Goal: Transaction & Acquisition: Purchase product/service

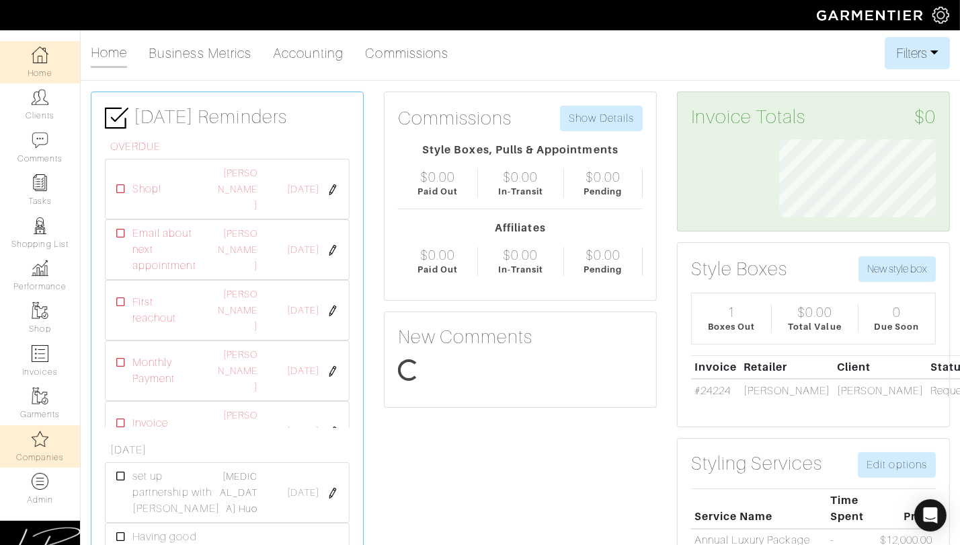
scroll to position [77, 176]
click at [39, 454] on link "Companies" at bounding box center [40, 446] width 80 height 42
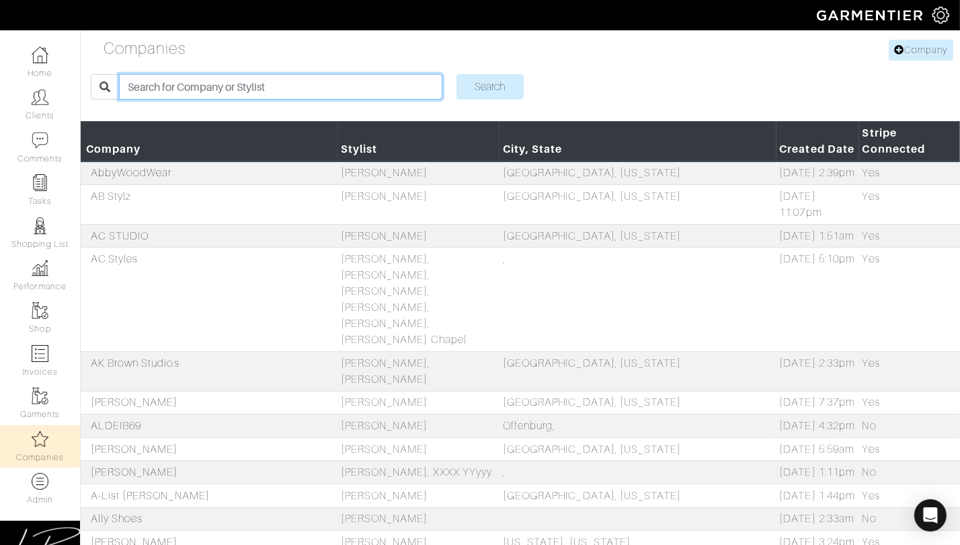
click at [151, 91] on input "search" at bounding box center [280, 87] width 323 height 26
type input "andie"
click at [456, 75] on input "Search" at bounding box center [489, 88] width 67 height 26
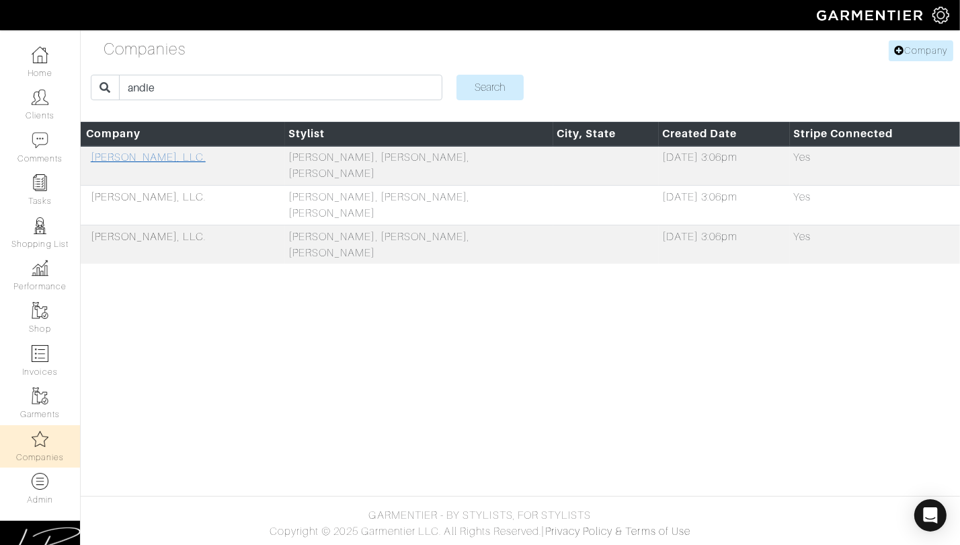
click at [143, 153] on link "[PERSON_NAME], LLC." at bounding box center [148, 157] width 115 height 12
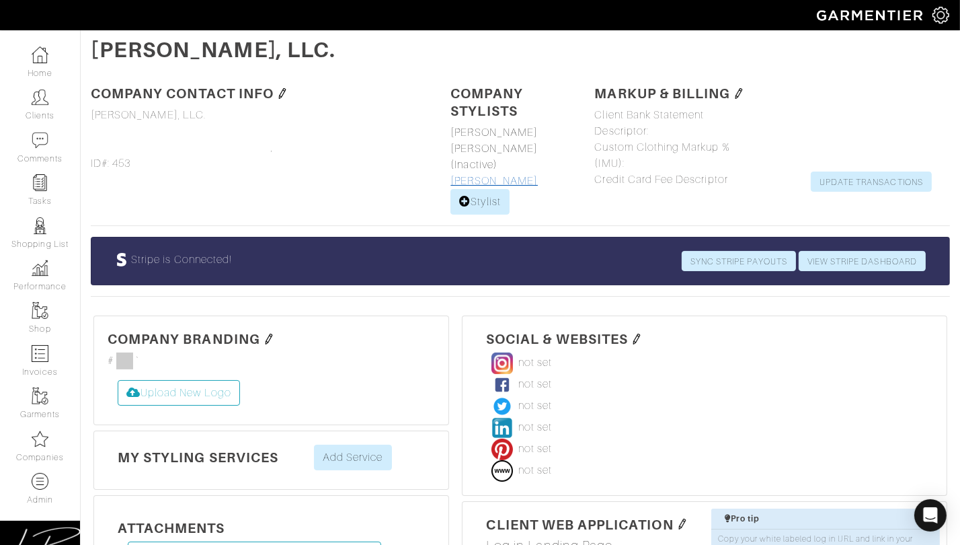
click at [479, 175] on link "[PERSON_NAME]" at bounding box center [493, 181] width 87 height 12
select select
click at [500, 132] on link "[PERSON_NAME]" at bounding box center [493, 132] width 87 height 12
select select
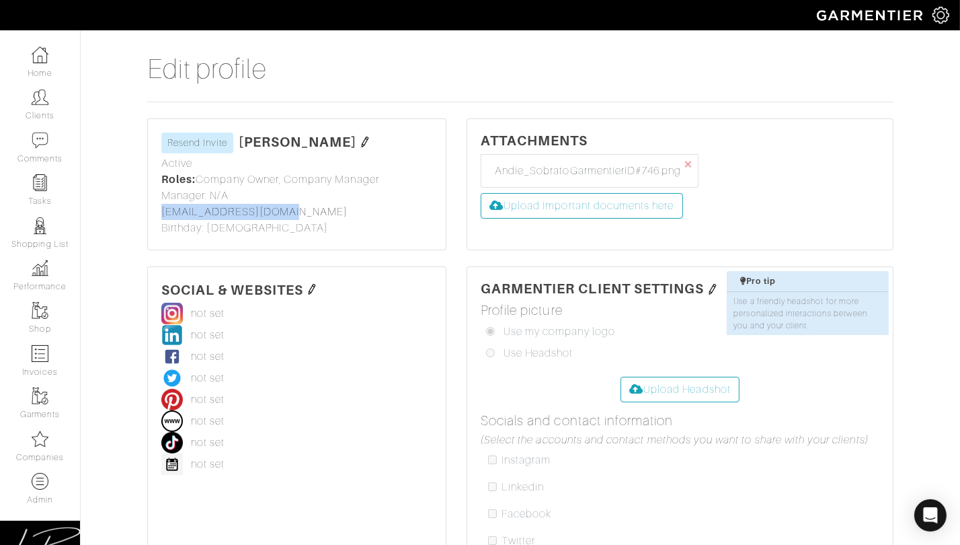
drag, startPoint x: 353, startPoint y: 203, endPoint x: 151, endPoint y: 205, distance: 202.4
click at [150, 206] on div "Andie Sobrato Resend Invite First name Last name Andie Sobrato Status Active Ac…" at bounding box center [297, 184] width 298 height 130
copy link "info@andiesobrato.com"
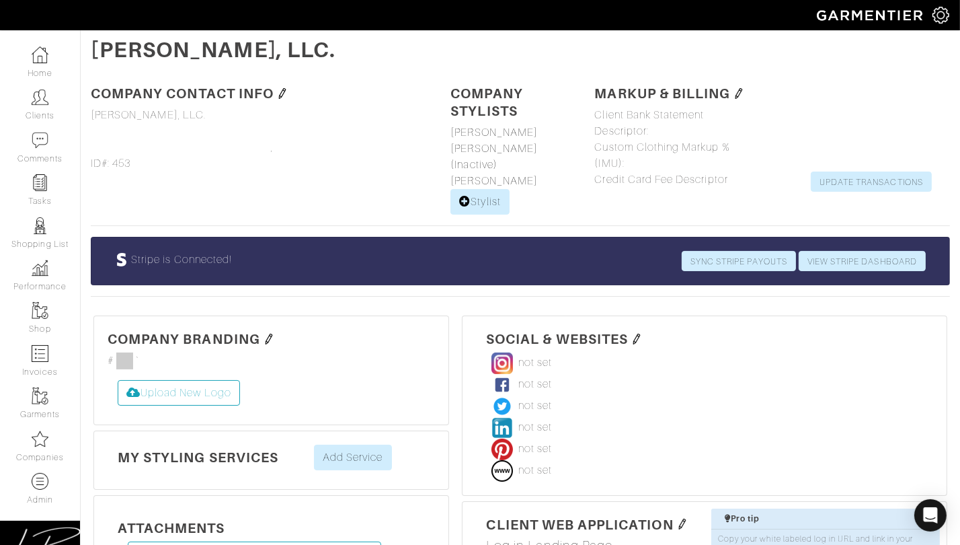
click at [286, 96] on img at bounding box center [282, 93] width 11 height 11
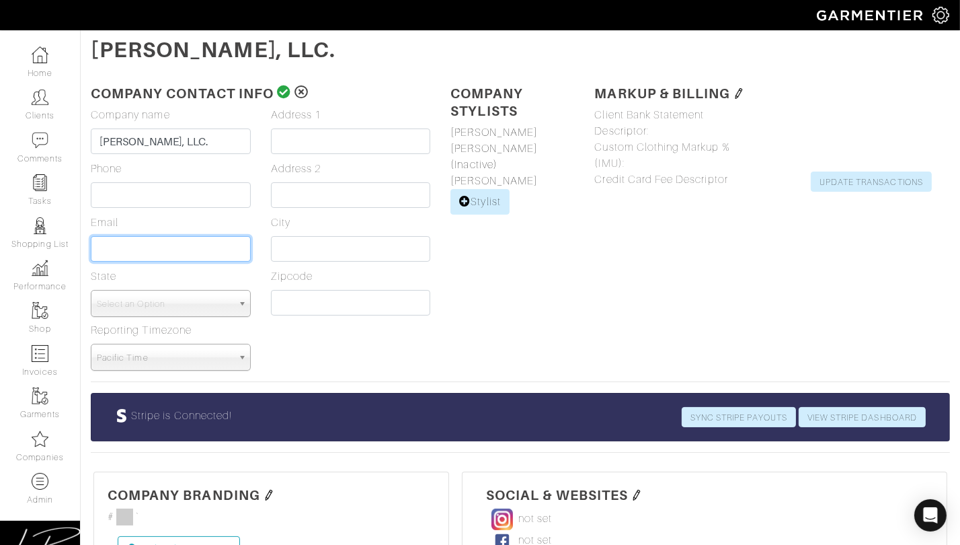
click at [168, 253] on input "Email" at bounding box center [171, 249] width 160 height 26
paste input "info@andiesobrato.com"
type input "info@andiesobrato.com"
click at [285, 89] on icon at bounding box center [284, 91] width 14 height 13
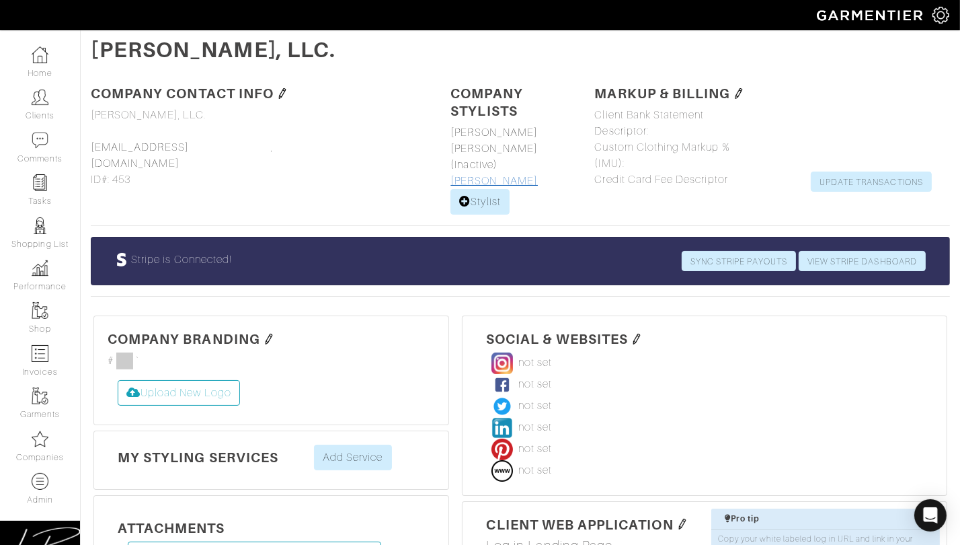
click at [480, 175] on link "[PERSON_NAME]" at bounding box center [493, 181] width 87 height 12
select select
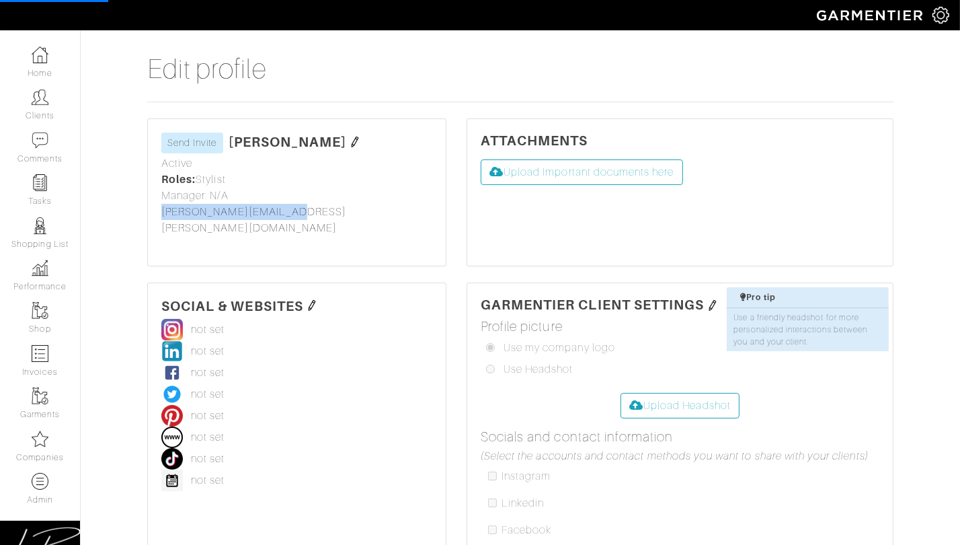
drag, startPoint x: 305, startPoint y: 216, endPoint x: 153, endPoint y: 214, distance: 151.9
click at [153, 214] on div "Alyse khoury Send Invite First name Last name Alyse khoury Status Active Active…" at bounding box center [297, 192] width 298 height 147
copy link "alyse.khoury@gmail.com"
select select
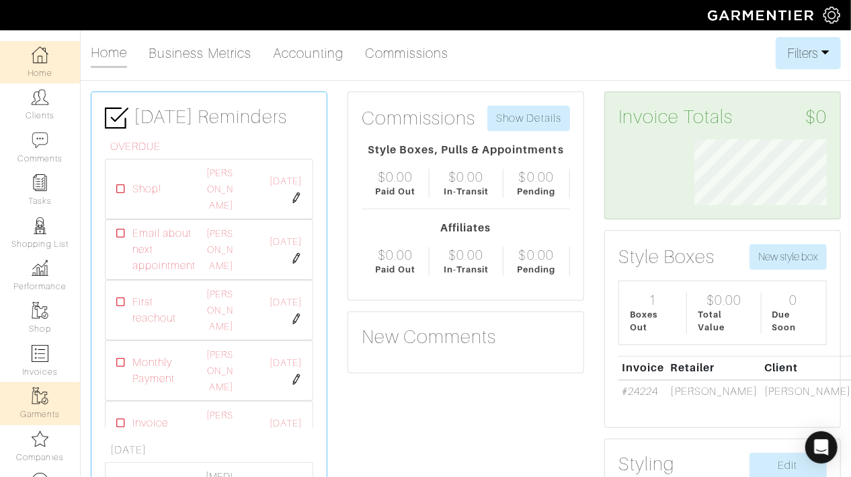
scroll to position [161, 0]
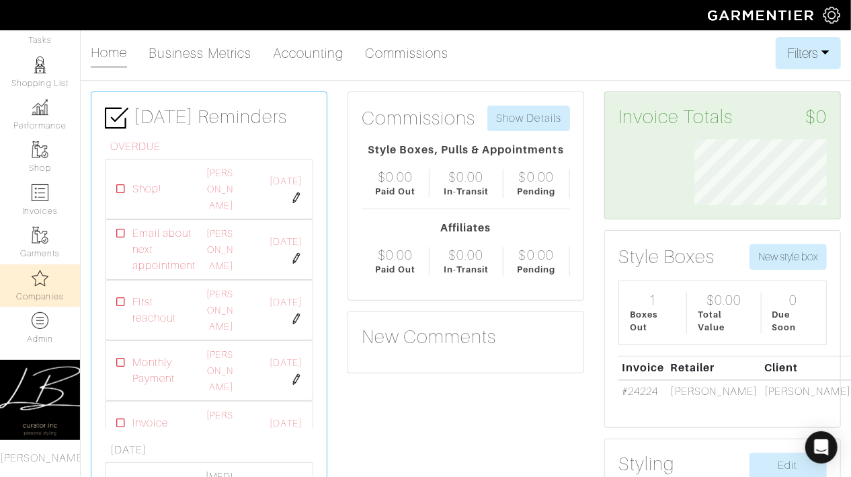
click at [51, 292] on link "Companies" at bounding box center [40, 285] width 80 height 42
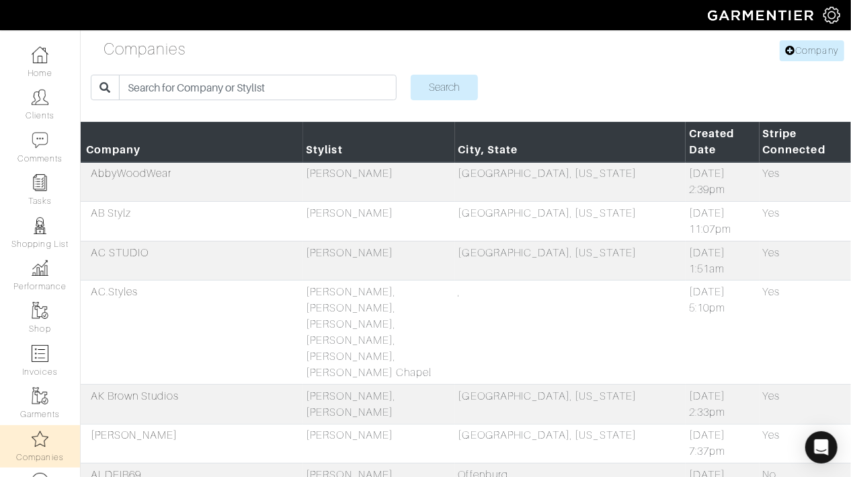
click at [833, 12] on img at bounding box center [831, 15] width 17 height 17
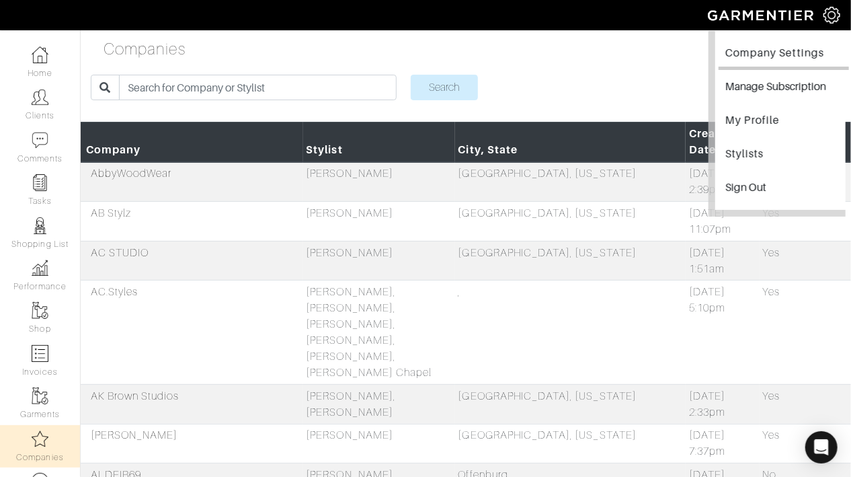
click at [776, 52] on link "Company Settings" at bounding box center [784, 55] width 130 height 30
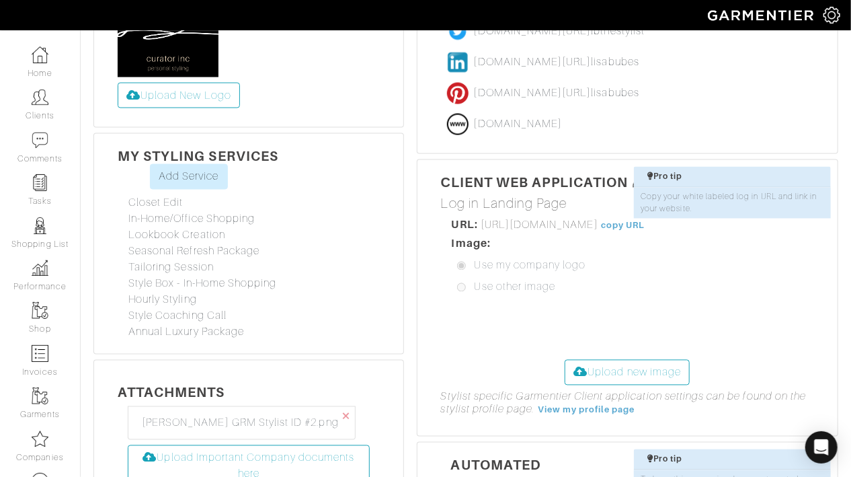
scroll to position [1022, 0]
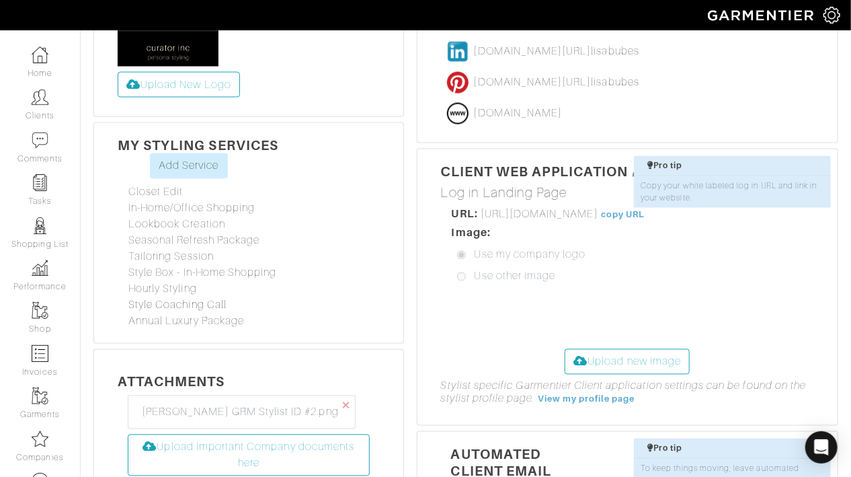
click at [203, 299] on link "Style Coaching Call" at bounding box center [177, 305] width 98 height 12
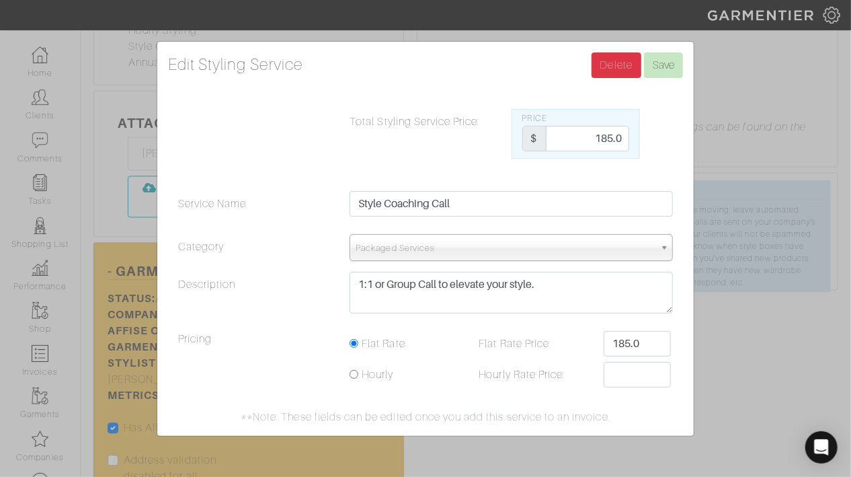
scroll to position [1284, 0]
click at [721, 223] on div "Edit Styling Service Save Delete Total Styling Service Price: Price $ 185.0 Ser…" at bounding box center [425, 238] width 851 height 477
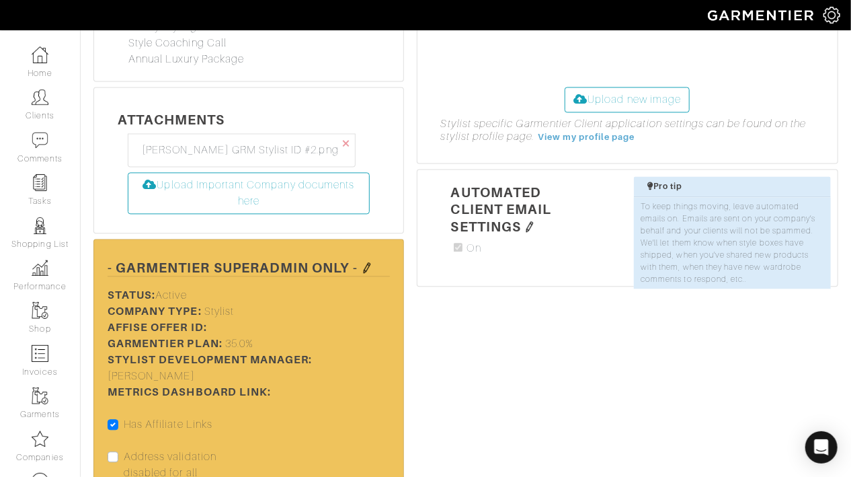
click at [368, 262] on img at bounding box center [367, 267] width 11 height 11
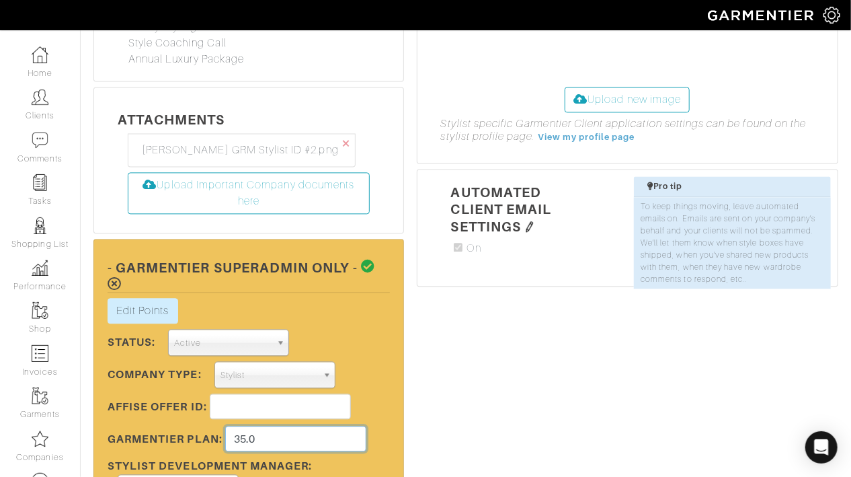
drag, startPoint x: 288, startPoint y: 397, endPoint x: 285, endPoint y: 381, distance: 16.4
click at [285, 426] on input "35.0" at bounding box center [295, 439] width 141 height 26
type input "20"
click at [434, 276] on div "Social & Websites www.instagram.com/ lisabubes lisabubes www.facebook.com/ lisa…" at bounding box center [621, 162] width 434 height 1040
click at [368, 259] on icon at bounding box center [369, 265] width 14 height 13
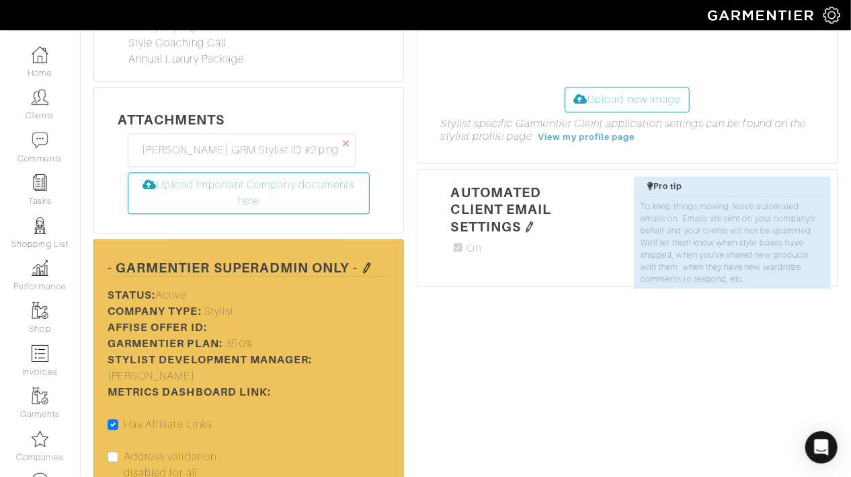
click at [365, 262] on img at bounding box center [367, 267] width 11 height 11
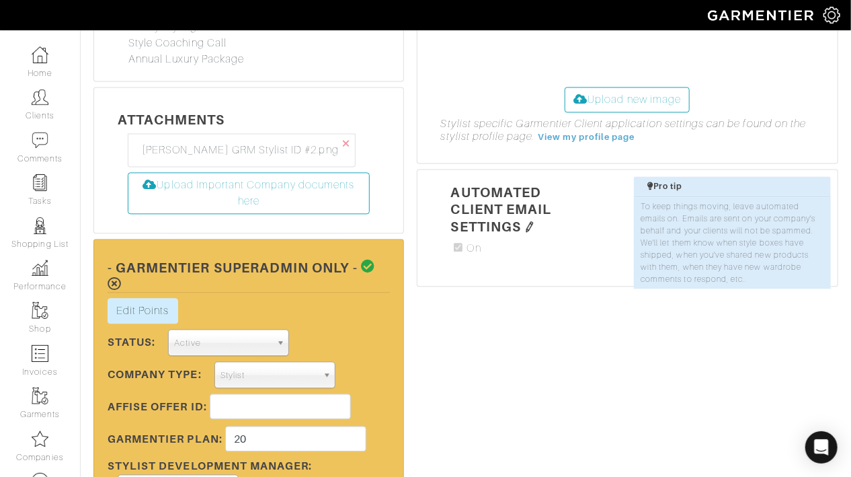
click at [365, 259] on icon at bounding box center [369, 265] width 14 height 13
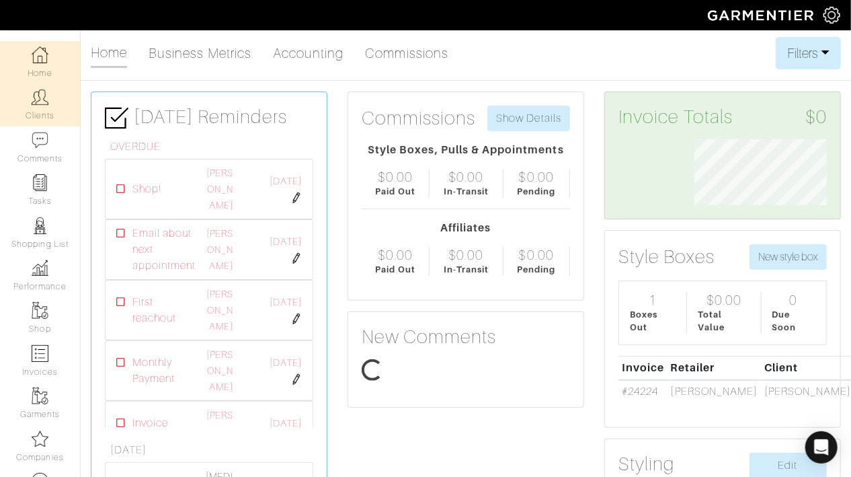
scroll to position [65, 152]
click at [56, 92] on link "Clients" at bounding box center [40, 104] width 80 height 42
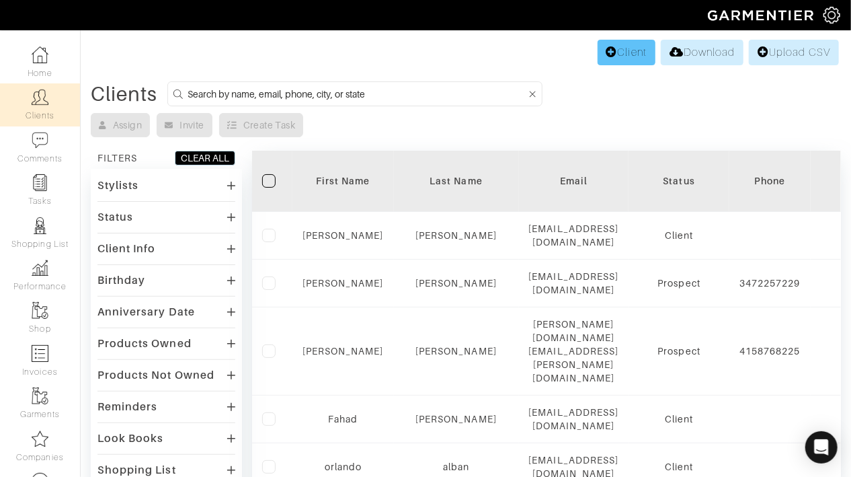
click at [606, 48] on icon at bounding box center [611, 51] width 11 height 11
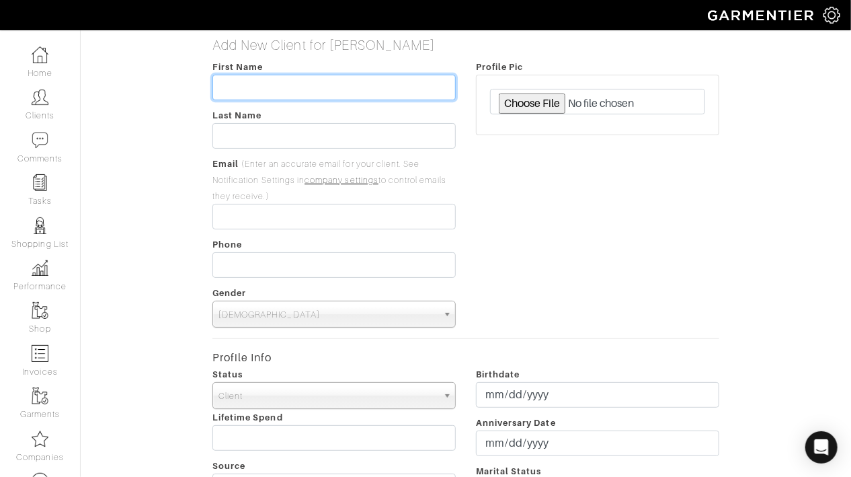
click at [389, 83] on input "text" at bounding box center [333, 88] width 243 height 26
type input "Nick"
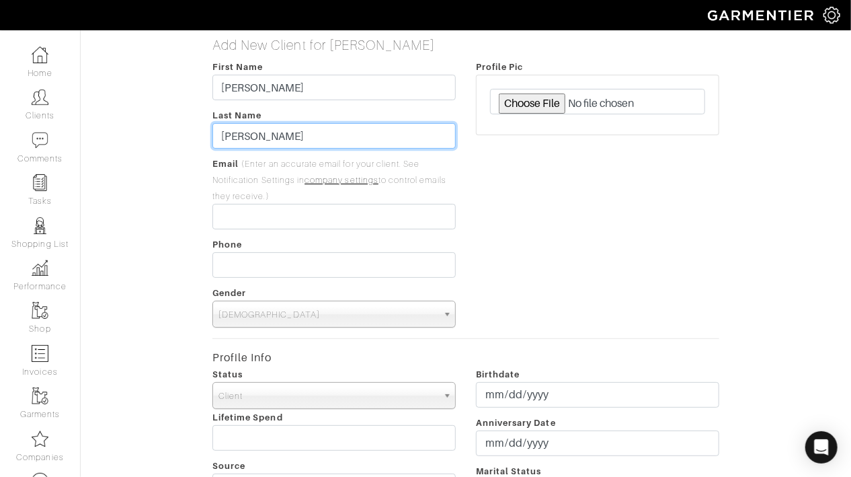
type input "Stockwell"
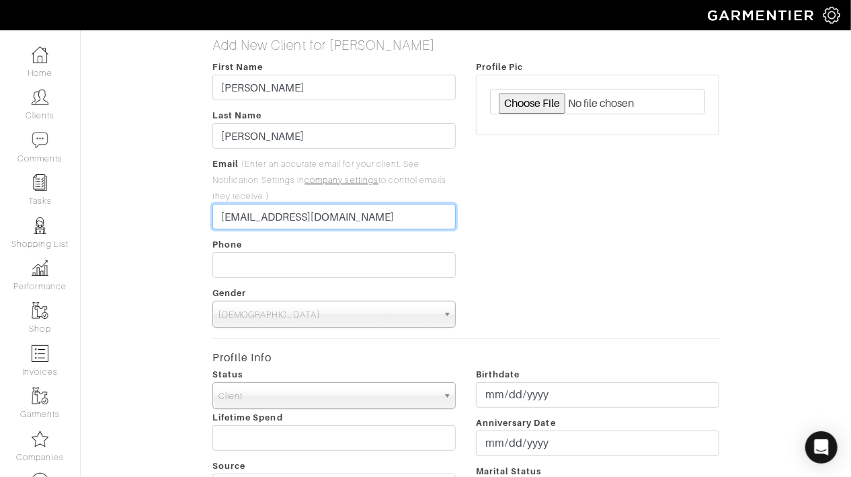
type input "[EMAIL_ADDRESS][DOMAIN_NAME]"
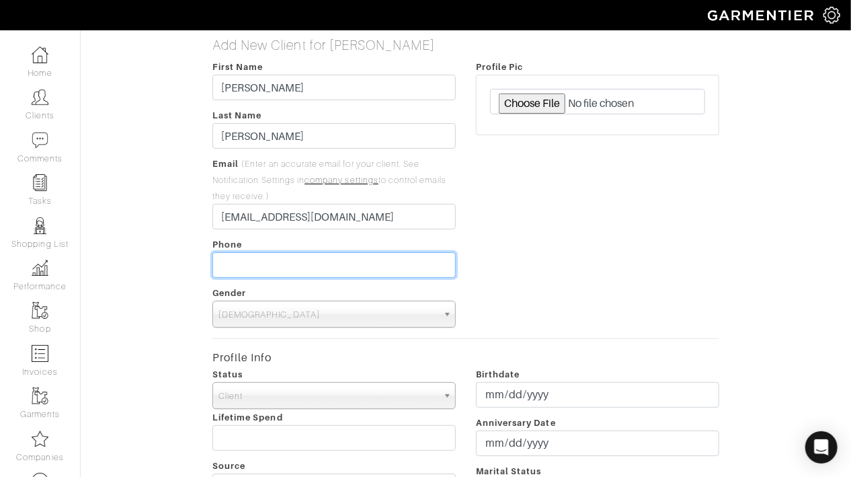
type input "___-___-____"
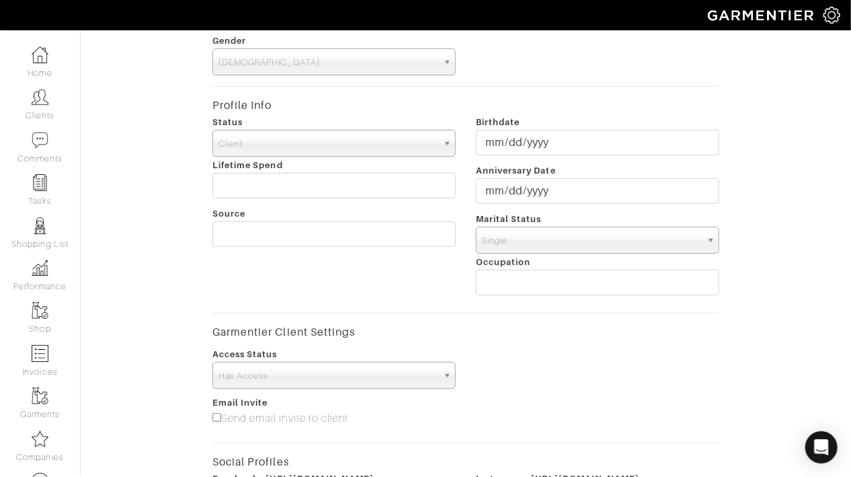
scroll to position [255, 0]
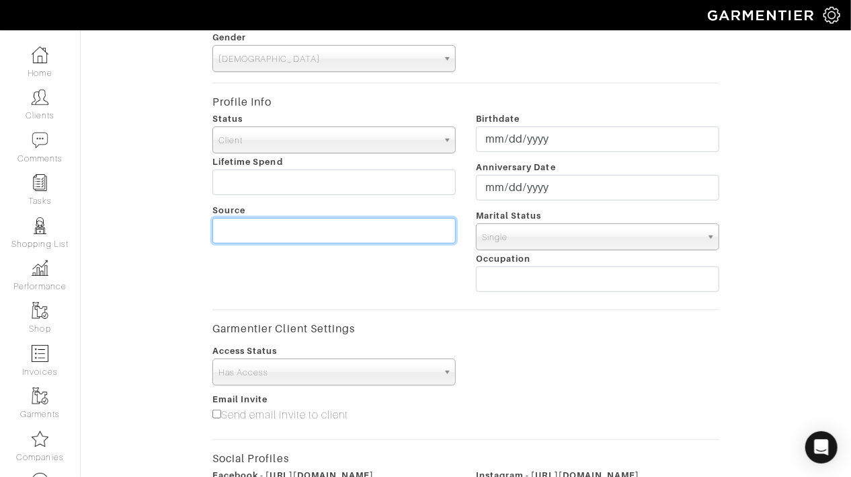
click at [395, 235] on input "text" at bounding box center [333, 231] width 243 height 26
type input "Lauren Lipton"
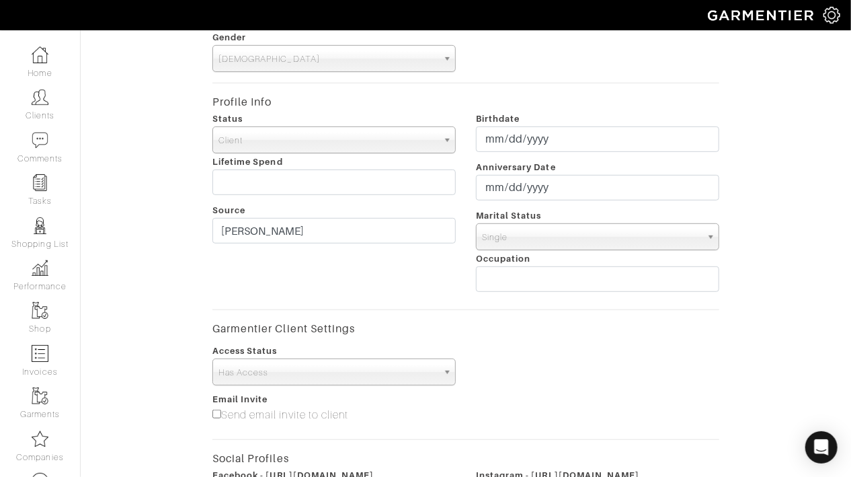
click at [471, 305] on form "First Name Nick Last Name Stockwell Email (Enter an accurate email for your cli…" at bounding box center [465, 239] width 507 height 873
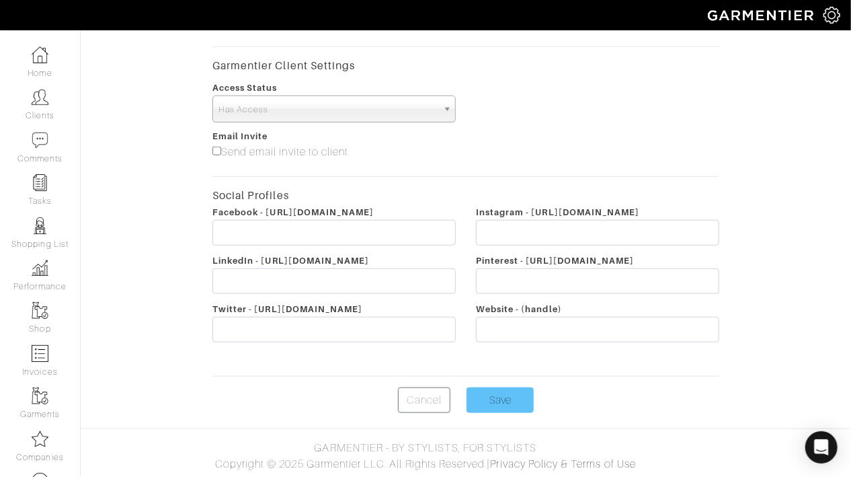
click at [504, 389] on input "Save" at bounding box center [500, 400] width 67 height 26
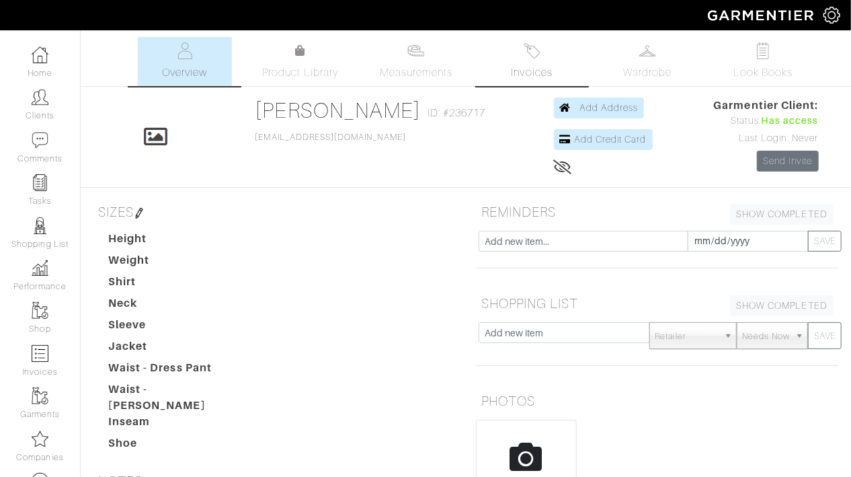
click at [543, 48] on link "Invoices" at bounding box center [532, 61] width 94 height 49
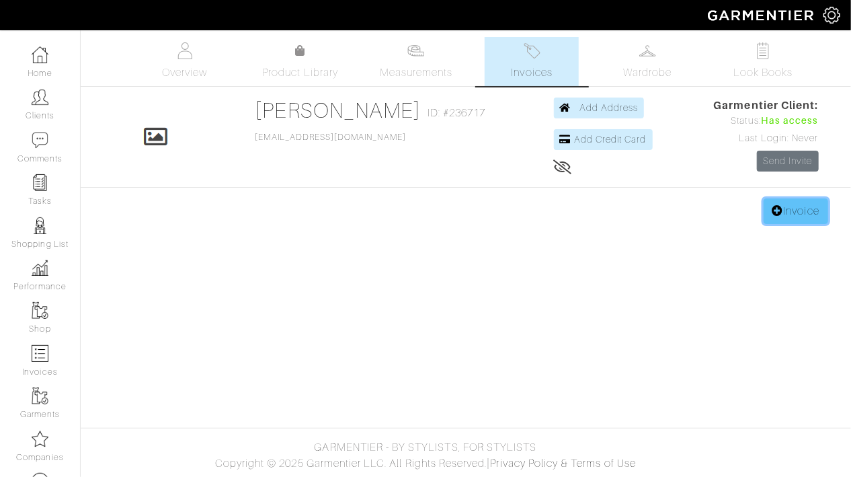
click at [791, 210] on link "Invoice" at bounding box center [796, 211] width 65 height 26
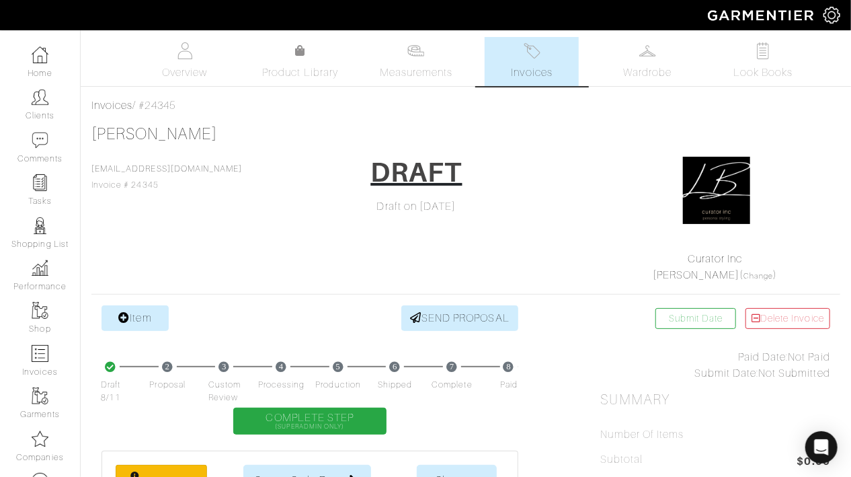
click at [241, 310] on div "Item SEND PROPOSAL" at bounding box center [310, 318] width 417 height 26
click at [163, 316] on link "Item" at bounding box center [135, 318] width 67 height 26
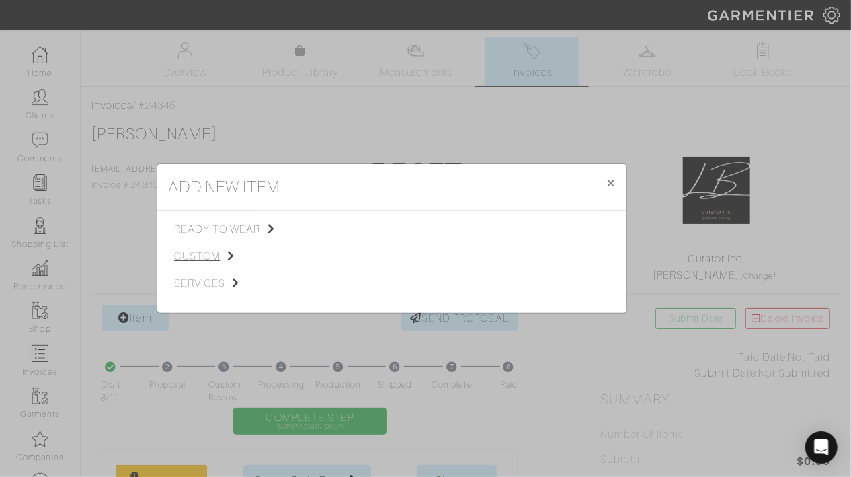
click at [200, 262] on span "custom" at bounding box center [241, 256] width 135 height 16
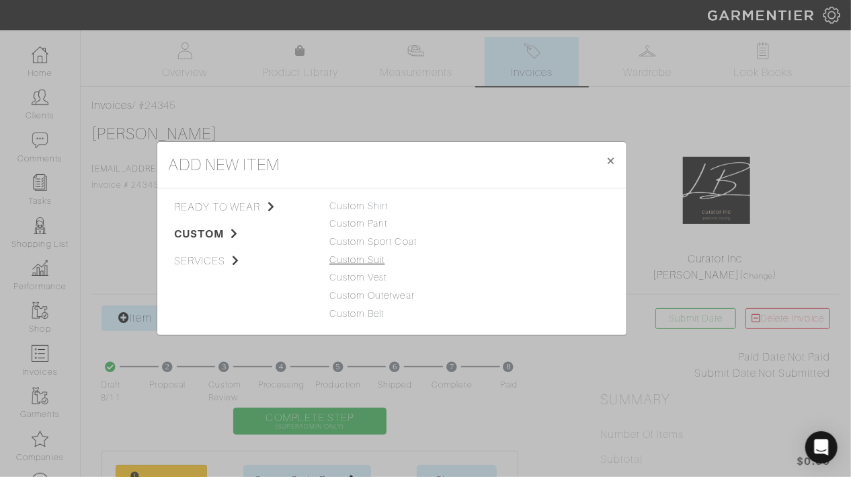
click at [358, 261] on link "Custom Suit" at bounding box center [357, 259] width 56 height 11
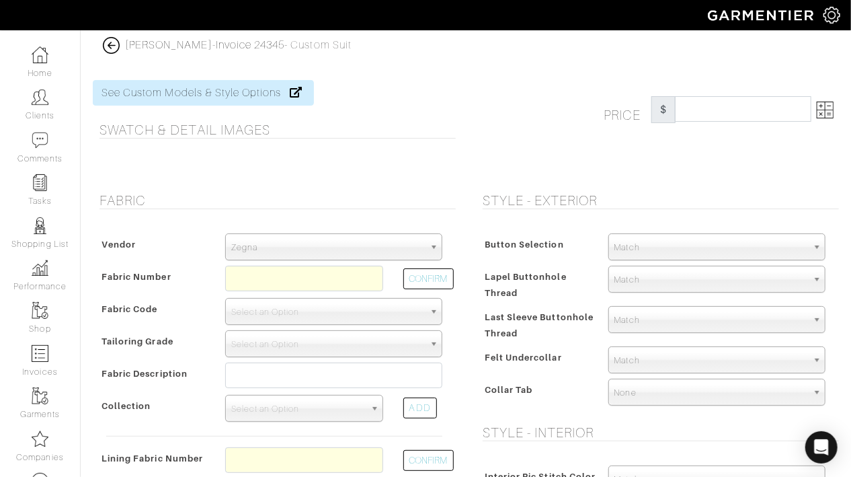
click at [355, 249] on span "Zegna" at bounding box center [327, 247] width 193 height 27
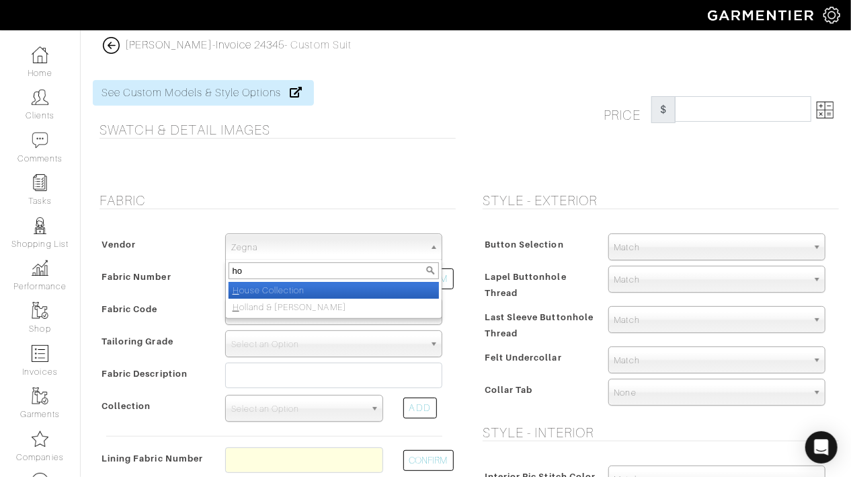
type input "hou"
select select "75"
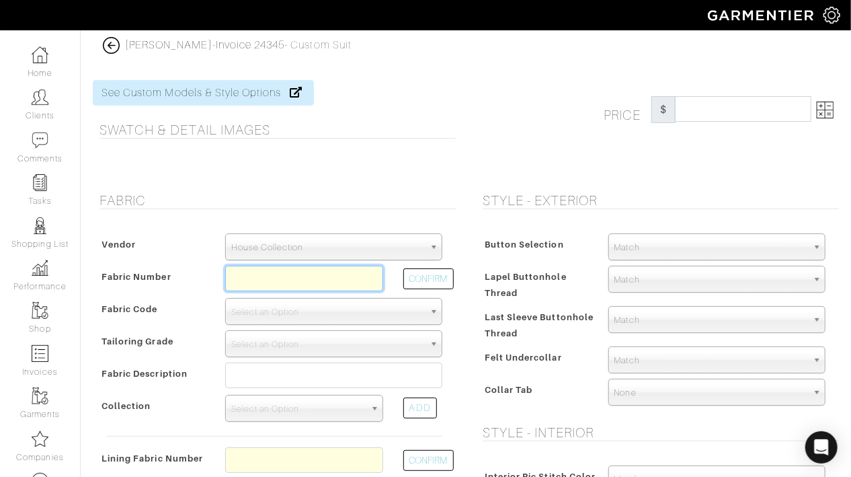
click at [300, 287] on input "text" at bounding box center [304, 279] width 158 height 26
type input "c5-48135984"
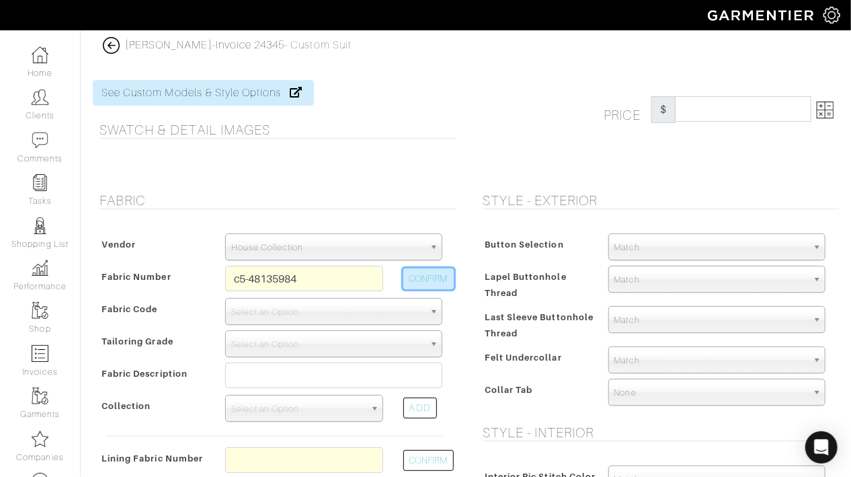
click at [421, 282] on button "CONFIRM" at bounding box center [428, 278] width 50 height 21
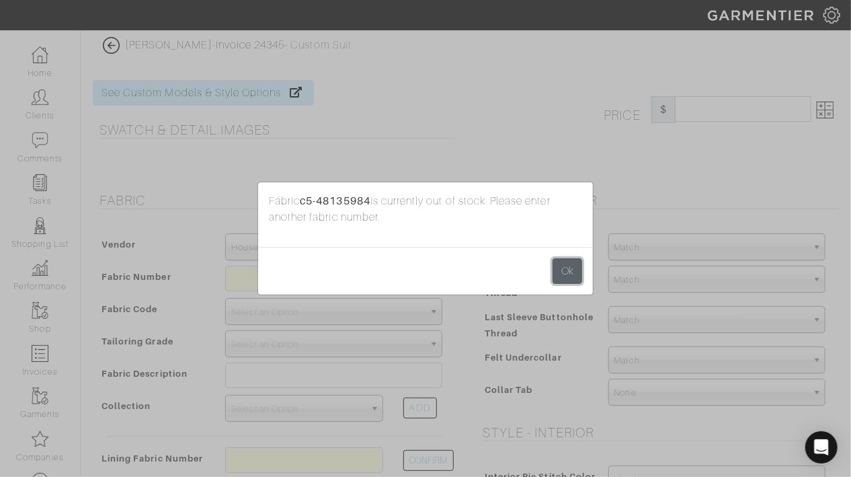
click at [561, 266] on button "Ok" at bounding box center [568, 271] width 30 height 26
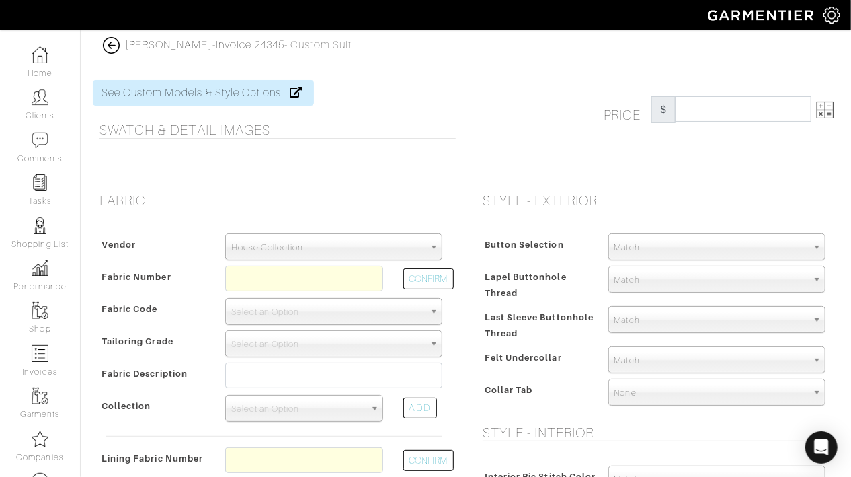
click at [473, 218] on div "Style - Exterior Button Selection Match Formal - Fabric Covered with Formal Tre…" at bounding box center [657, 440] width 383 height 496
click at [313, 283] on input "text" at bounding box center [304, 279] width 158 height 26
click at [429, 272] on button "CONFIRM" at bounding box center [428, 278] width 50 height 21
type input "C5-48135982"
select select "912"
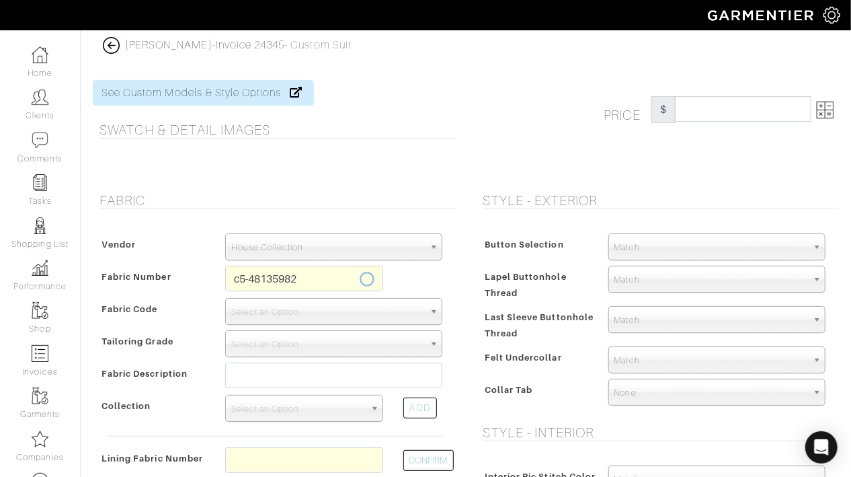
type input "Grey Navy Check"
select select
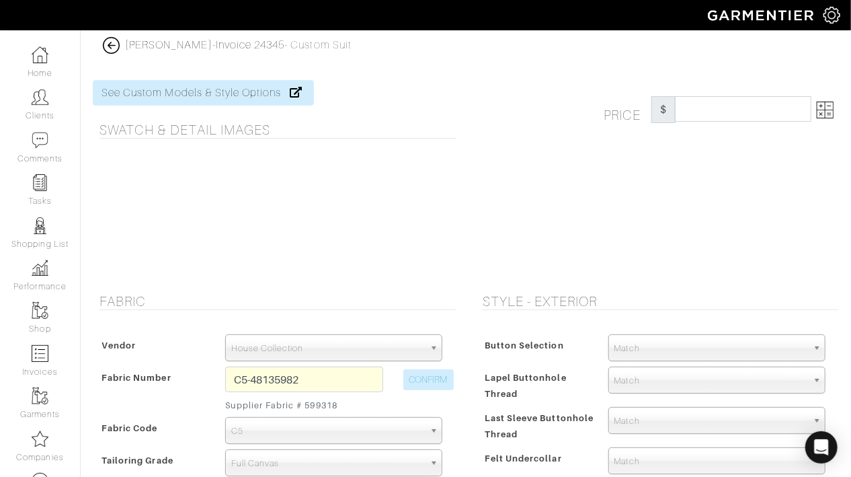
type input "1430.07"
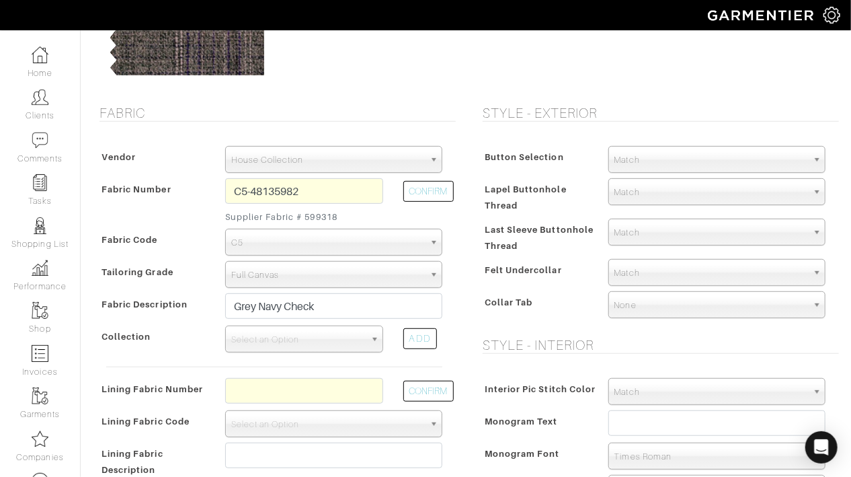
scroll to position [195, 0]
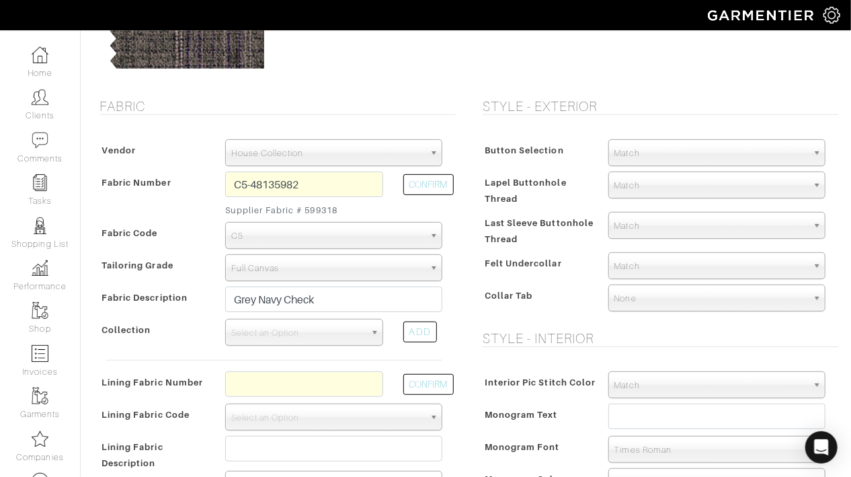
click at [370, 282] on div "Vendor Zegna Scabal Loro Piana Gladson Dormeuil House Collection London Marzoni…" at bounding box center [274, 346] width 363 height 440
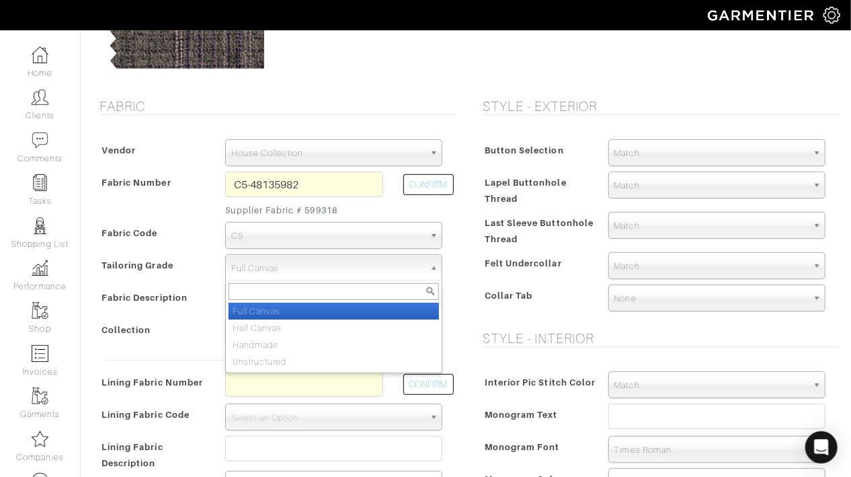
click at [374, 270] on span "Full Canvas" at bounding box center [327, 268] width 193 height 27
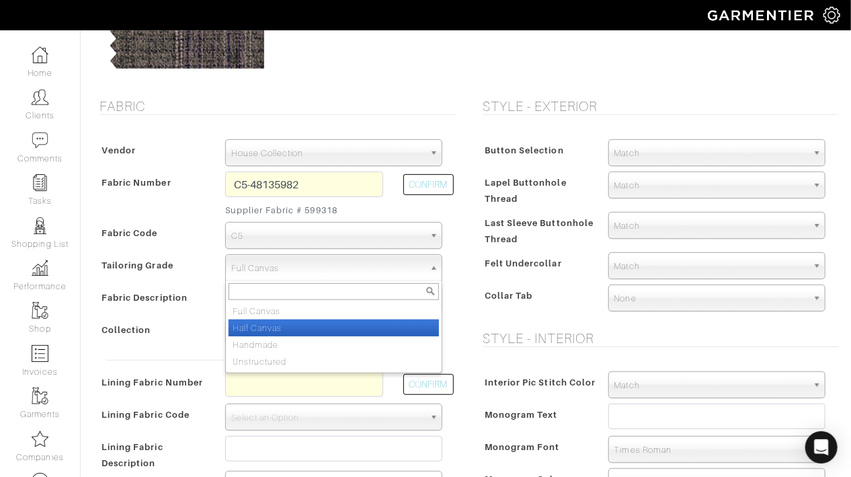
click at [362, 321] on li "Half Canvas" at bounding box center [334, 327] width 210 height 17
select select "6258"
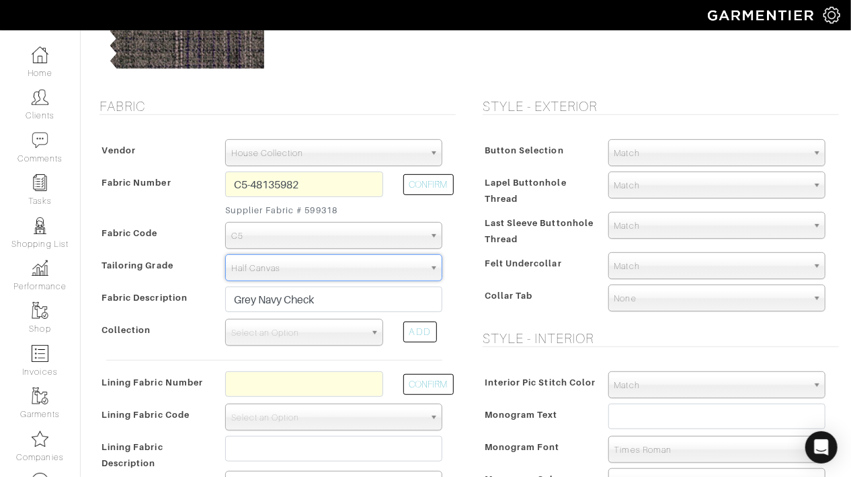
click at [479, 278] on div "Felt Undercollar" at bounding box center [538, 267] width 119 height 24
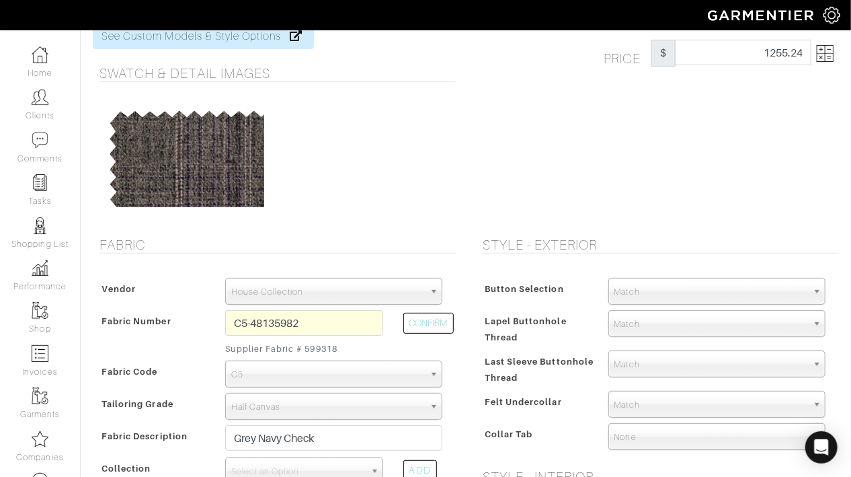
scroll to position [0, 0]
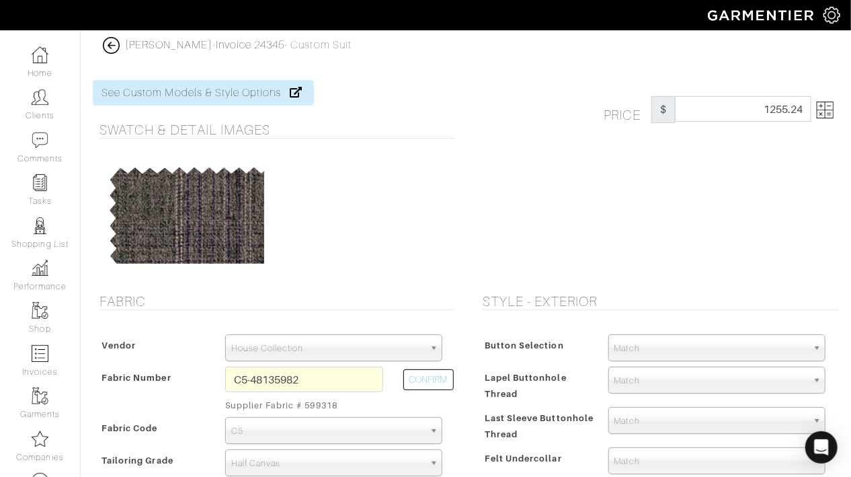
click at [821, 110] on img at bounding box center [825, 110] width 17 height 17
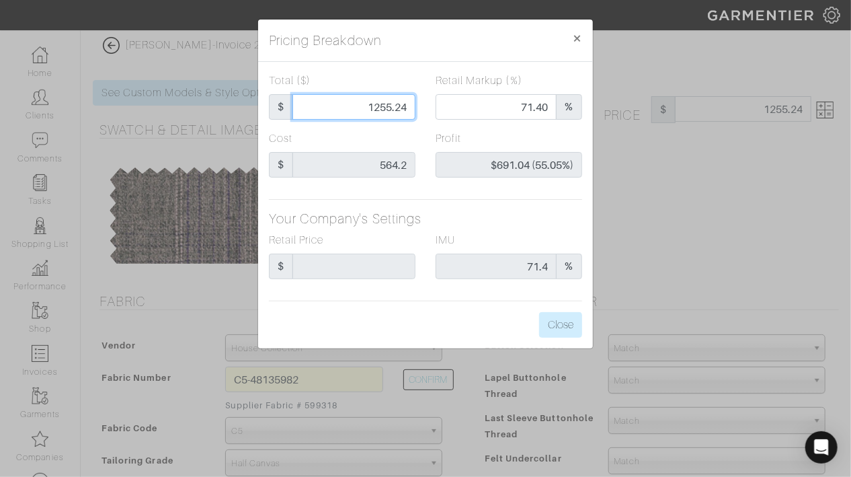
drag, startPoint x: 370, startPoint y: 101, endPoint x: 450, endPoint y: 103, distance: 80.7
click at [451, 103] on div "Total ($) $ 1255.24 Retail Markup (%) 71.40 %" at bounding box center [425, 102] width 333 height 58
type input "1"
type input "0.00"
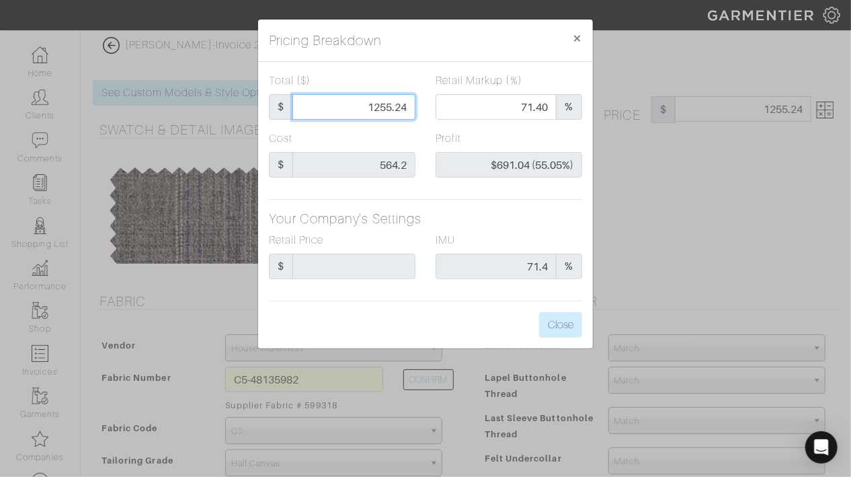
type input "-$563.20 (-56320.00%)"
type input "15"
type input "-$549.20 (-3661.33%)"
type input "150"
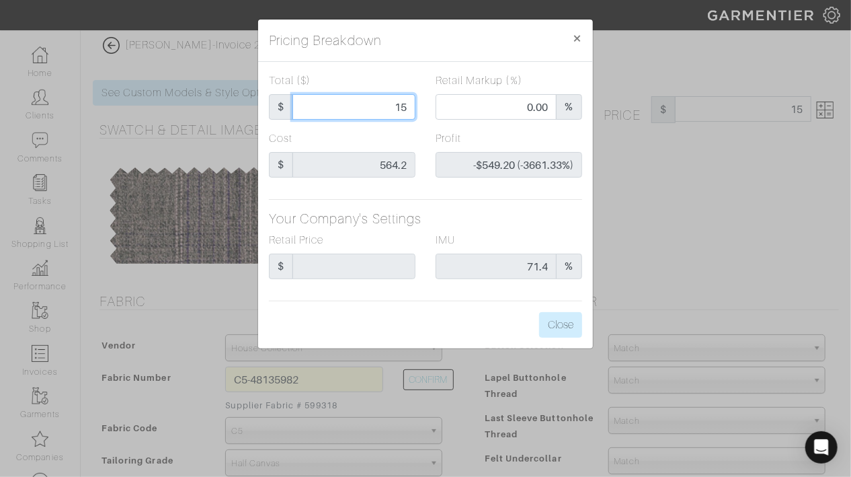
type input "150"
type input "-$414.20 (-276.13%)"
type input "15"
type input "-$549.20 (-3661.33%)"
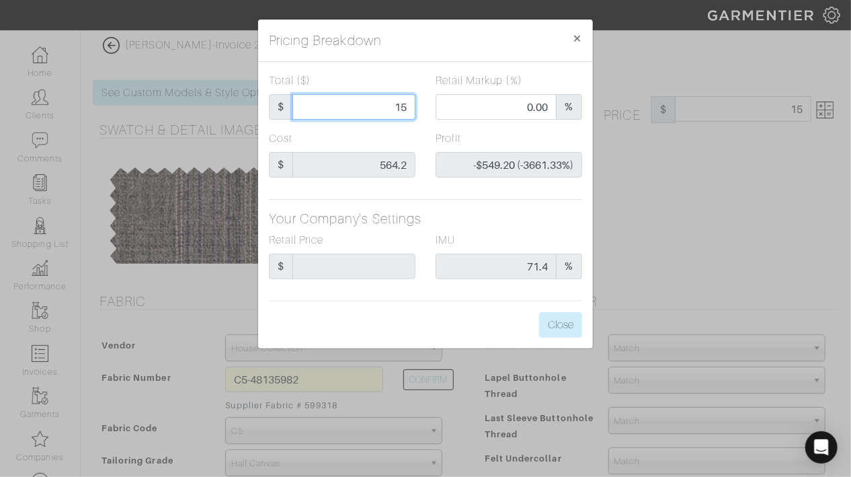
type input "1"
type input "-$563.20 (-56320.00%)"
type input "12"
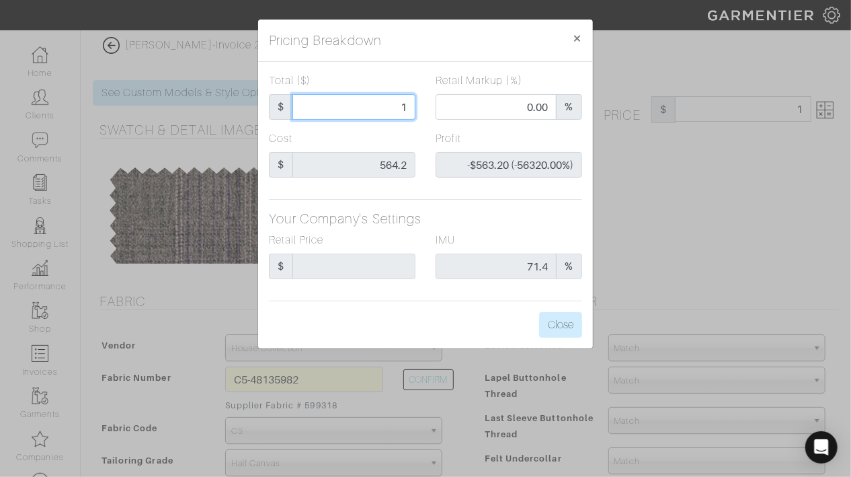
type input "-$552.20 (-4601.67%)"
type input "125"
type input "-$439.20 (-351.36%)"
type input "1250"
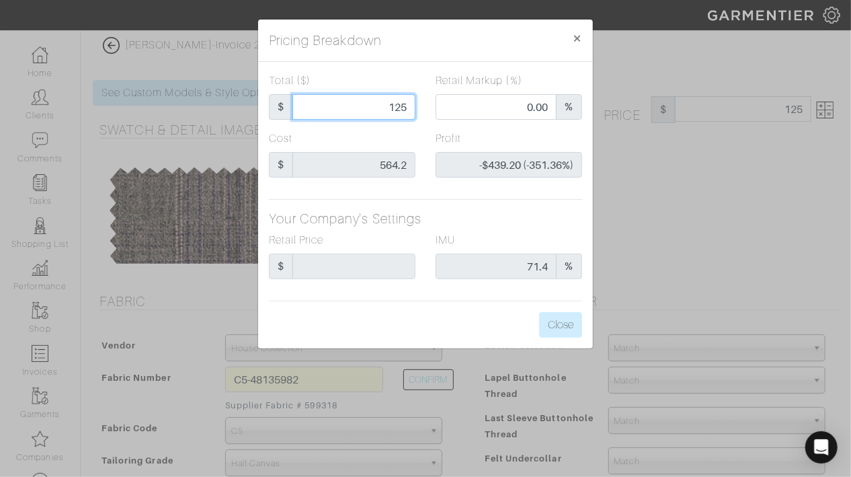
type input "1250"
type input "71.28"
type input "$685.80 (54.86%)"
type input "1250"
type input "1250.00"
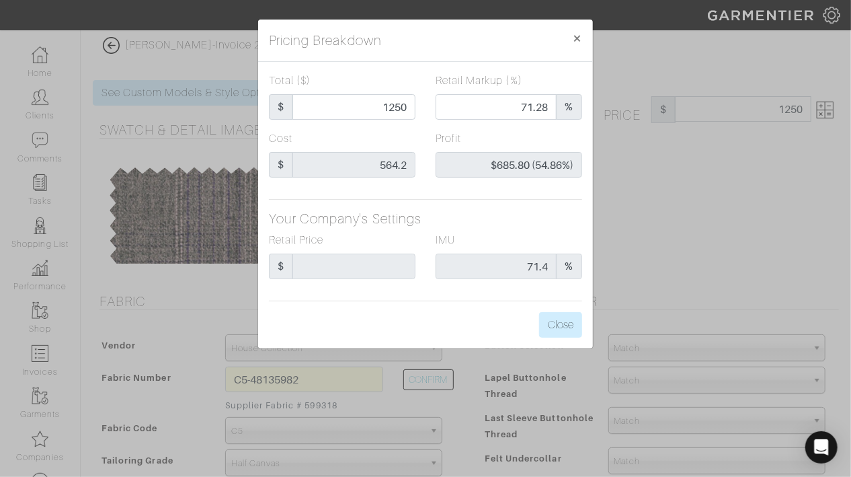
type input "1250.00"
click at [454, 147] on div "Profit $685.80 (54.86%)" at bounding box center [509, 153] width 147 height 47
click at [560, 329] on button "Close" at bounding box center [560, 325] width 43 height 26
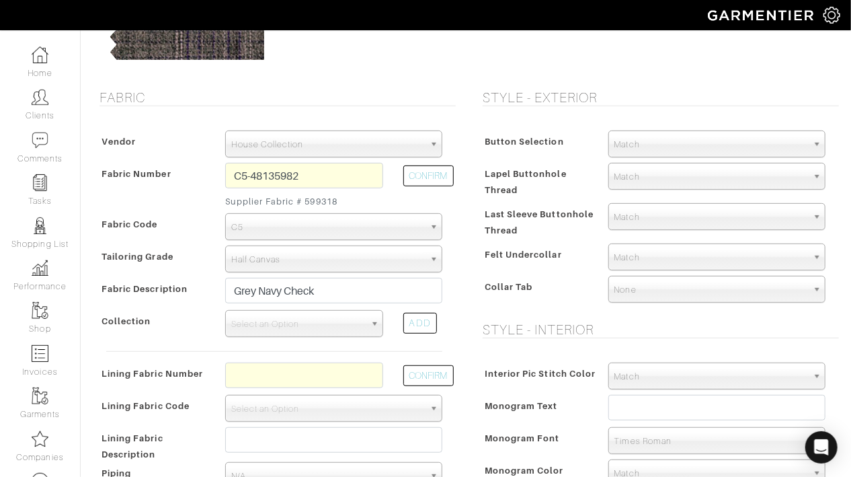
scroll to position [208, 0]
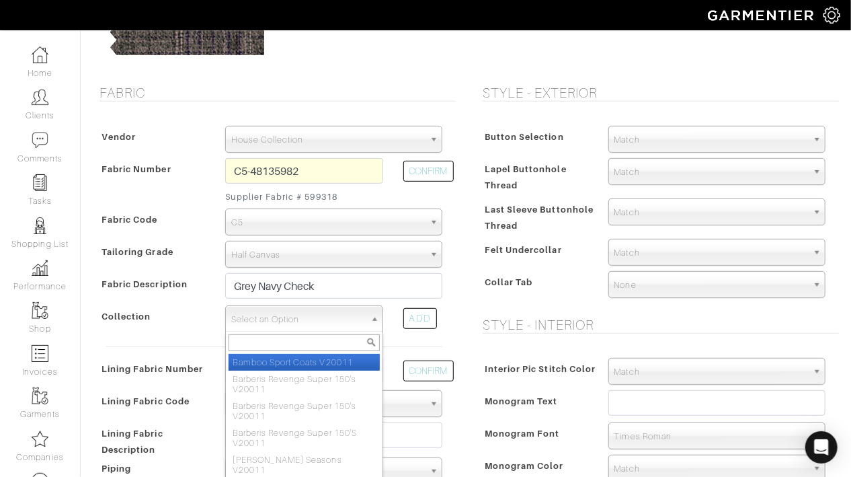
click at [255, 320] on span "Select an Option" at bounding box center [298, 319] width 134 height 27
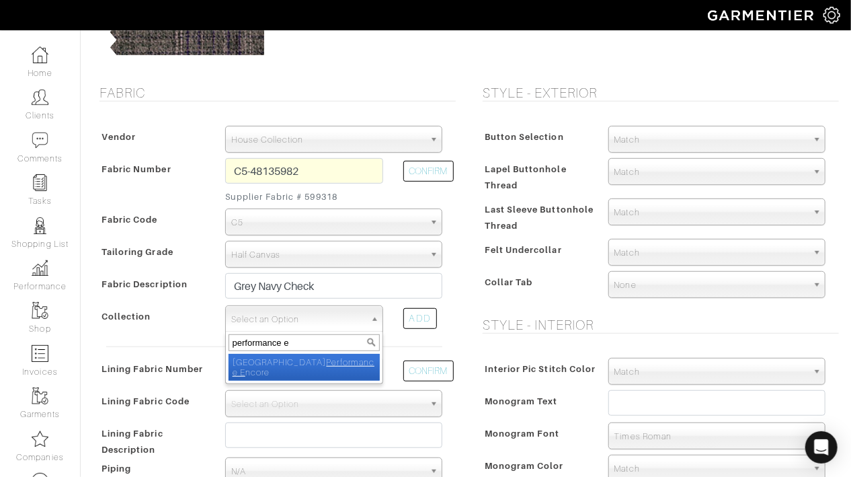
type input "performance en"
select select "813"
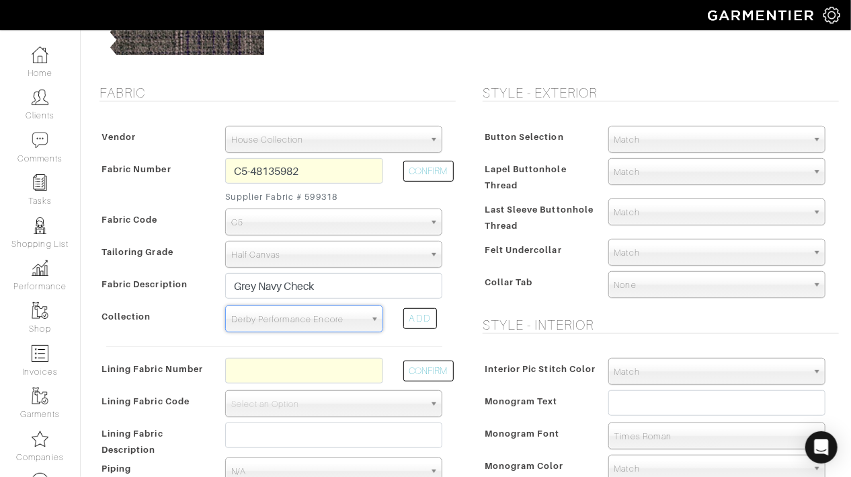
click at [481, 314] on div "Button Selection Match Formal - Fabric Covered with Formal Treatment Fabric Fab…" at bounding box center [657, 214] width 363 height 204
click at [327, 368] on input "text" at bounding box center [304, 371] width 158 height 26
drag, startPoint x: 327, startPoint y: 368, endPoint x: 255, endPoint y: 524, distance: 170.9
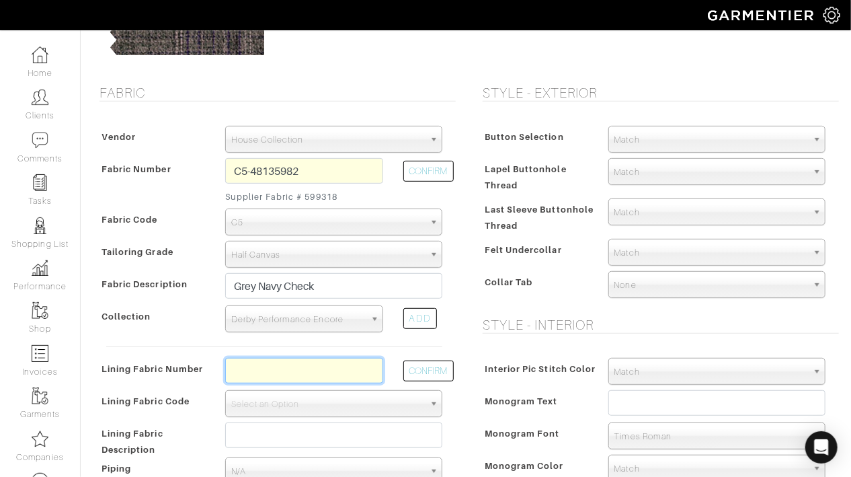
scroll to position [447, 0]
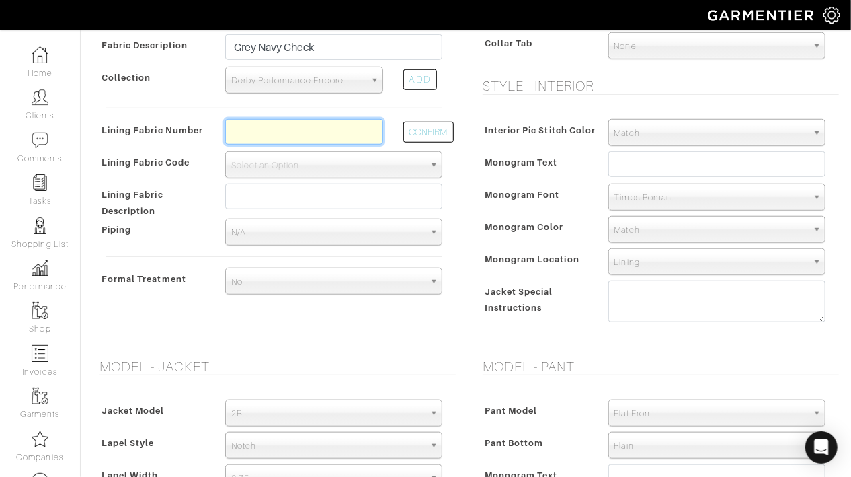
click at [313, 119] on input "text" at bounding box center [304, 132] width 158 height 26
click at [313, 126] on input "text" at bounding box center [304, 132] width 158 height 26
type input "L"
type input "l3-48139288"
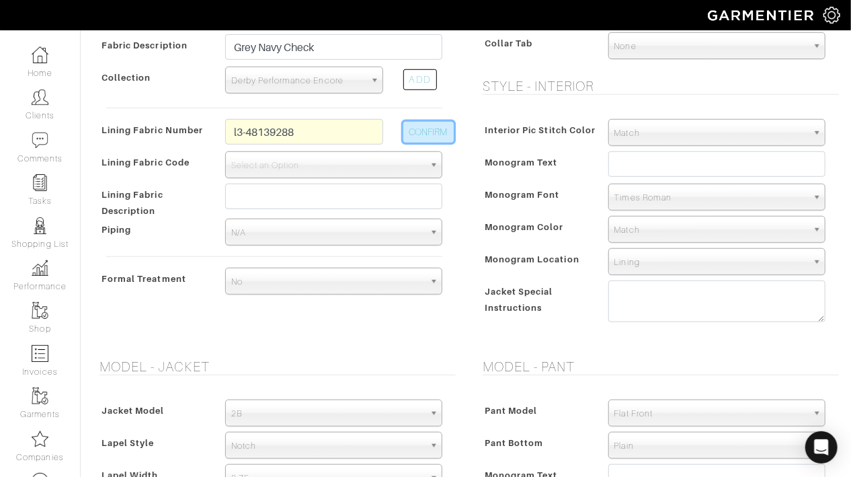
click at [432, 129] on button "CONFIRM" at bounding box center [428, 132] width 50 height 21
select select "937"
type input "Navy Medallion"
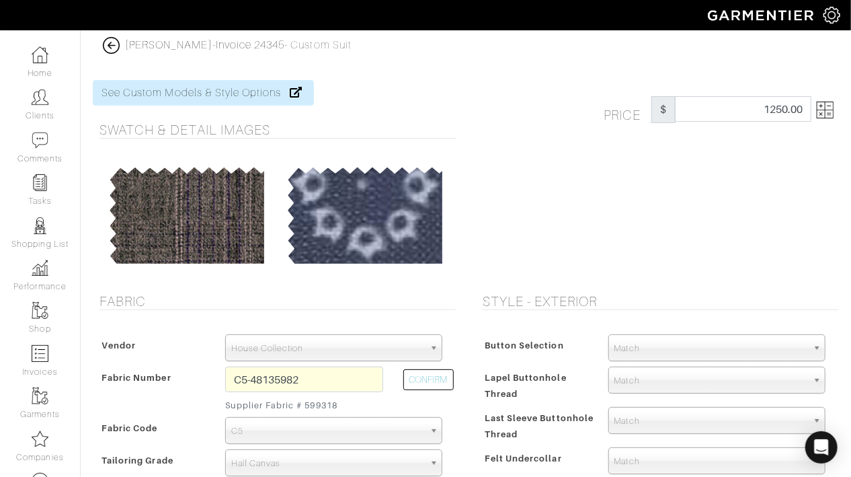
type input "1280.00"
click at [813, 114] on link at bounding box center [822, 109] width 22 height 27
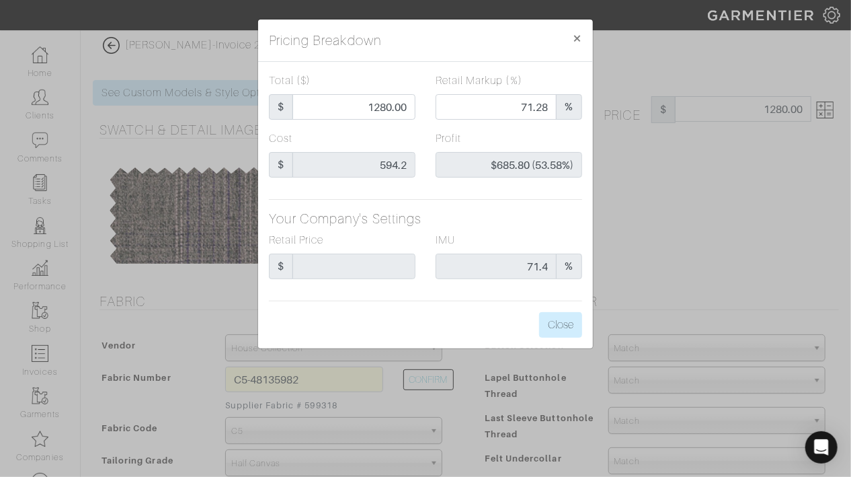
click at [436, 145] on label "Profit" at bounding box center [449, 138] width 26 height 16
click at [556, 319] on button "Close" at bounding box center [560, 325] width 43 height 26
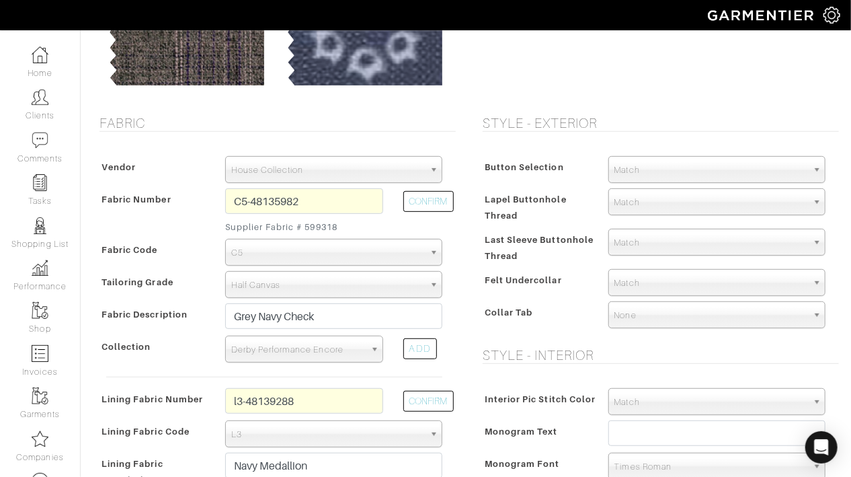
click at [556, 319] on div "Collar Tab" at bounding box center [538, 316] width 119 height 24
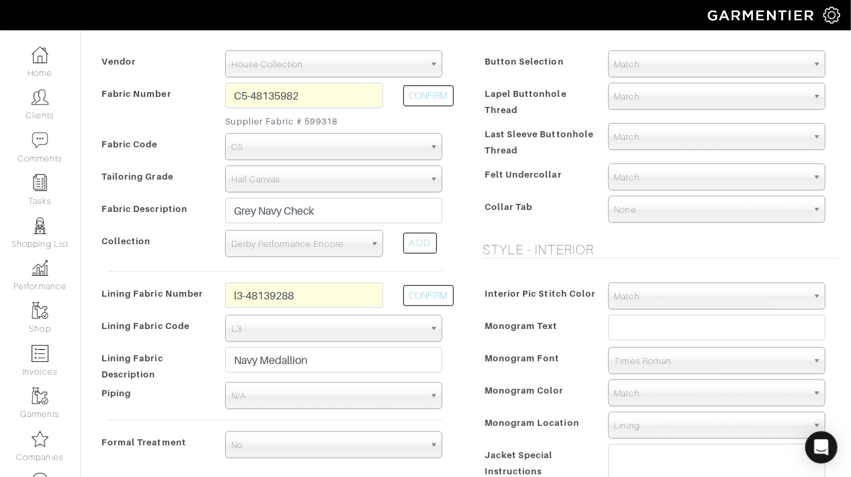
scroll to position [284, 0]
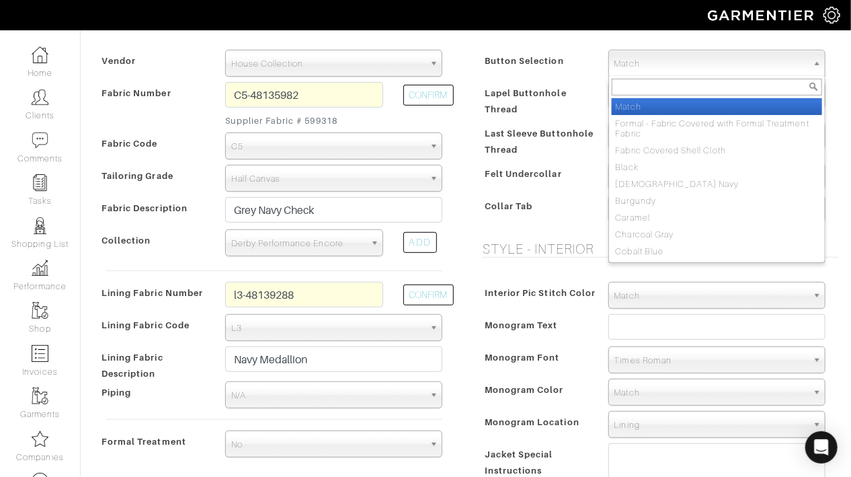
click at [650, 58] on span "Match" at bounding box center [710, 63] width 193 height 27
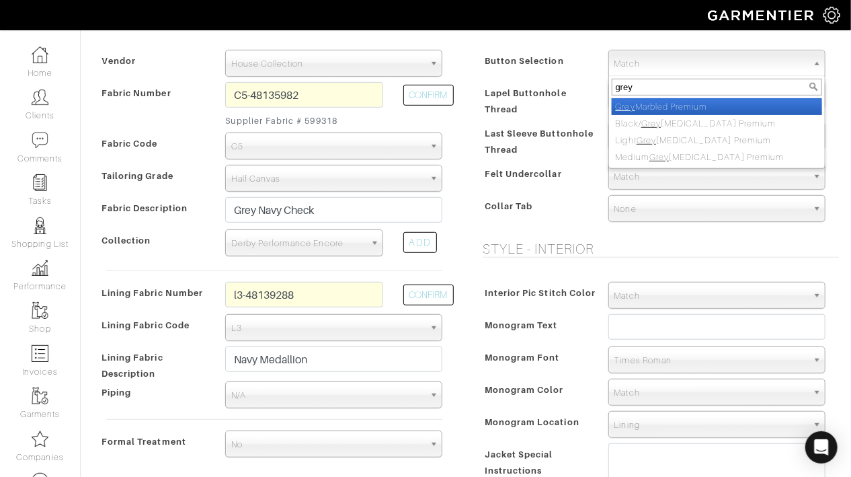
type input "grey m"
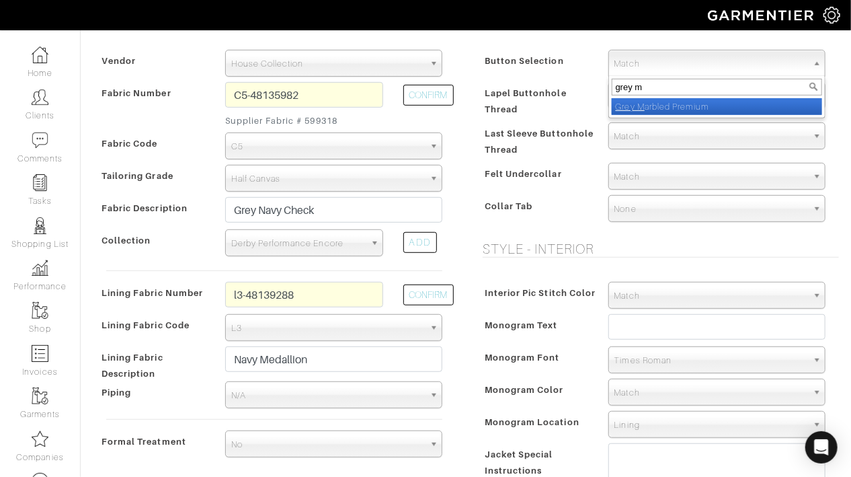
select select "109"
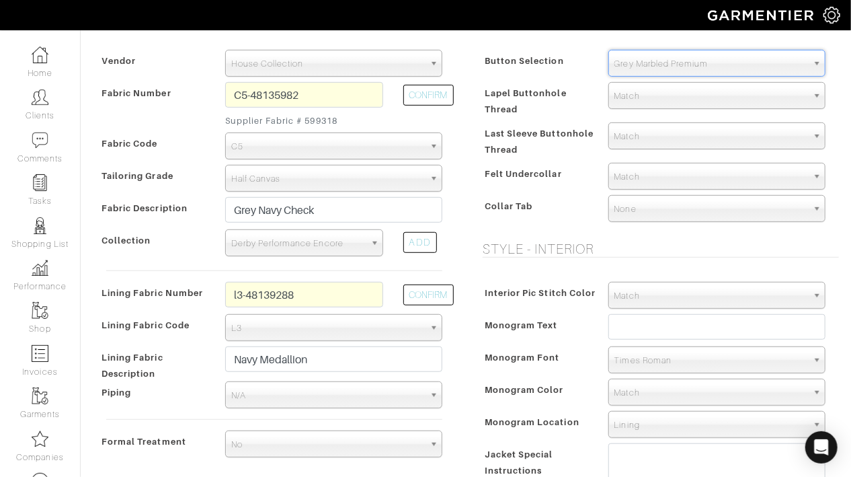
click at [647, 176] on span "Match" at bounding box center [710, 176] width 193 height 27
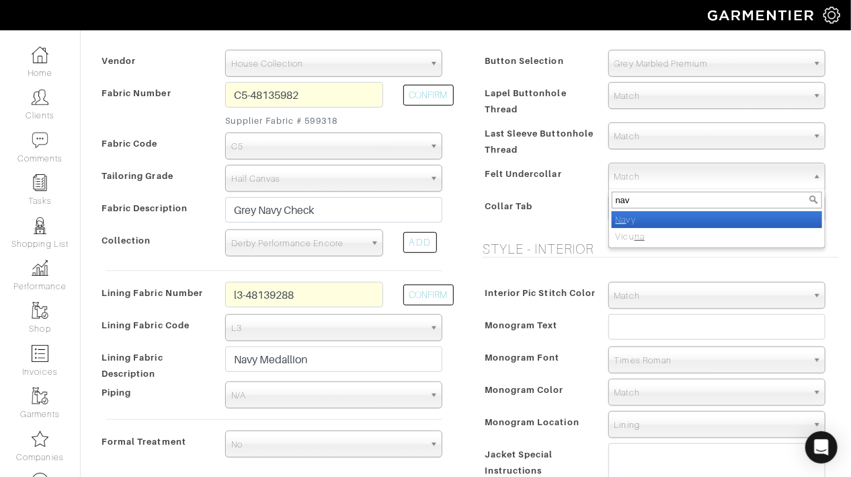
type input "navy"
select select "8"
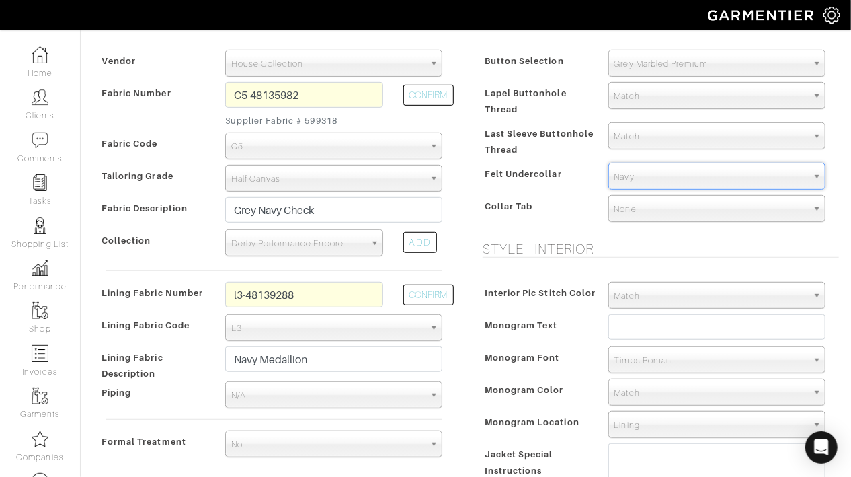
click at [668, 137] on span "Match" at bounding box center [710, 136] width 193 height 27
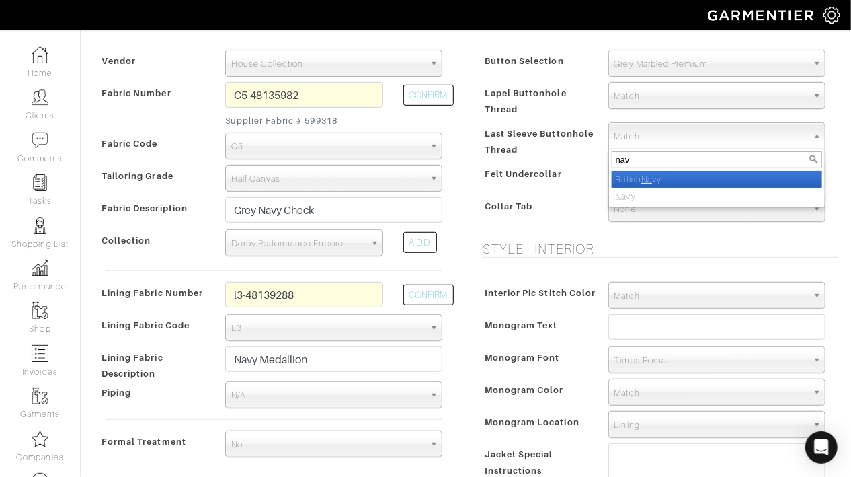
type input "navy"
select select "9"
type input "navy"
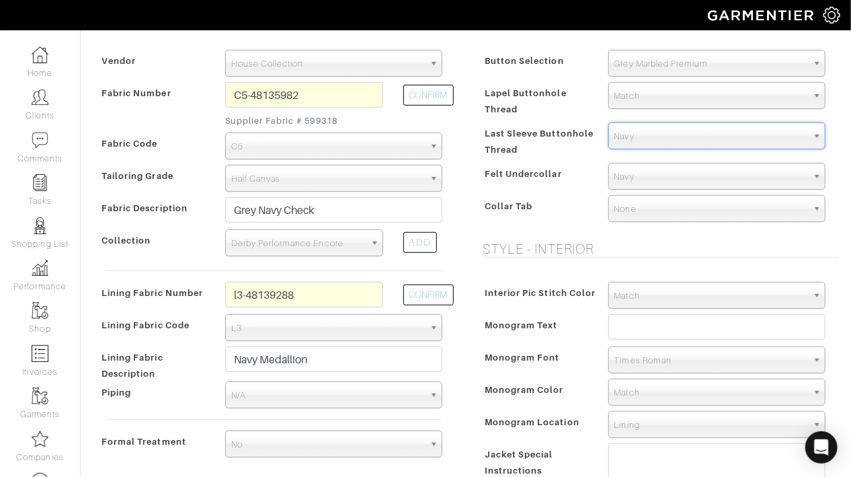
select select "8"
click at [577, 166] on div "Felt Undercollar" at bounding box center [538, 177] width 119 height 24
click at [623, 302] on span "Match" at bounding box center [710, 295] width 193 height 27
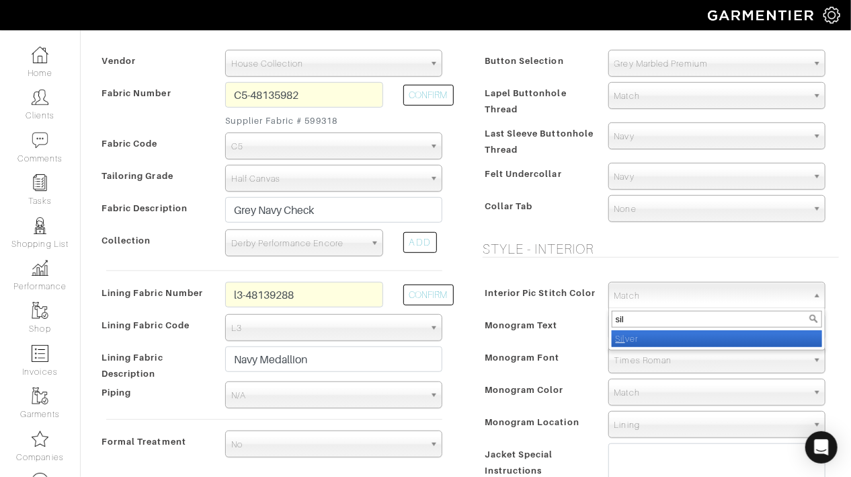
type input "silv"
select select "2"
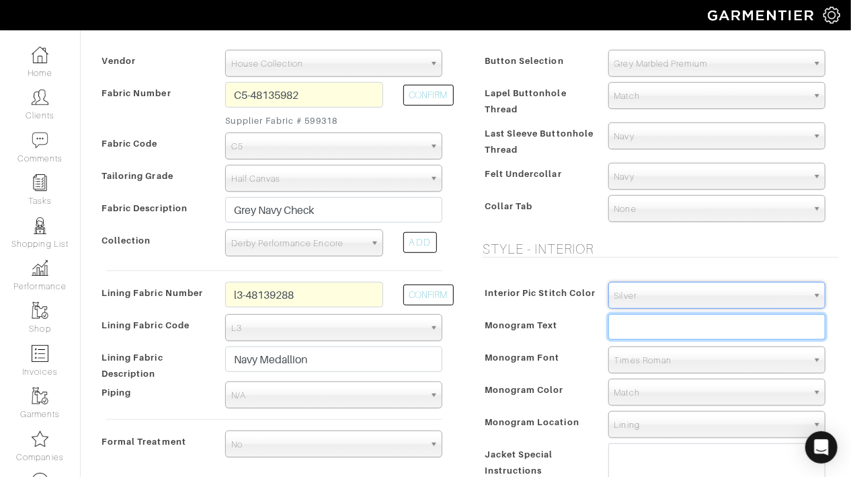
click at [653, 334] on input "text" at bounding box center [716, 327] width 217 height 26
type input "NES"
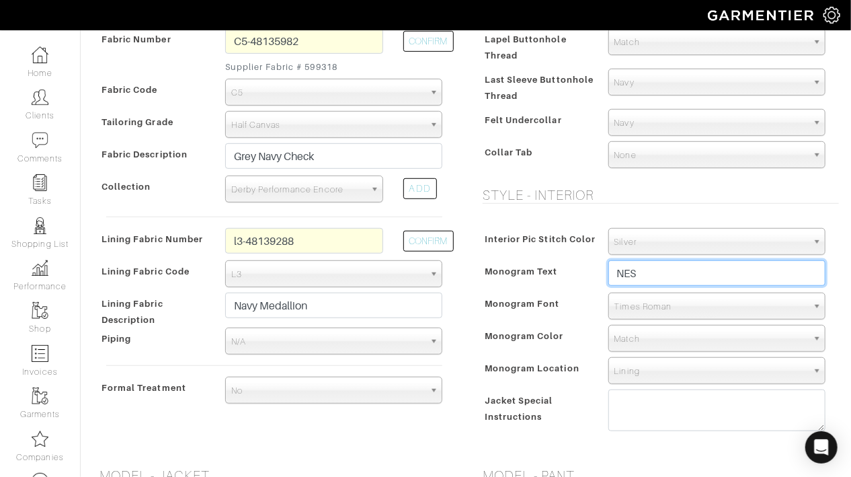
scroll to position [339, 0]
click at [648, 305] on span "Times Roman" at bounding box center [710, 305] width 193 height 27
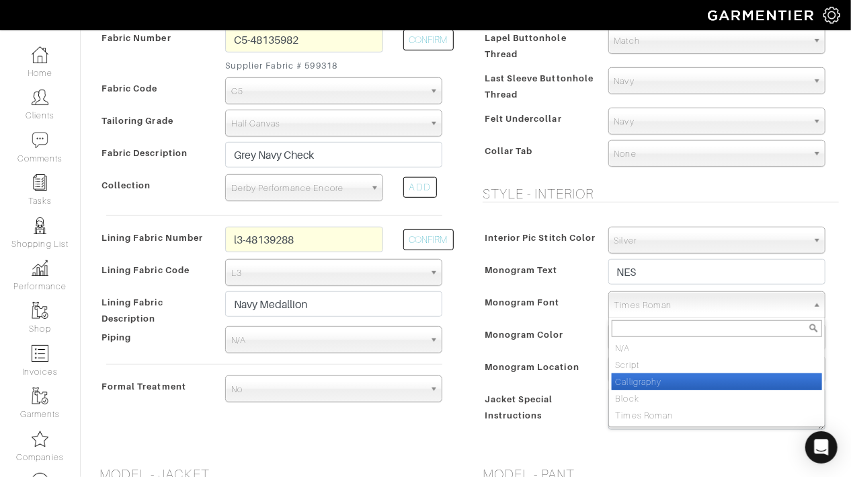
click at [627, 373] on li "Calligraphy" at bounding box center [717, 381] width 210 height 17
select select "Calligraphy"
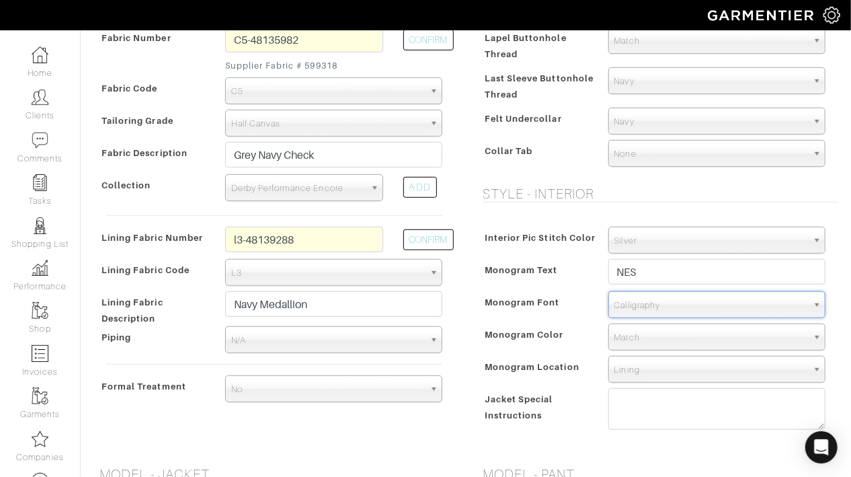
click at [594, 351] on div "Interior Pic Stitch Color Match Aubergine Azure Beige Black Blue British Navy B…" at bounding box center [657, 331] width 363 height 237
click at [639, 351] on div "Interior Pic Stitch Color Match Aubergine Azure Beige Black Blue British Navy B…" at bounding box center [657, 331] width 363 height 237
click at [645, 344] on span "Match" at bounding box center [710, 337] width 193 height 27
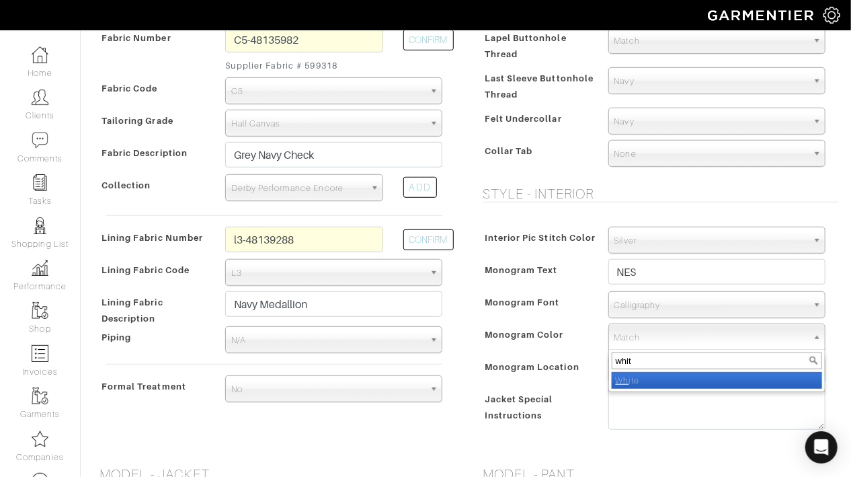
type input "white"
select select "1"
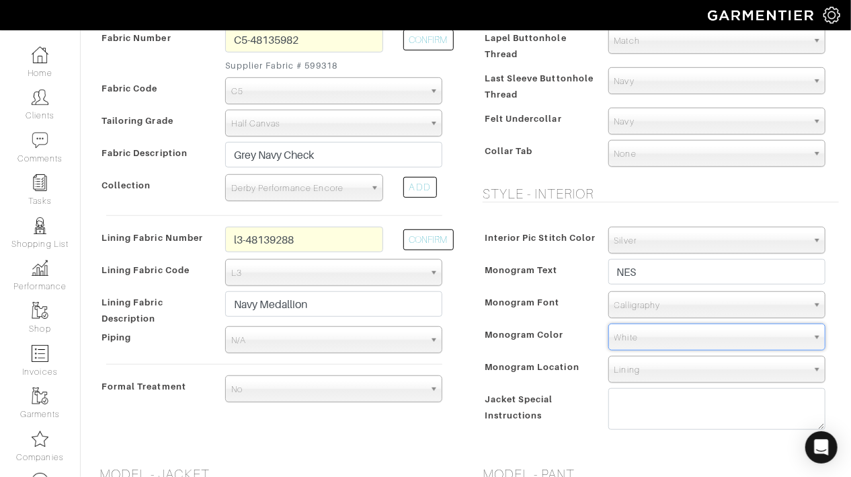
click at [651, 317] on div "Calligraphy N/A Script Calligraphy Block Times Roman" at bounding box center [716, 304] width 217 height 27
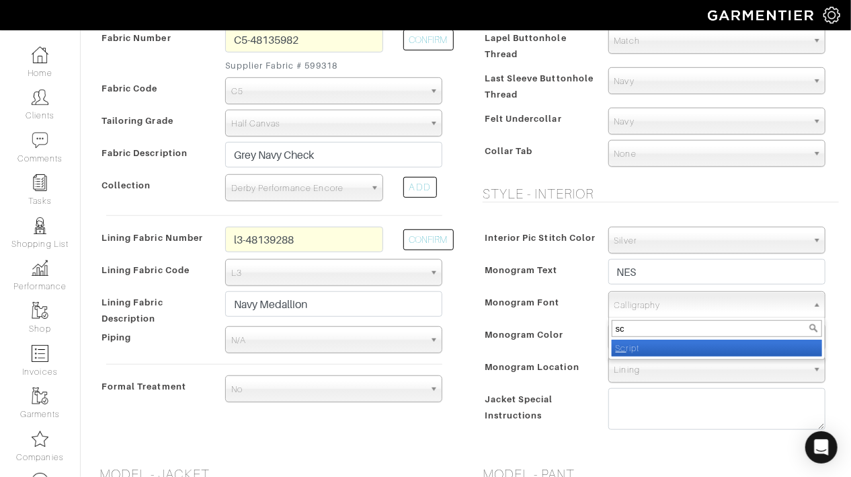
type input "scr"
select select "Script"
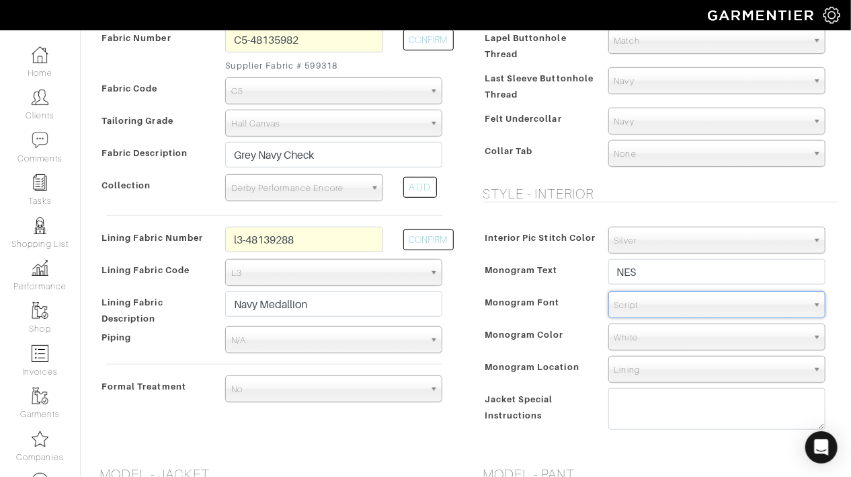
click at [577, 323] on div "Monogram Color Match Aubergine Azure Beige Black Blue British Navy Bubble Gum B…" at bounding box center [657, 336] width 356 height 27
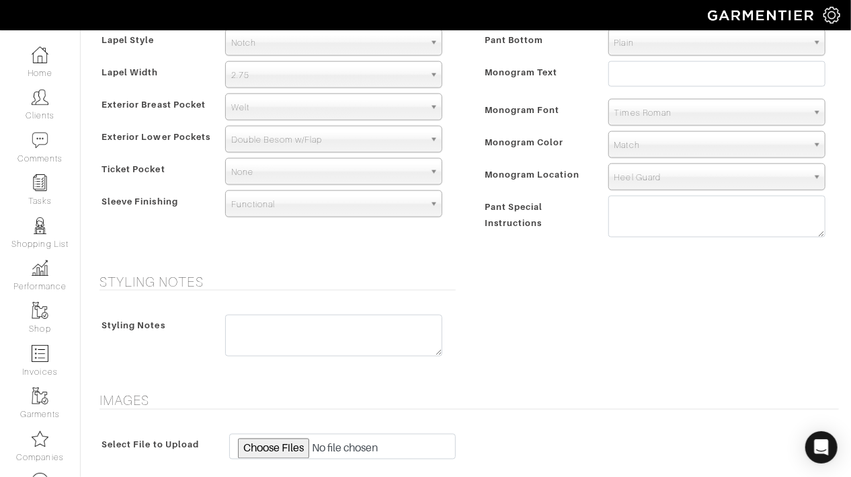
scroll to position [852, 0]
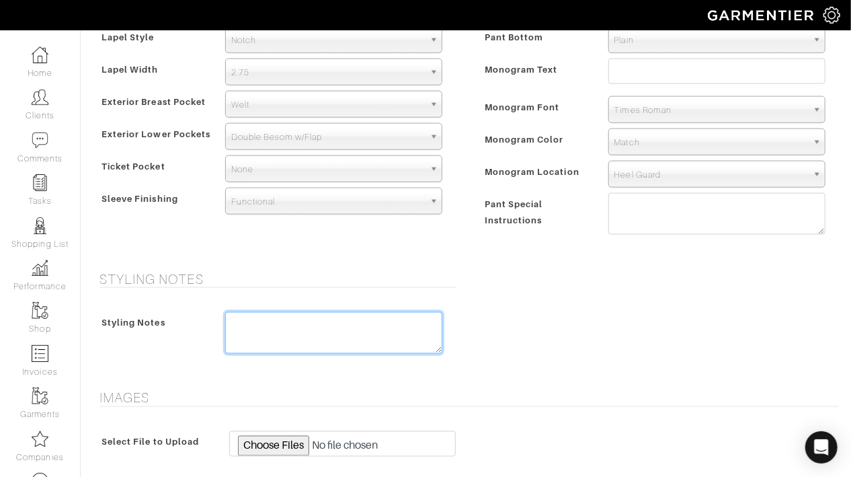
click at [380, 340] on textarea at bounding box center [333, 333] width 217 height 42
type textarea "lance lapel"
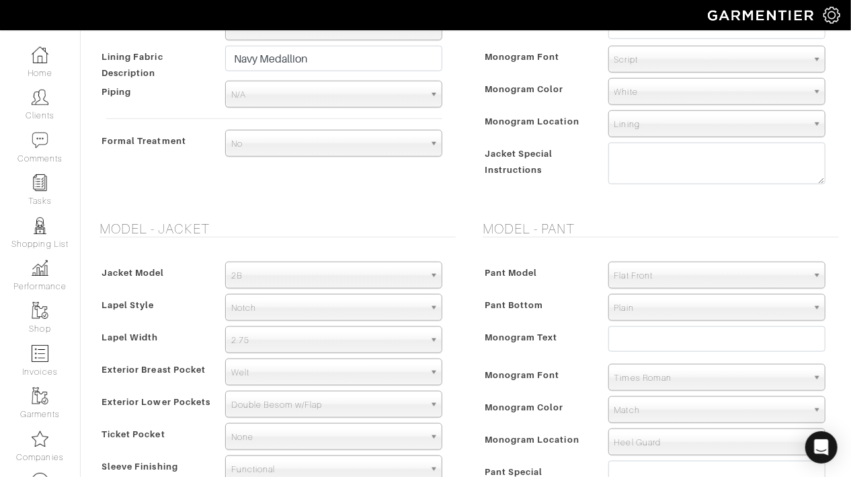
scroll to position [525, 0]
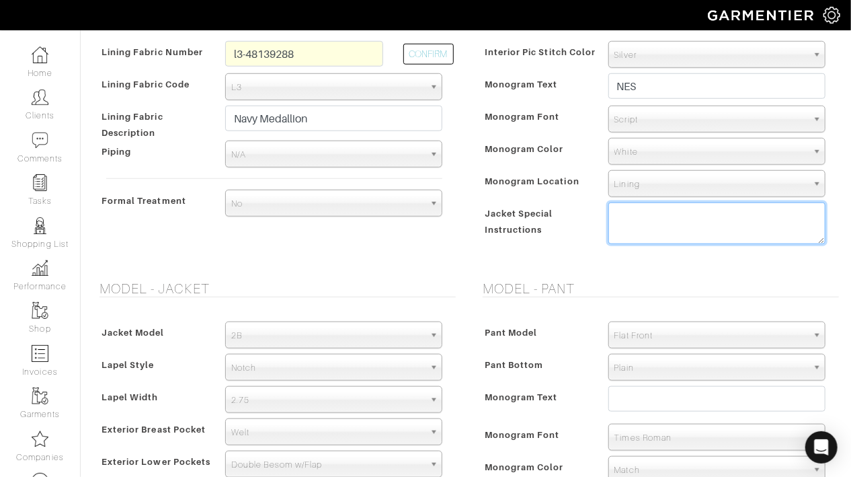
click at [688, 218] on textarea at bounding box center [716, 223] width 217 height 42
paste textarea "lance lapel"
type textarea "lance lapel width"
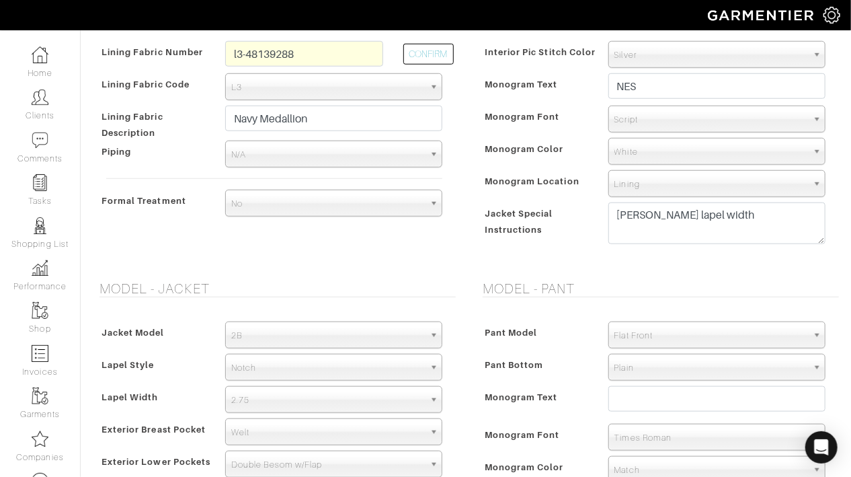
click at [561, 271] on form "See Custom Models & Style Options Swatch & Detail Images Price $ 1280.00 Fabric…" at bounding box center [466, 318] width 746 height 1558
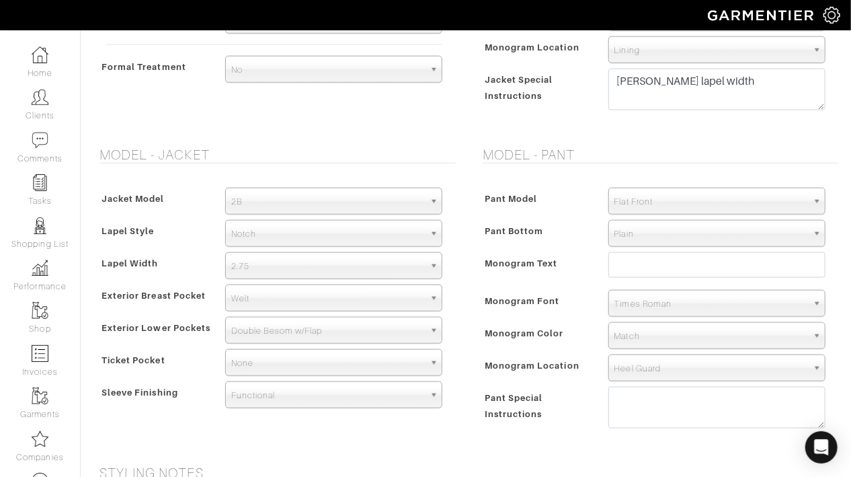
scroll to position [661, 0]
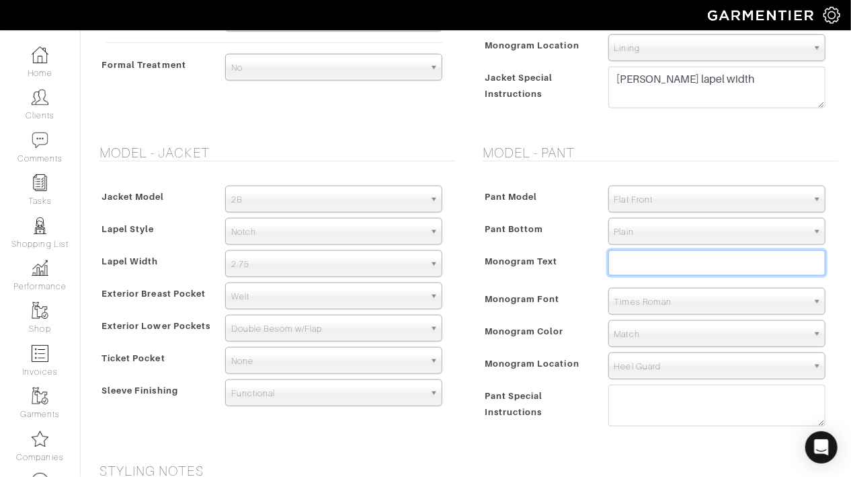
click at [628, 253] on input "text" at bounding box center [716, 263] width 217 height 26
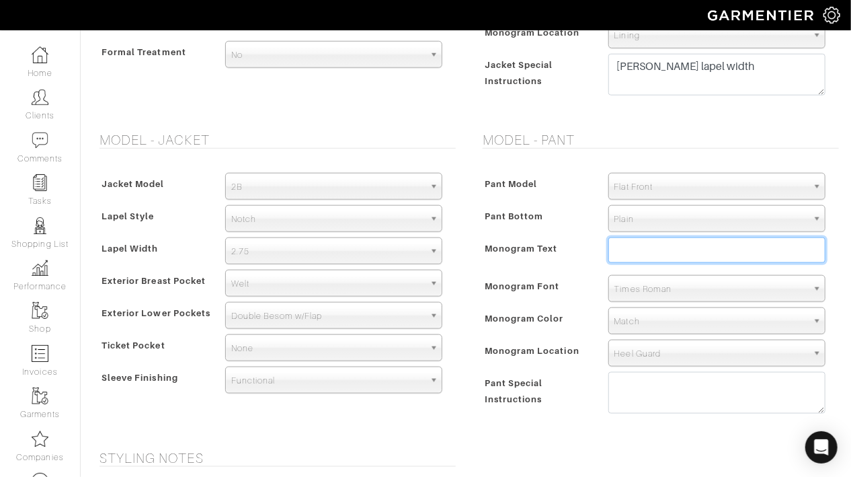
scroll to position [676, 0]
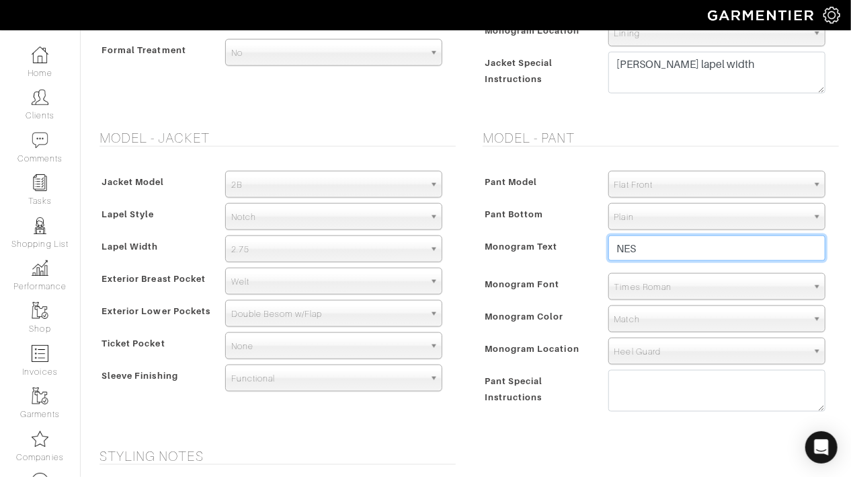
type input "NES"
click at [636, 286] on span "Times Roman" at bounding box center [710, 287] width 193 height 27
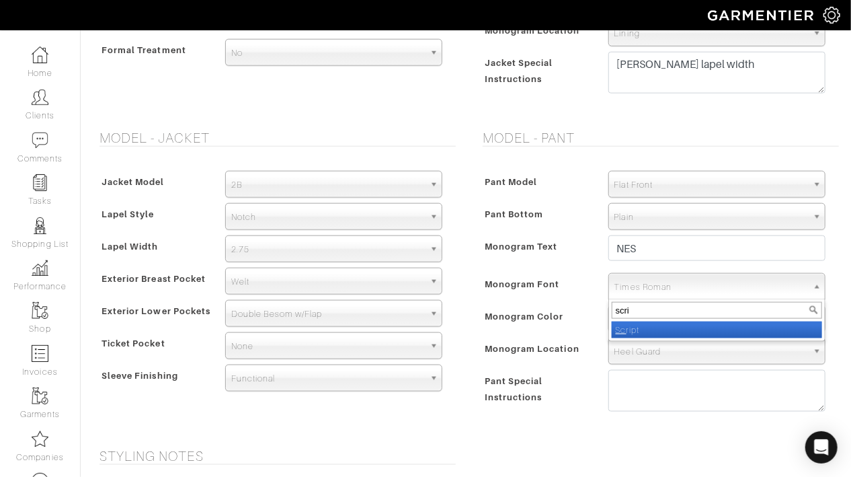
type input "scrip"
select select "Script"
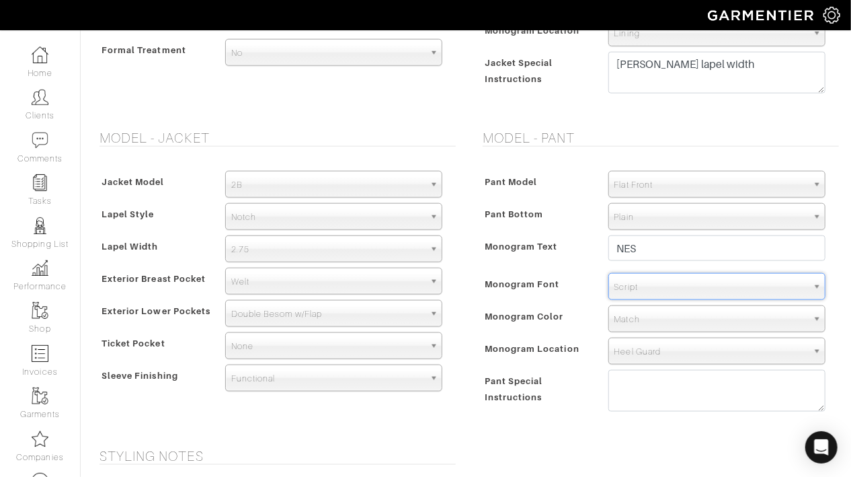
click at [573, 308] on div "Monogram Color" at bounding box center [538, 320] width 119 height 24
click at [643, 309] on span "Match" at bounding box center [710, 319] width 193 height 27
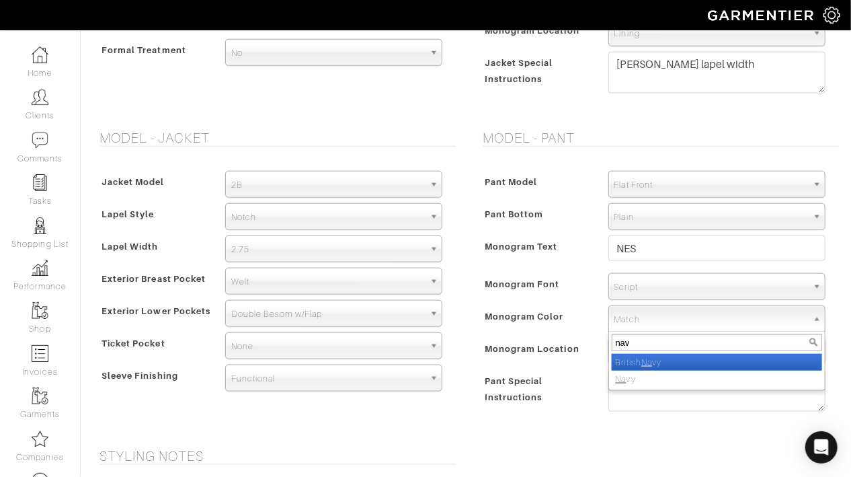
type input "navy"
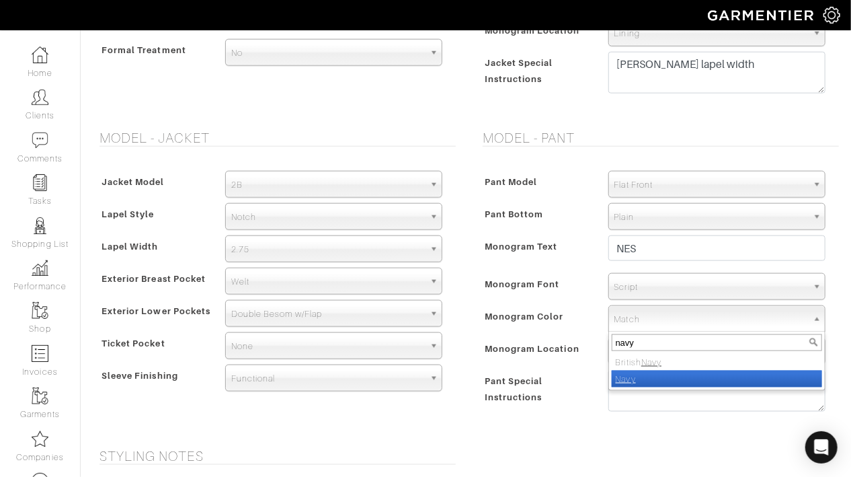
select select "8"
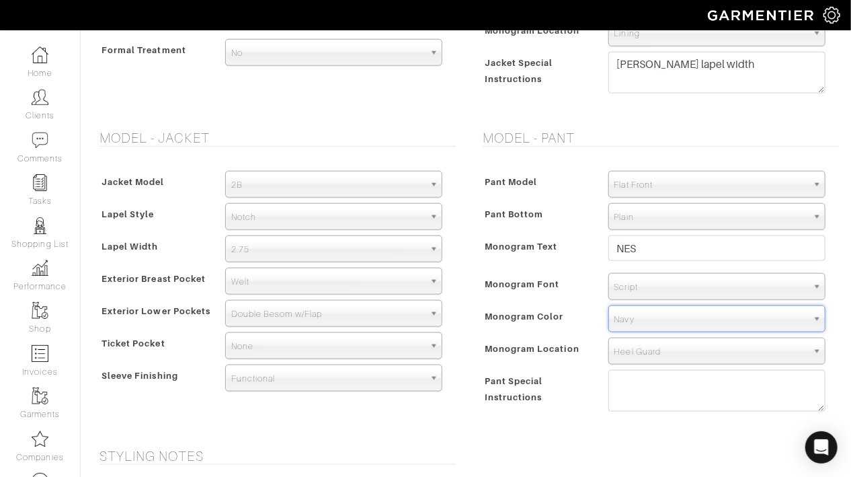
click at [572, 329] on div "Monogram Color" at bounding box center [538, 320] width 119 height 24
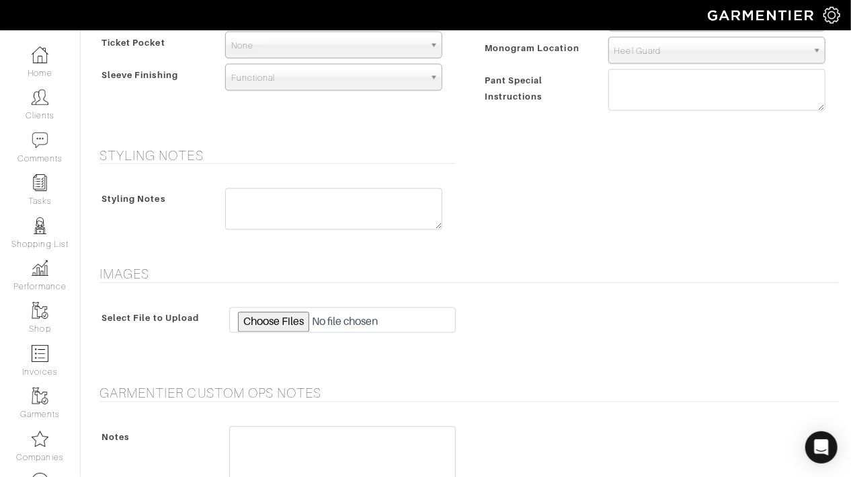
scroll to position [1207, 0]
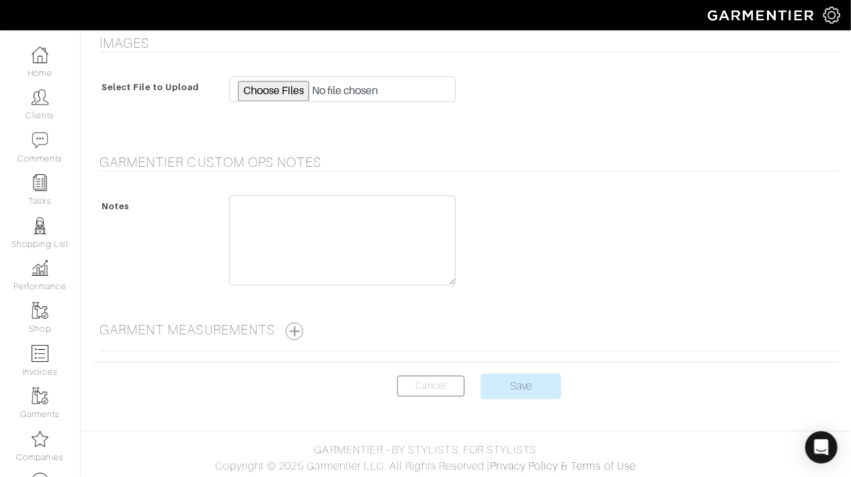
click at [502, 397] on center "Cancel Save" at bounding box center [466, 394] width 746 height 42
click at [514, 383] on input "Save" at bounding box center [521, 386] width 81 height 26
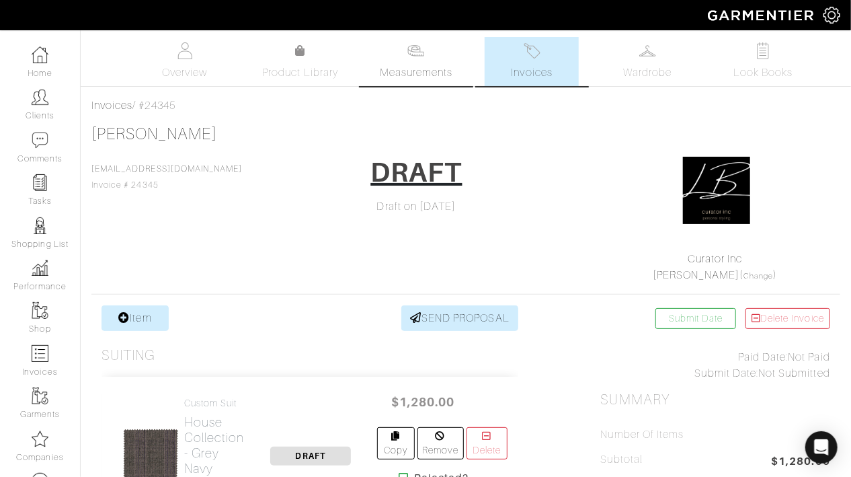
click at [405, 61] on link "Measurements" at bounding box center [416, 61] width 95 height 49
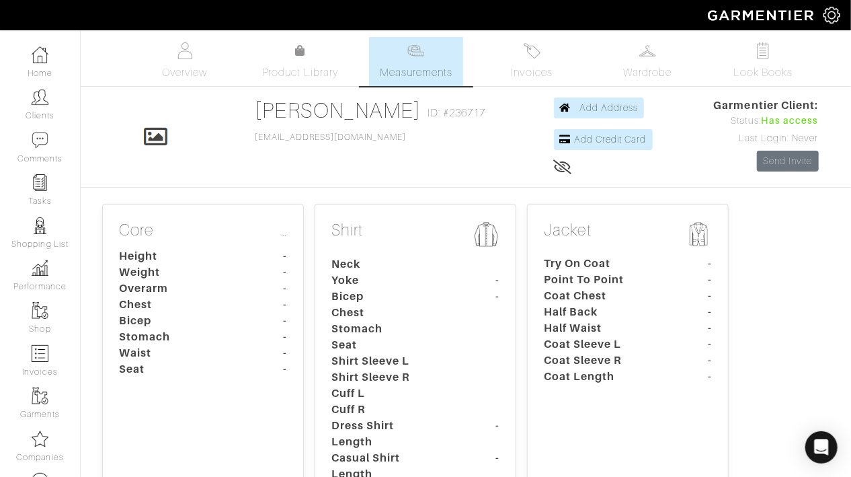
click at [172, 259] on dt "Height" at bounding box center [172, 256] width 126 height 16
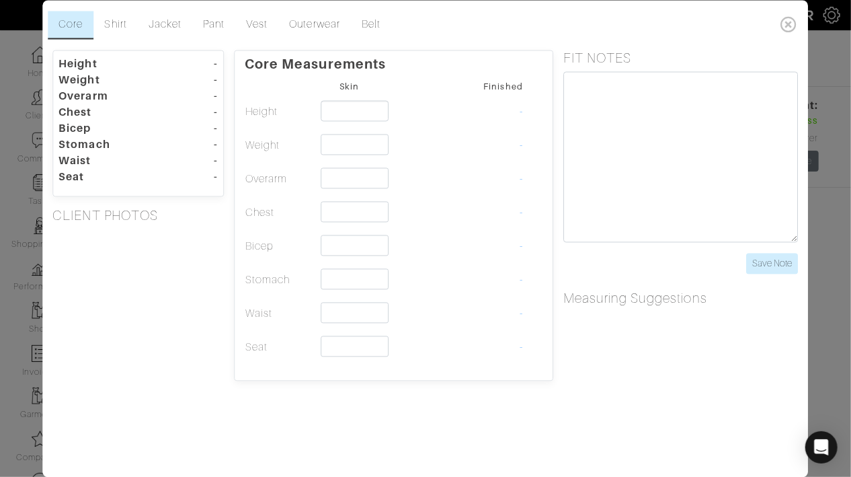
click at [172, 259] on div "Height - Weight - Overarm - Chest - Bicep - [GEOGRAPHIC_DATA] - [GEOGRAPHIC_DAT…" at bounding box center [138, 215] width 192 height 331
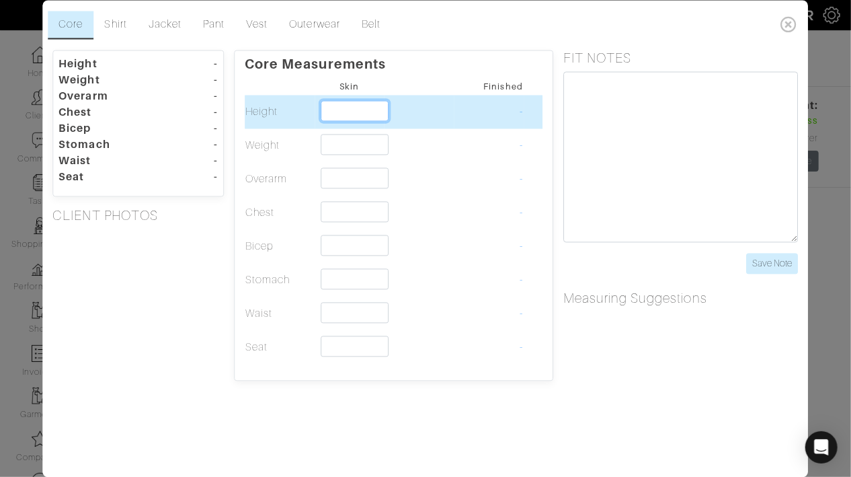
click at [378, 116] on input "text" at bounding box center [355, 110] width 69 height 21
type input "5'0""
type input "5'"
type input "5'1""
type input "5'1"
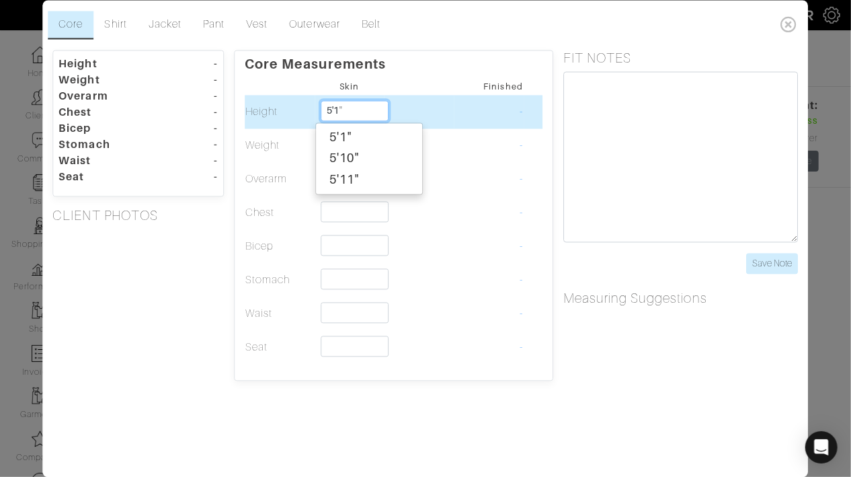
type input "5'10""
type input "5'10"
click at [366, 132] on div "5'10"" at bounding box center [369, 137] width 106 height 22
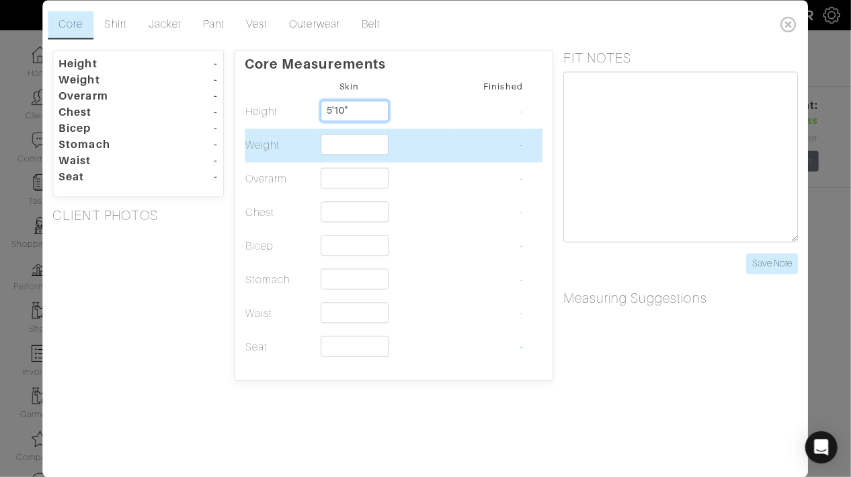
type input "5'10""
click at [332, 153] on input "text" at bounding box center [355, 144] width 69 height 21
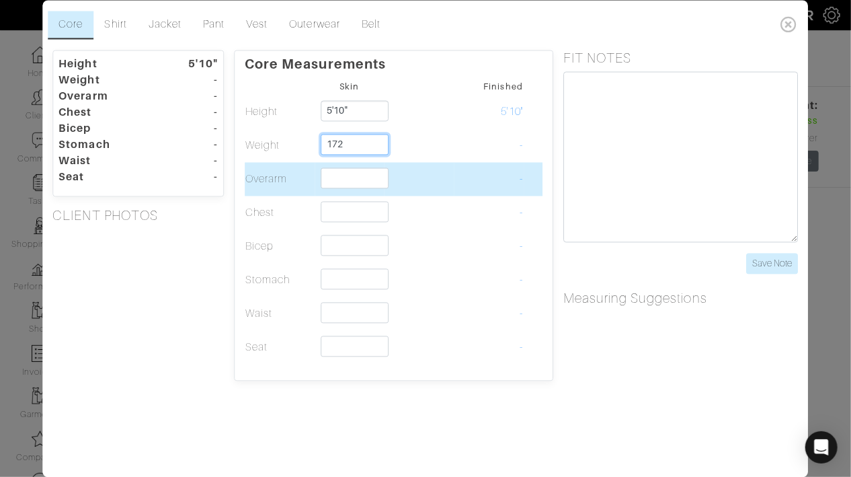
type input "172"
click at [429, 162] on td at bounding box center [419, 179] width 70 height 34
click at [334, 182] on input "text" at bounding box center [355, 177] width 69 height 21
click at [372, 182] on input "46 3/4`" at bounding box center [355, 177] width 69 height 21
type input "46 3/4"
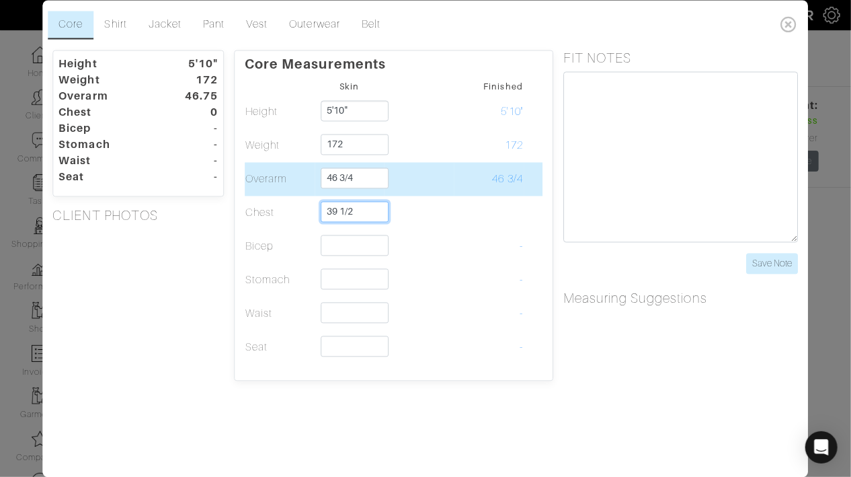
type input "39 1/2"
type input "13 3/8"
type input "32 1/2"
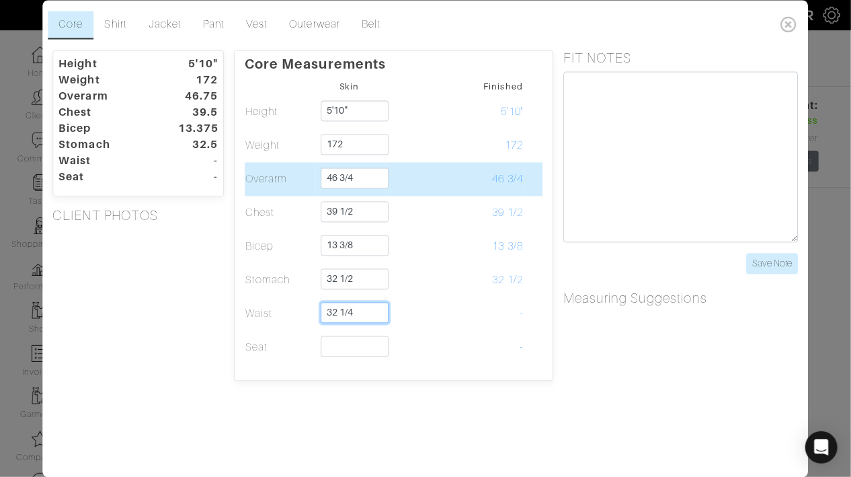
type input "32 1/4"
type input "39"
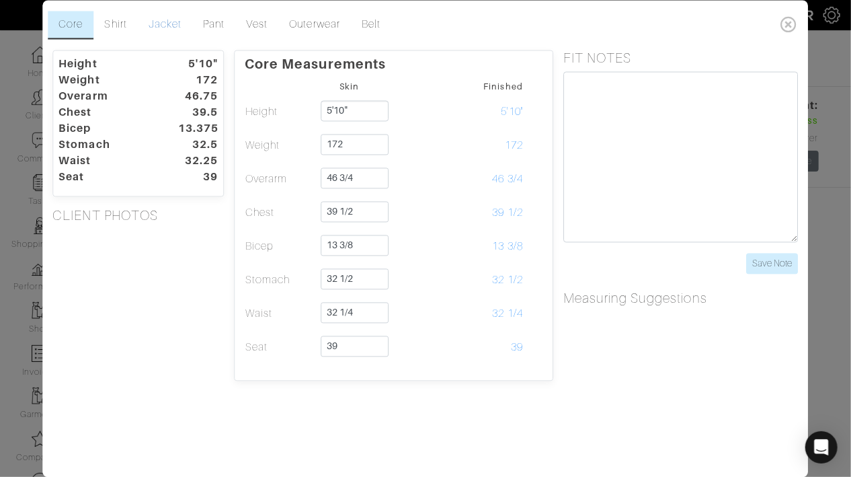
click at [165, 15] on link "Jacket" at bounding box center [165, 25] width 54 height 28
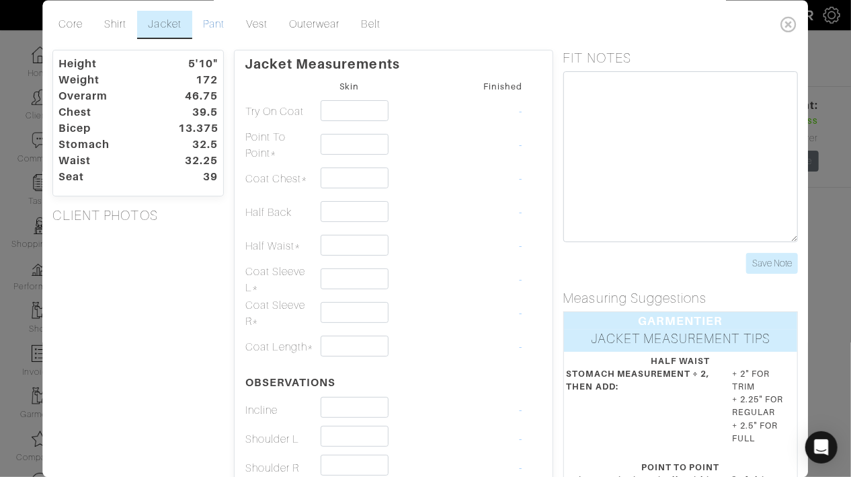
click at [216, 27] on link "Pant" at bounding box center [213, 25] width 43 height 28
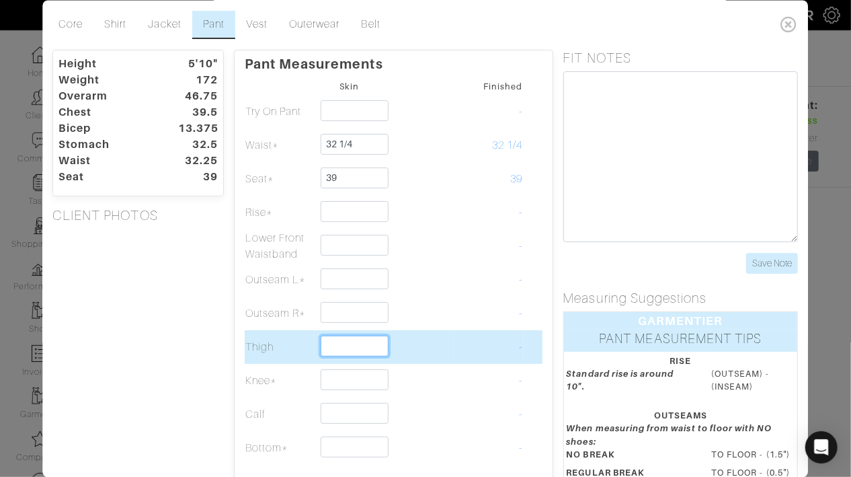
click at [344, 341] on input "text" at bounding box center [355, 345] width 69 height 21
type input "24 1/4"
type input "17"
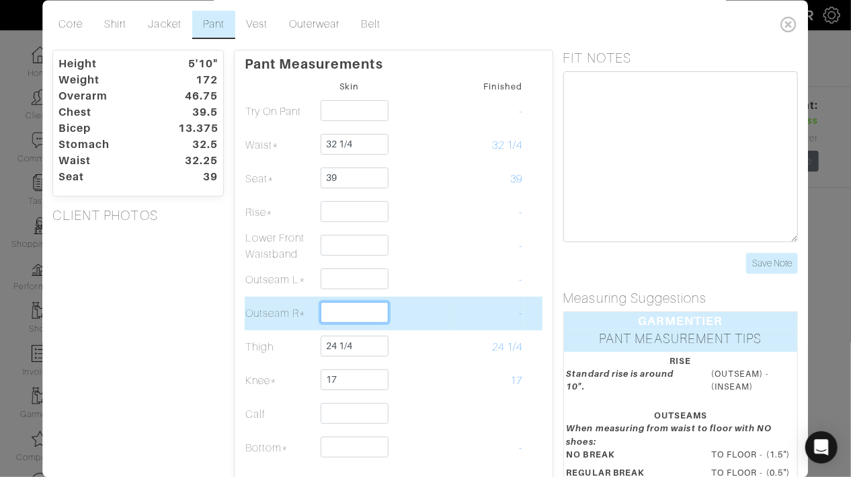
click at [357, 314] on input "text" at bounding box center [355, 312] width 69 height 21
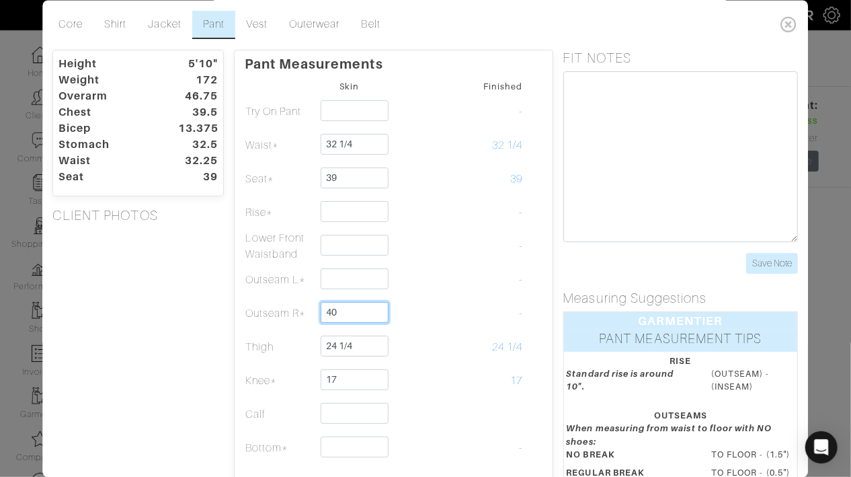
type input "40"
click at [567, 312] on div "GARMENTIER" at bounding box center [681, 320] width 234 height 17
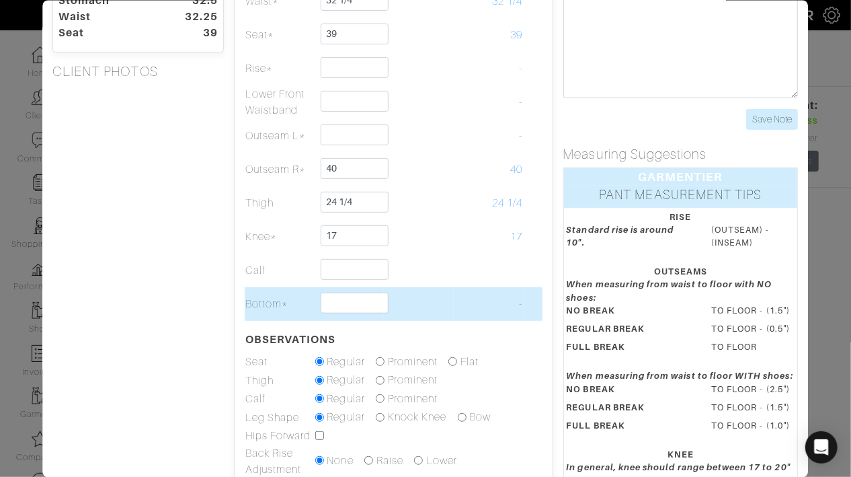
scroll to position [112, 0]
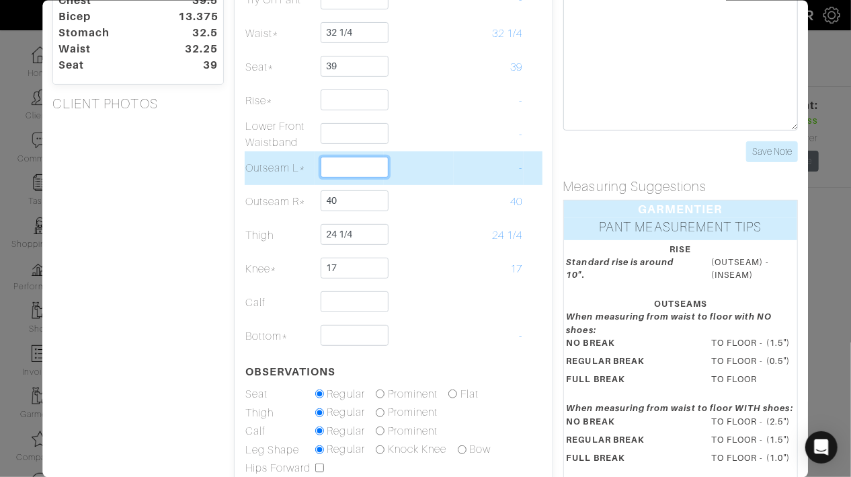
click at [368, 163] on input "text" at bounding box center [355, 166] width 69 height 21
type input "40"
click at [450, 165] on td at bounding box center [419, 168] width 70 height 34
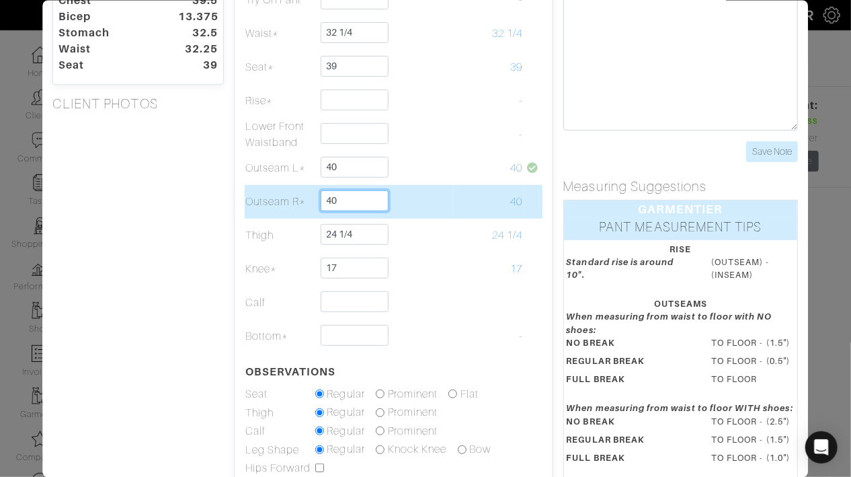
click at [375, 203] on input "40" at bounding box center [355, 200] width 69 height 21
type input "40 1/4"
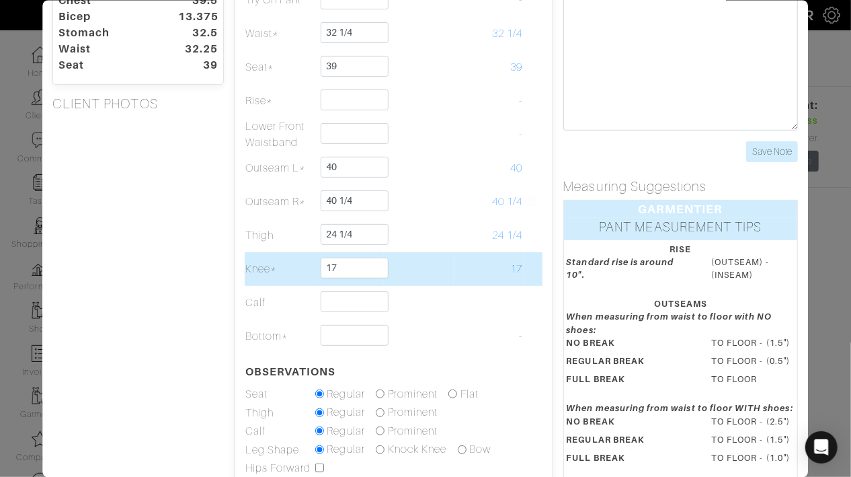
click at [292, 280] on td "Knee*" at bounding box center [280, 268] width 70 height 34
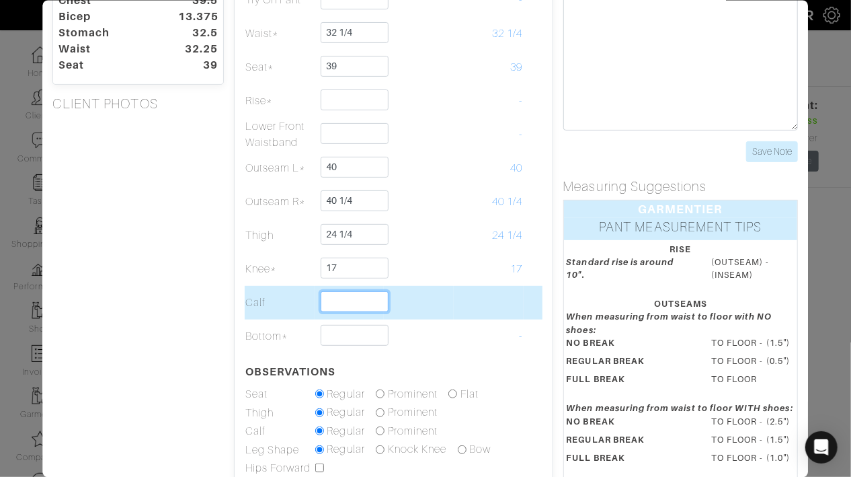
click at [325, 293] on input "text" at bounding box center [355, 300] width 69 height 21
type input "15 3/4"
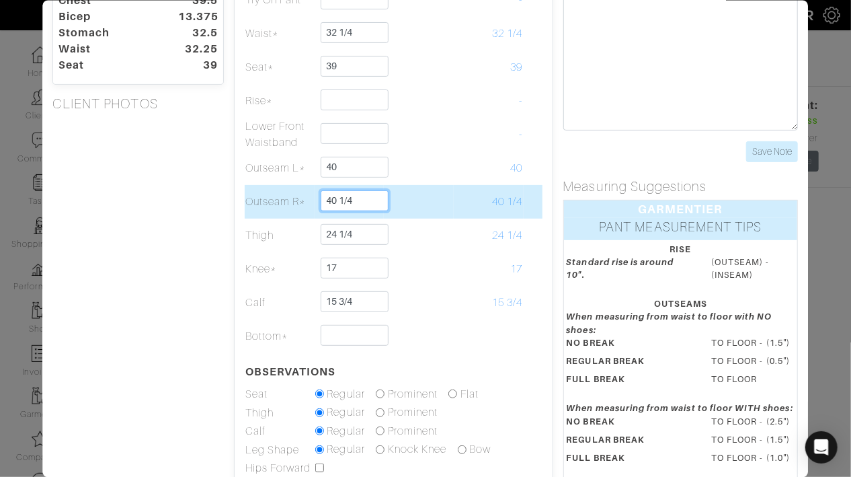
drag, startPoint x: 383, startPoint y: 202, endPoint x: 323, endPoint y: 197, distance: 60.0
click at [323, 198] on input "40 1/4" at bounding box center [355, 200] width 69 height 21
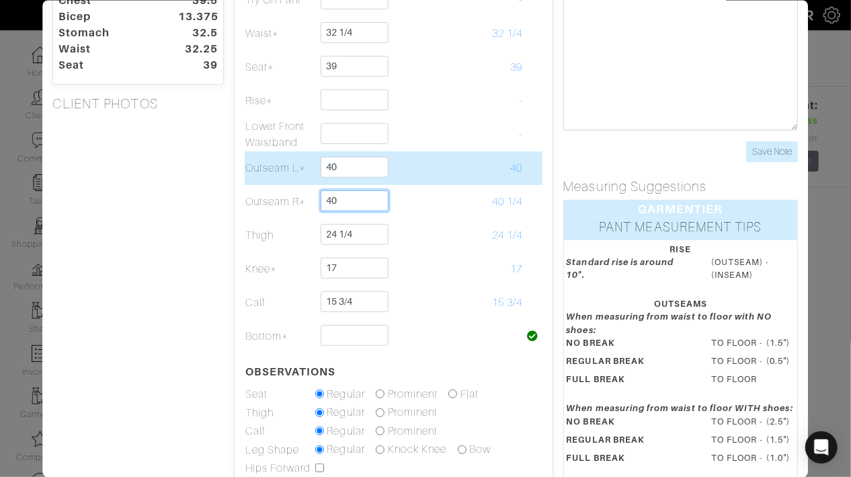
type input "40"
click at [353, 173] on input "40" at bounding box center [355, 166] width 69 height 21
type input "39 3/4"
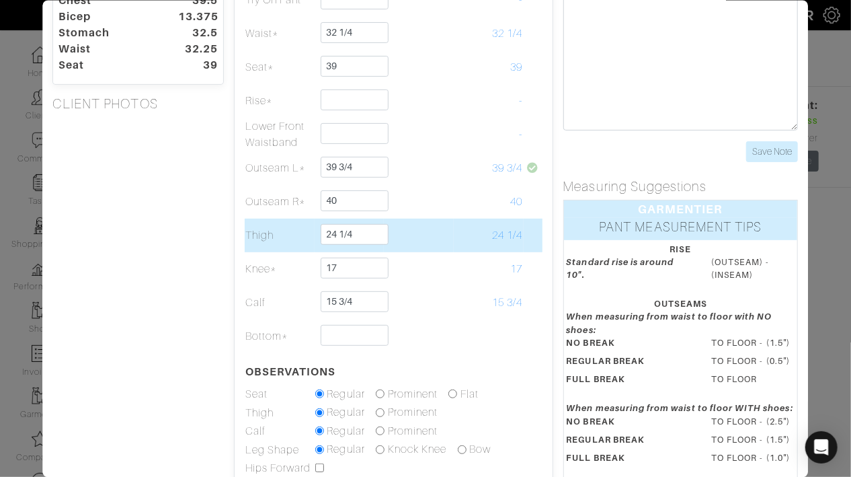
click at [444, 229] on td at bounding box center [419, 235] width 70 height 34
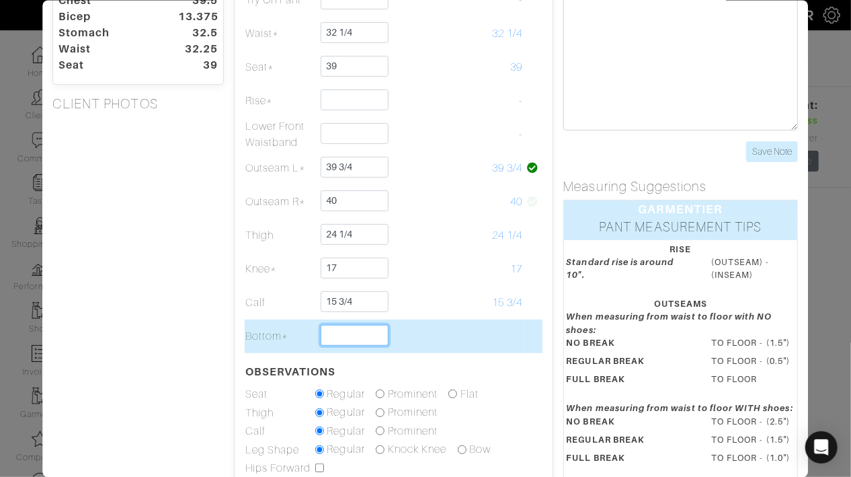
click at [346, 331] on input "text" at bounding box center [355, 334] width 69 height 21
click at [484, 334] on td "15 1/2" at bounding box center [489, 336] width 70 height 34
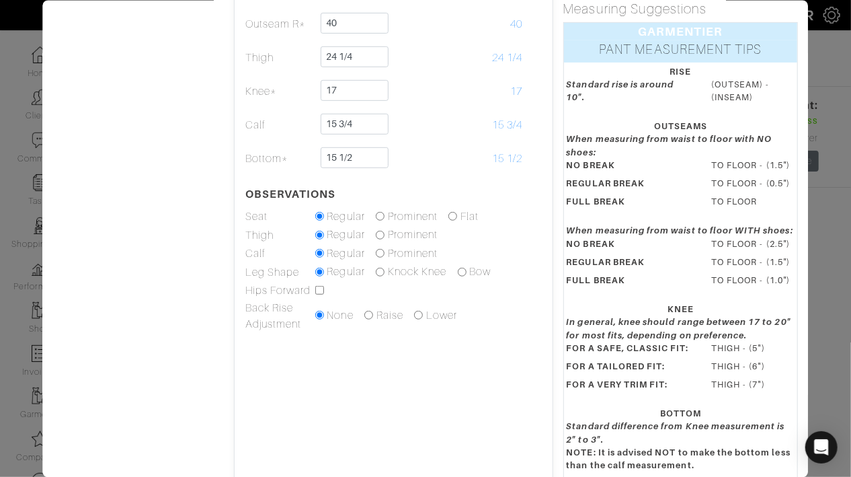
scroll to position [300, 0]
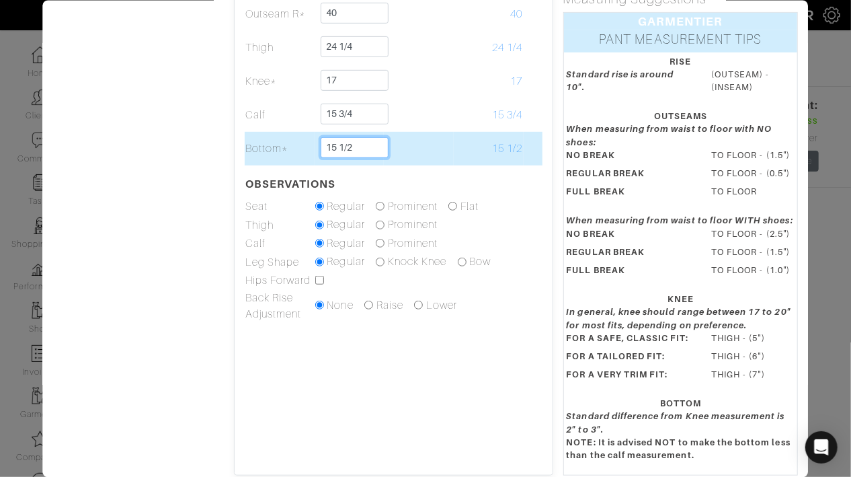
click at [378, 144] on input "15 1/2" at bounding box center [355, 146] width 69 height 21
type input "15 1/4"
click at [378, 149] on input "15 1/4" at bounding box center [355, 146] width 69 height 21
click at [409, 142] on td at bounding box center [419, 148] width 70 height 34
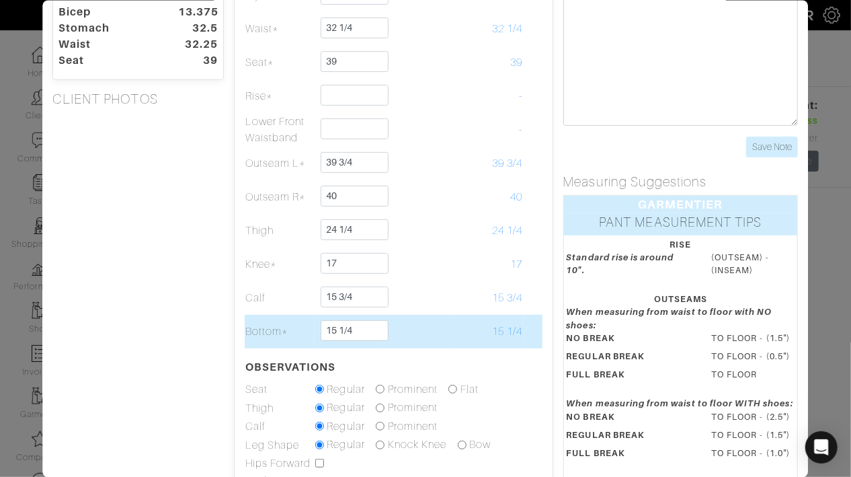
scroll to position [116, 0]
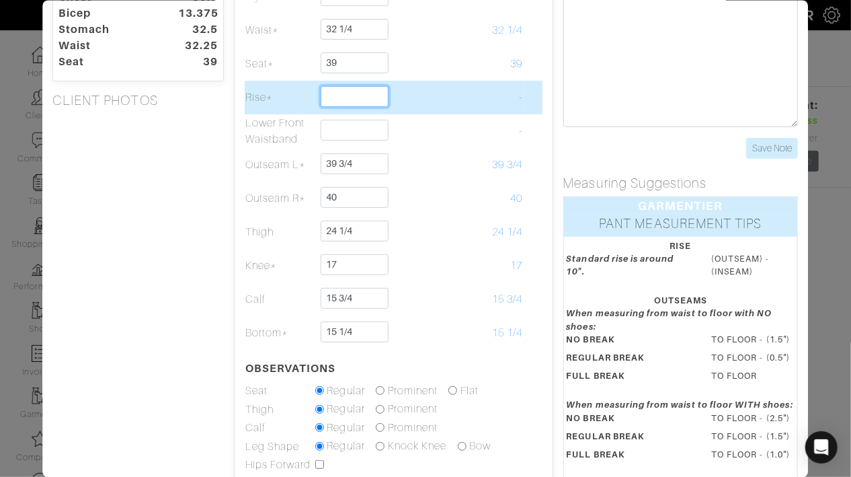
click at [372, 96] on input "text" at bounding box center [355, 95] width 69 height 21
type input "9 3/4"
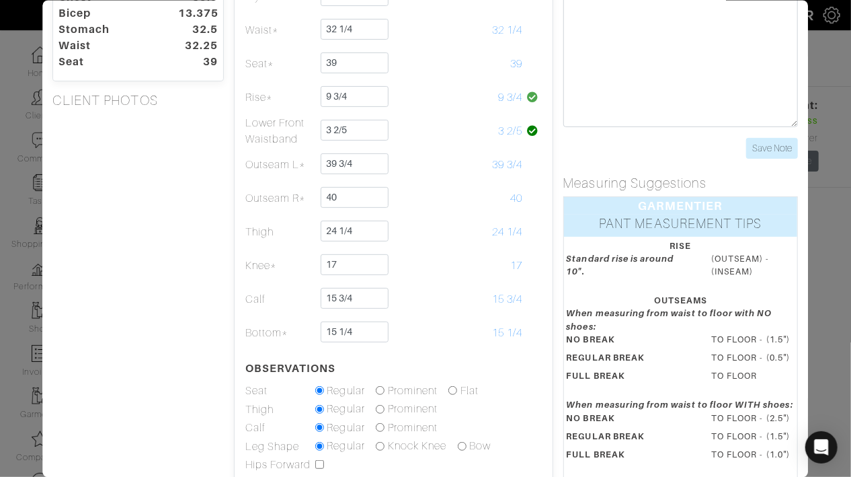
click at [210, 183] on div "Height 5'10" Weight 172 Overarm 46.75 Chest 39.5 Bicep 13.375 Stomach 32.5 Wais…" at bounding box center [138, 296] width 192 height 725
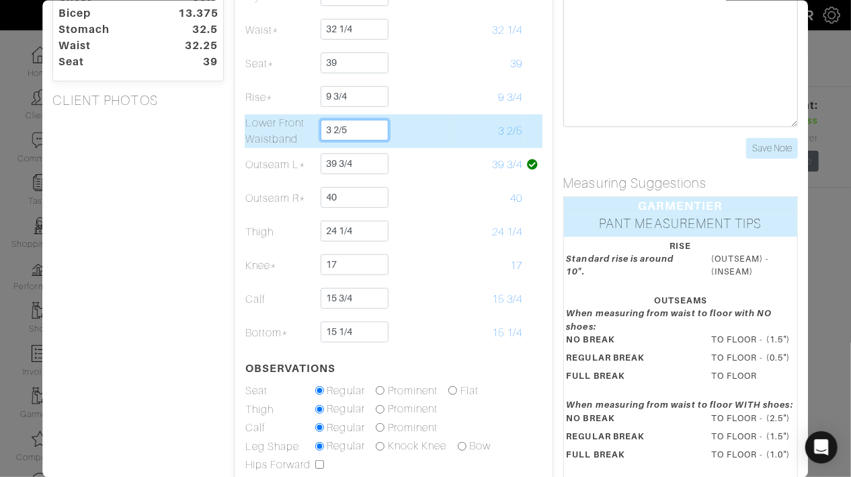
click at [339, 132] on input "3 2/5" at bounding box center [355, 129] width 69 height 21
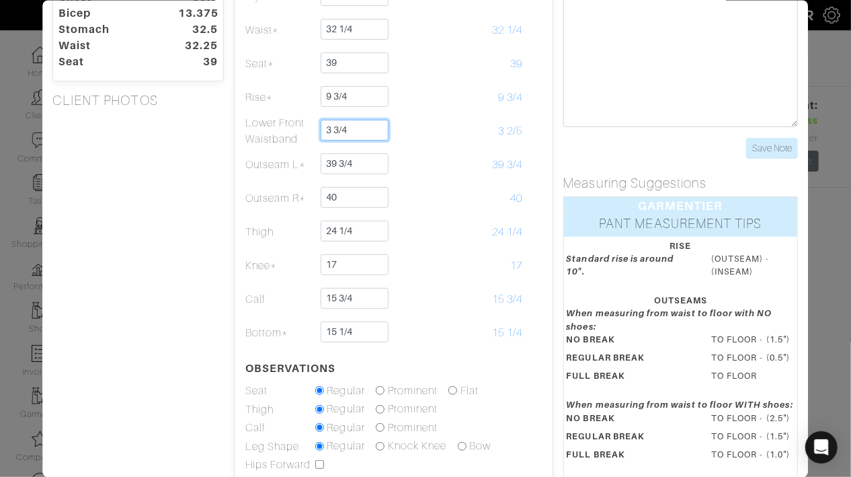
type input "3 3/4"
click at [163, 266] on div "Height 5'10" Weight 172 Overarm 46.75 Chest 39.5 Bicep 13.375 Stomach 32.5 Wais…" at bounding box center [138, 296] width 192 height 725
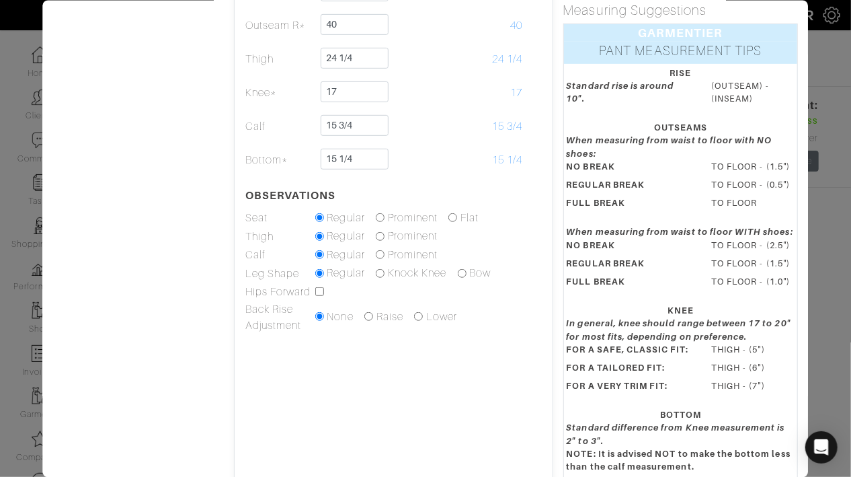
scroll to position [289, 0]
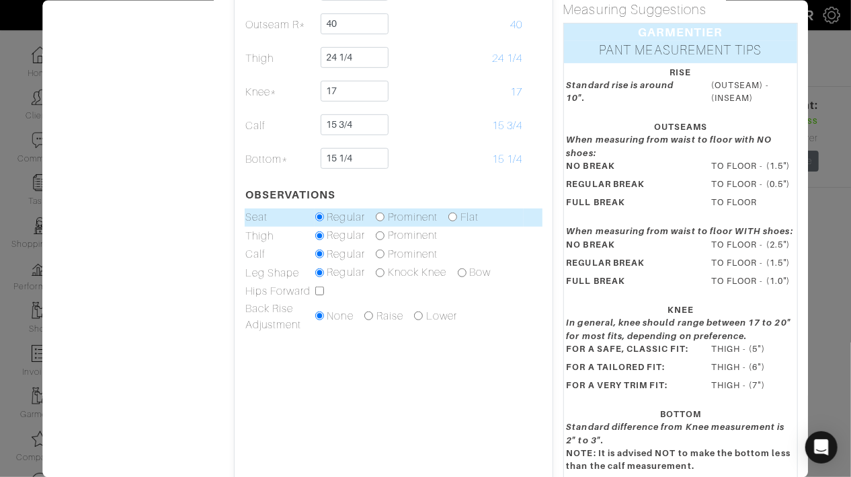
click at [377, 216] on input "radio" at bounding box center [380, 216] width 9 height 9
radio input "true"
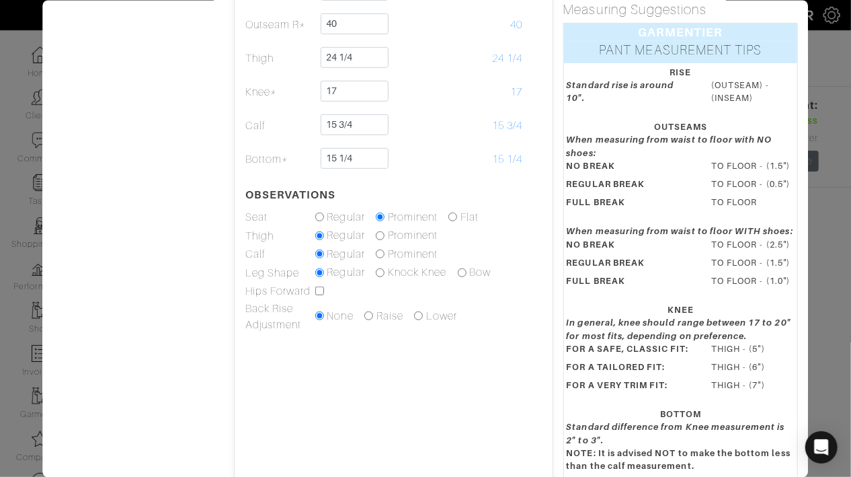
click at [189, 239] on div "Height 5'10" Weight 172 Overarm 46.75 Chest 39.5 Bicep 13.375 Stomach 32.5 Wais…" at bounding box center [138, 123] width 192 height 725
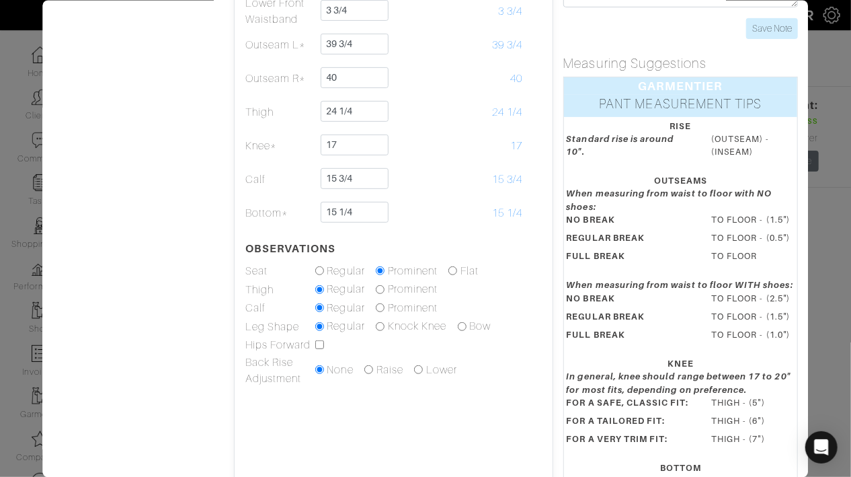
scroll to position [235, 0]
click at [378, 305] on input "radio" at bounding box center [380, 308] width 9 height 9
radio input "true"
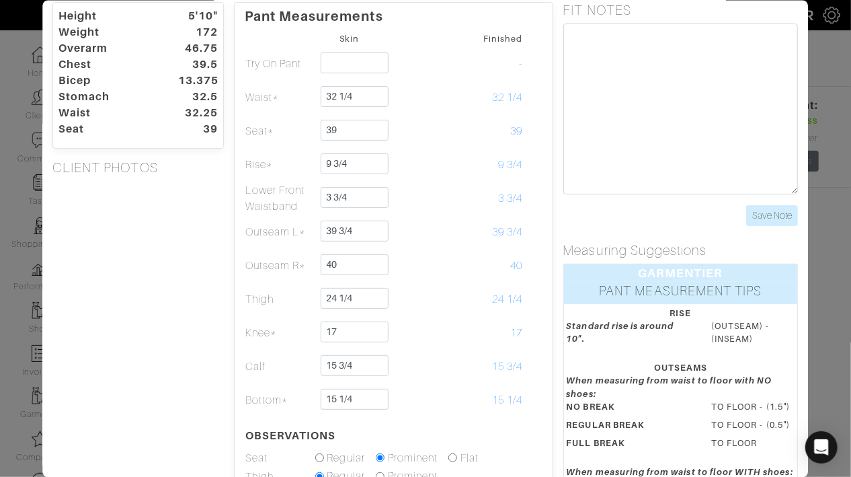
scroll to position [0, 0]
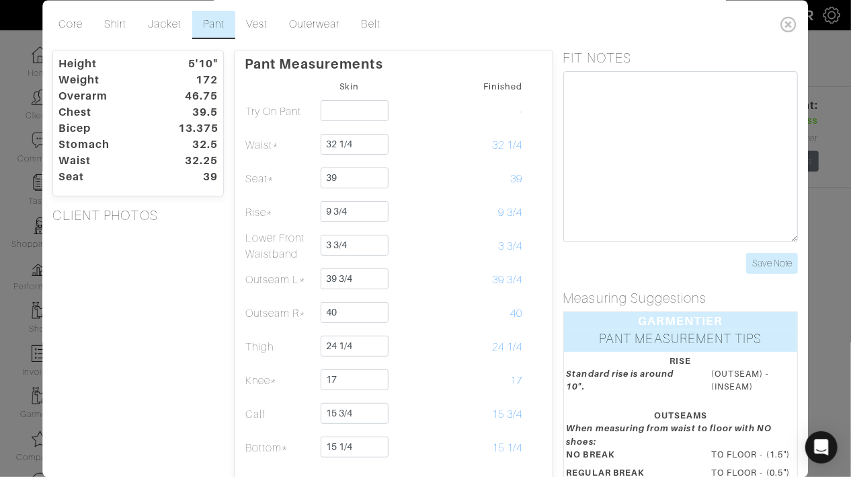
click at [474, 76] on form "Pant Measurements Skin Finished Try On Pant - Waist* 32 1/4 32 1/4 Seat* 39 39" at bounding box center [394, 335] width 298 height 571
click at [155, 25] on link "Jacket" at bounding box center [165, 25] width 54 height 28
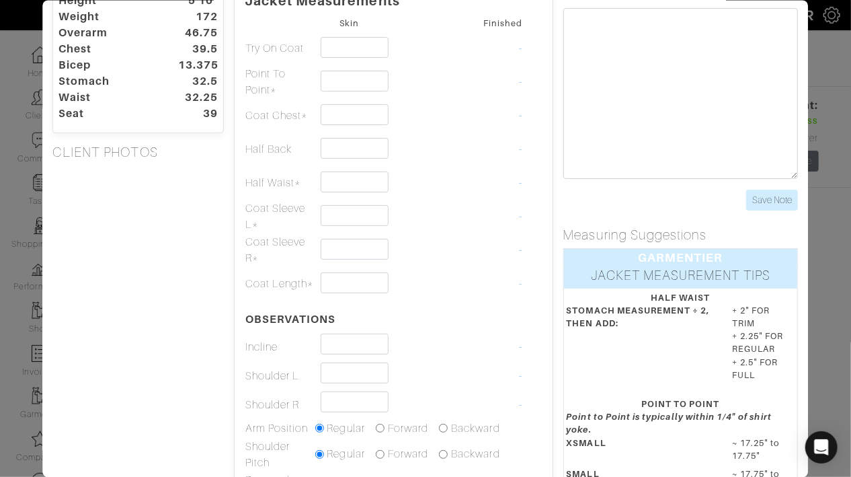
scroll to position [66, 0]
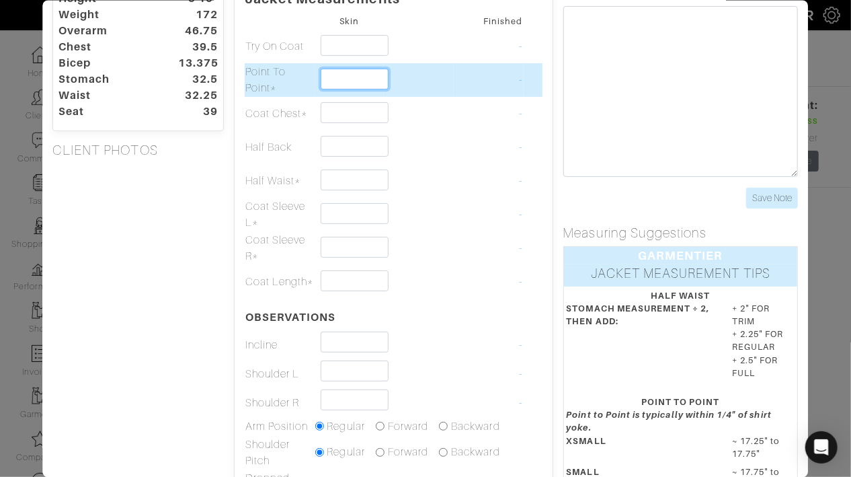
click at [367, 86] on input "text" at bounding box center [355, 78] width 69 height 21
type input "36 TC + 1/4"
type input "3"
type input "2"
type input "36"
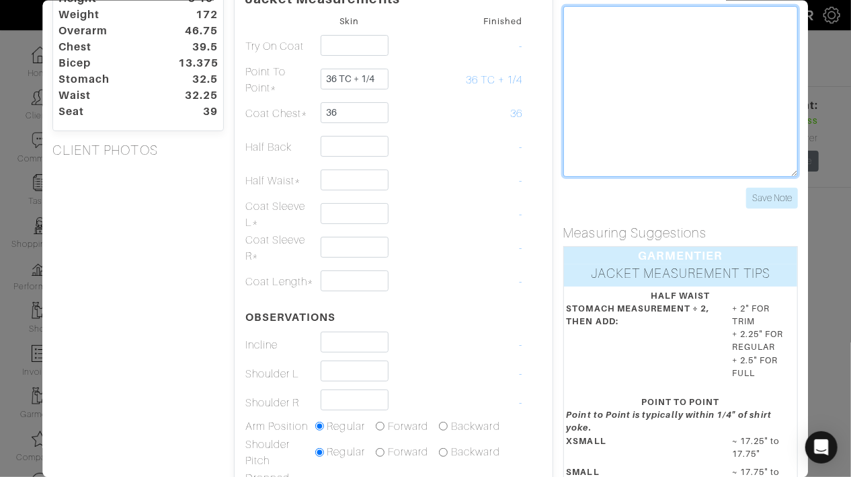
click at [639, 44] on textarea at bounding box center [680, 90] width 235 height 171
type textarea "Raise armhole slightly"
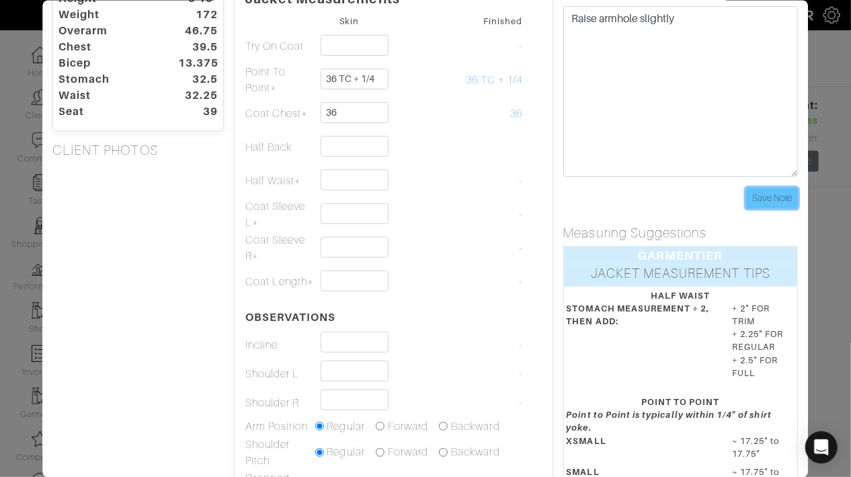
click at [762, 200] on input "Save Note" at bounding box center [773, 197] width 52 height 21
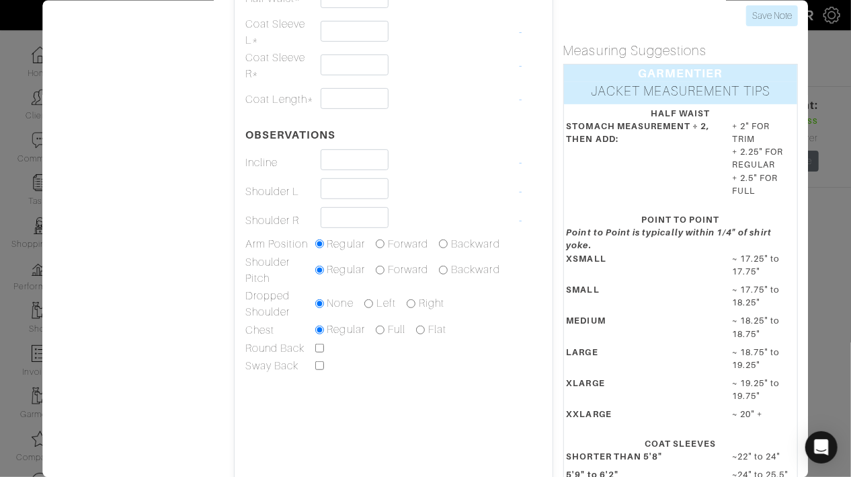
scroll to position [268, 0]
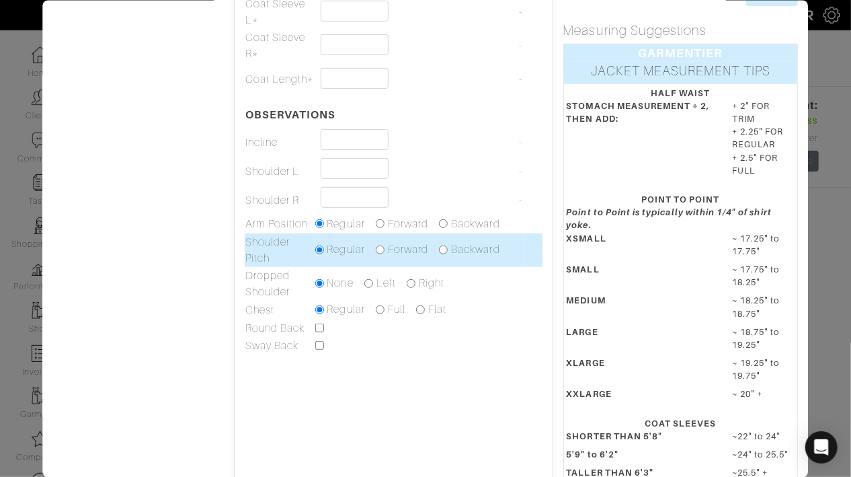
click at [380, 249] on input "radio" at bounding box center [380, 249] width 9 height 9
radio input "true"
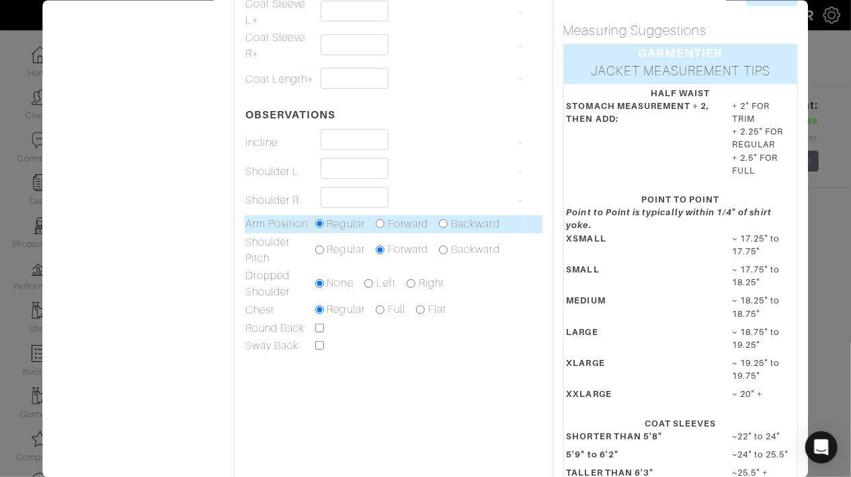
click at [444, 224] on input "radio" at bounding box center [444, 223] width 9 height 9
radio input "true"
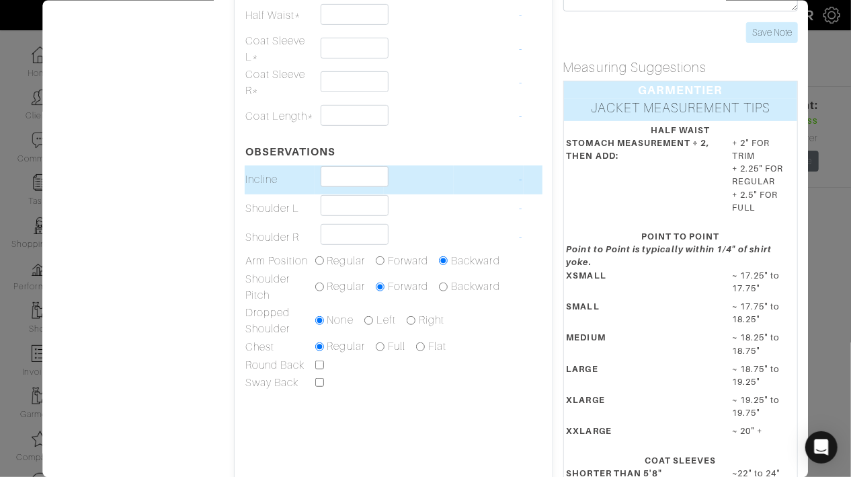
scroll to position [222, 0]
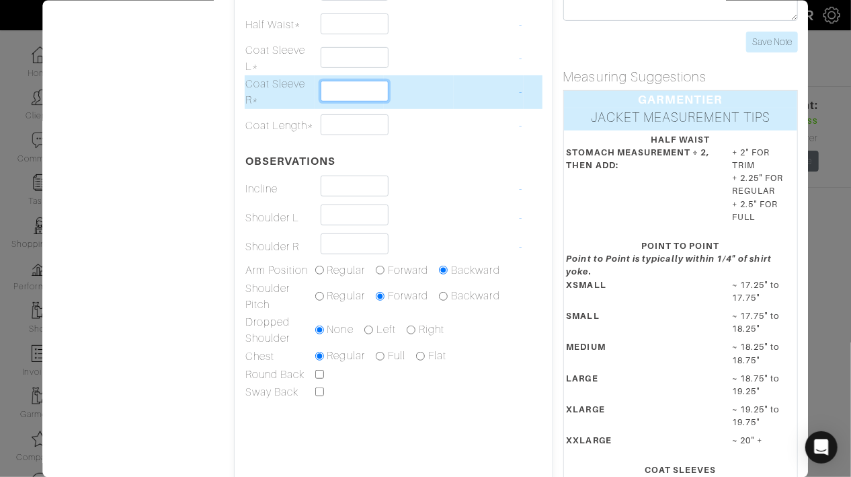
click at [369, 95] on input "text" at bounding box center [355, 90] width 69 height 21
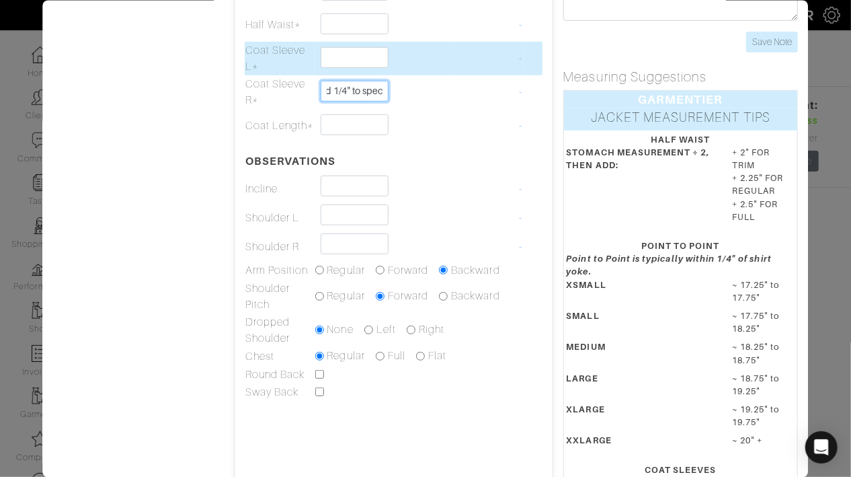
type input "add 1/4" to spec"
click at [356, 63] on input "text" at bounding box center [355, 56] width 69 height 21
type input "spec"
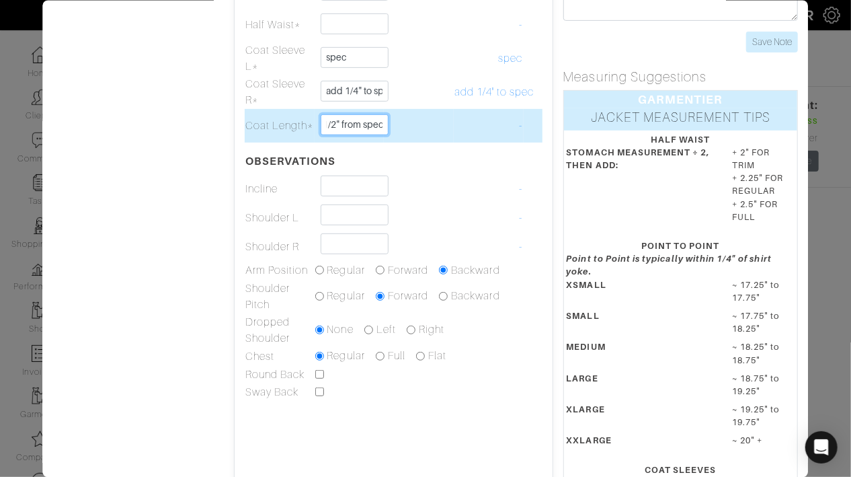
type input "- 1/2" from spec"
click at [438, 120] on td at bounding box center [419, 125] width 70 height 34
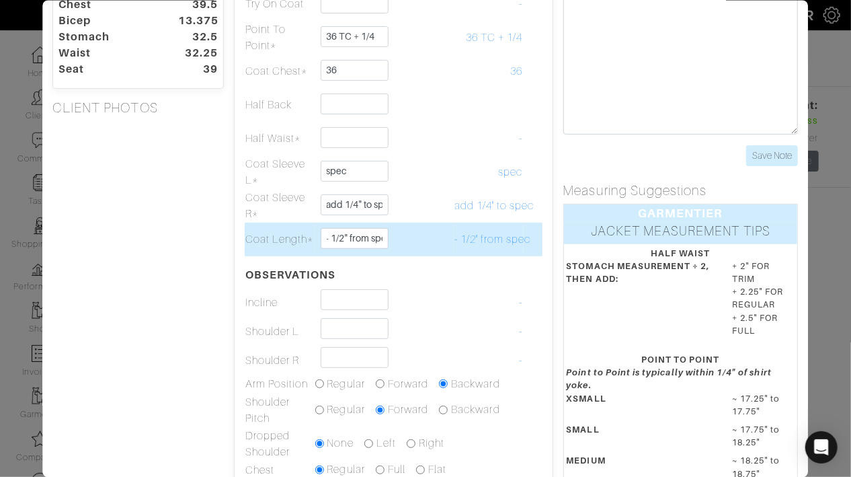
scroll to position [110, 0]
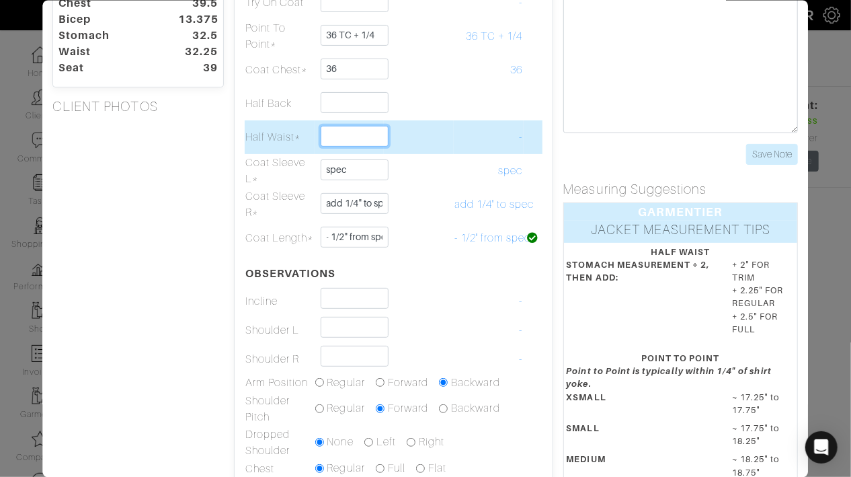
click at [370, 130] on input "text" at bounding box center [355, 135] width 69 height 21
type input "- 1/2" spec"
click at [431, 120] on td at bounding box center [419, 137] width 70 height 34
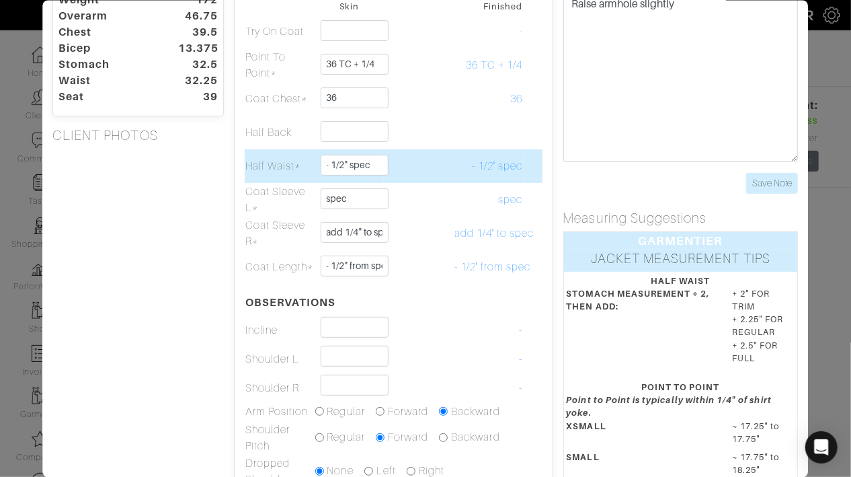
scroll to position [78, 0]
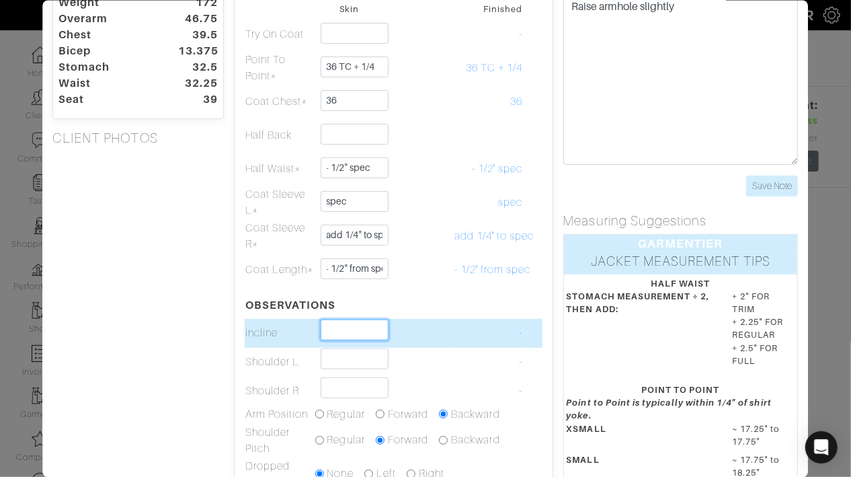
click at [356, 324] on input "text" at bounding box center [355, 329] width 69 height 21
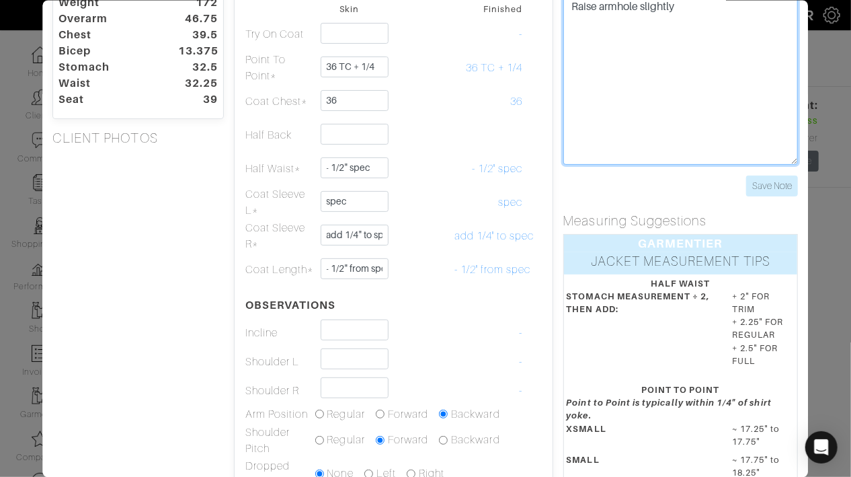
click at [745, 130] on textarea "Raise armhole slightly" at bounding box center [680, 78] width 235 height 171
type textarea "Raise armhole slightly Lower back collar"
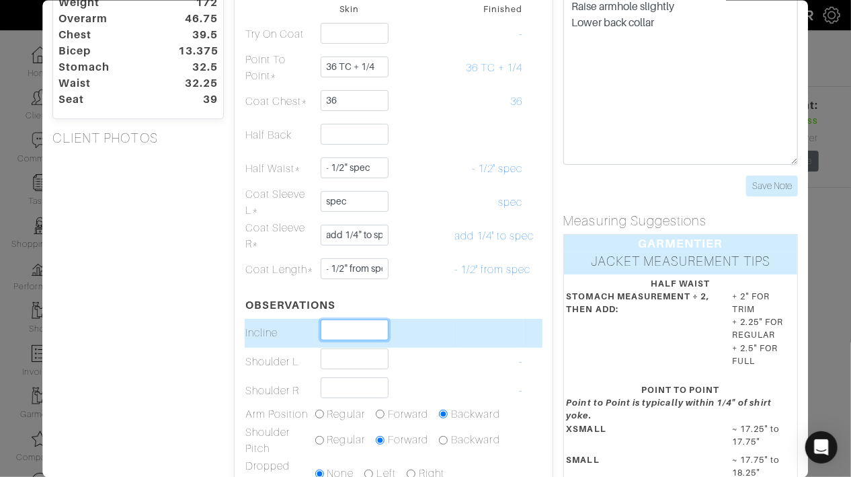
click at [359, 325] on input "text" at bounding box center [355, 329] width 69 height 21
type input "2 1/2"
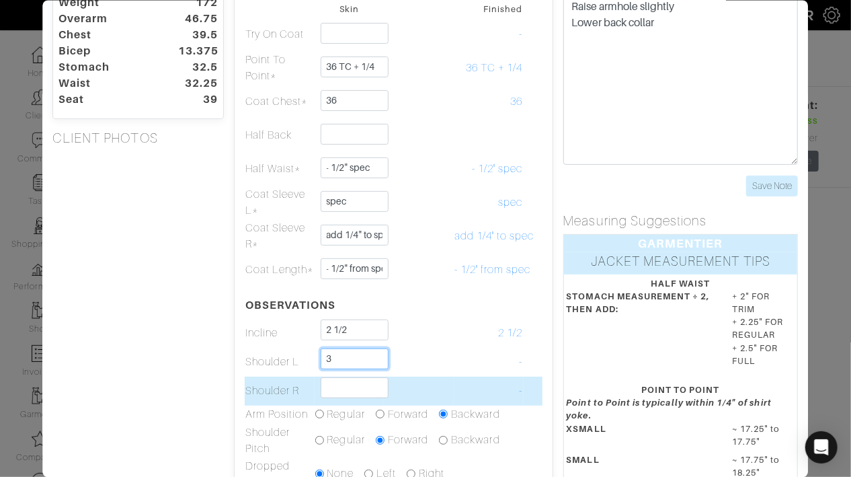
type input "3"
click at [327, 385] on input "text" at bounding box center [355, 386] width 69 height 21
type input "2 3/4"
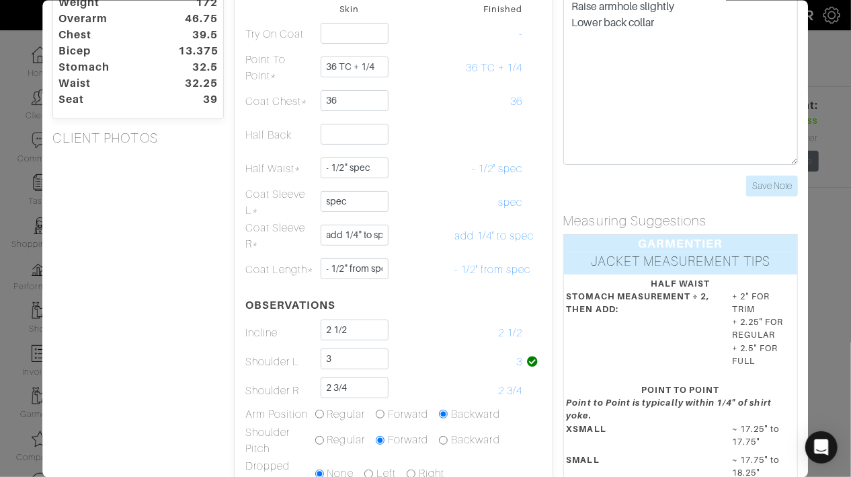
click at [99, 400] on div "Height 5'10" Weight 172 Overarm 46.75 Chest 39.5 Bicep 13.375 Stomach 32.5 Wais…" at bounding box center [138, 369] width 192 height 795
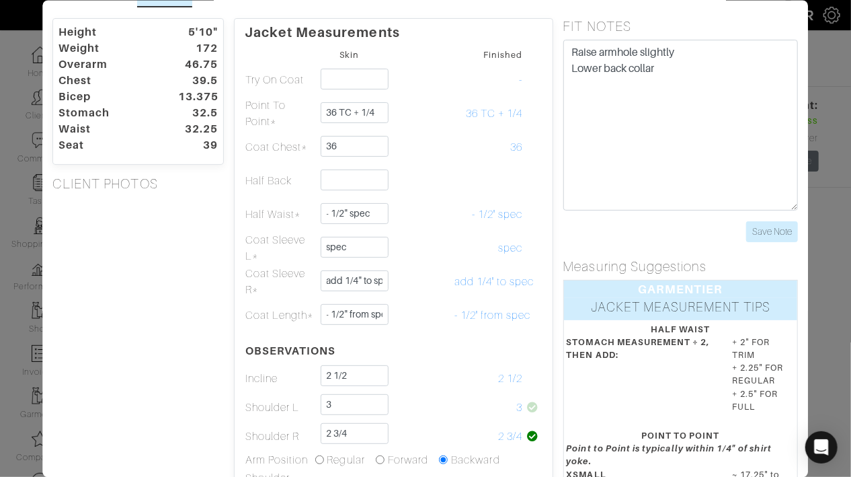
scroll to position [0, 0]
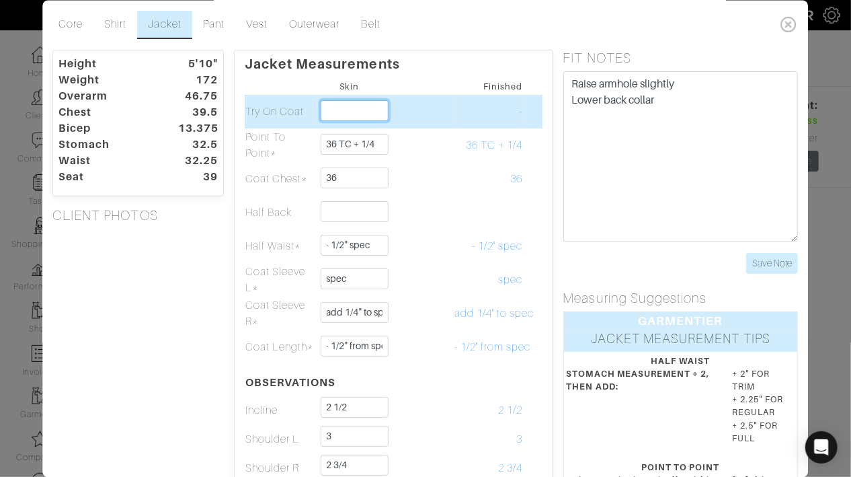
click at [337, 108] on input "text" at bounding box center [355, 110] width 69 height 21
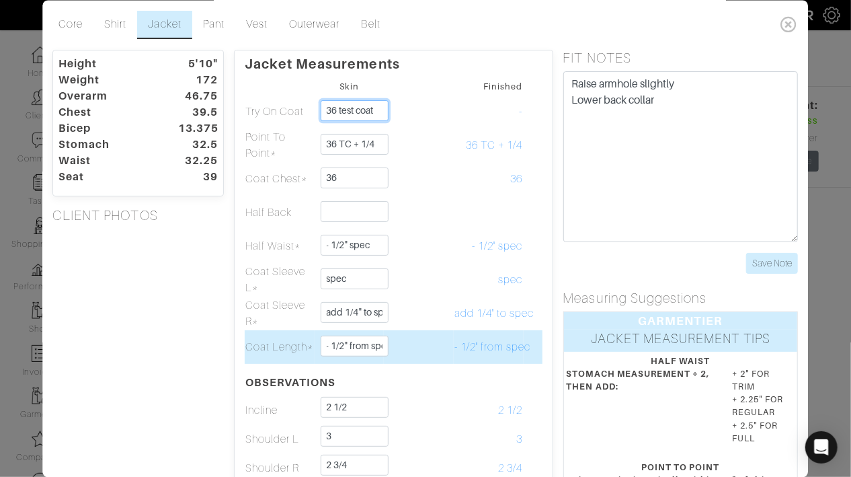
type input "36 test coat"
drag, startPoint x: 343, startPoint y: 348, endPoint x: 332, endPoint y: 348, distance: 10.8
click at [332, 348] on input "- 1/2" from spec" at bounding box center [355, 345] width 69 height 21
type input "- 3/4" from spec"
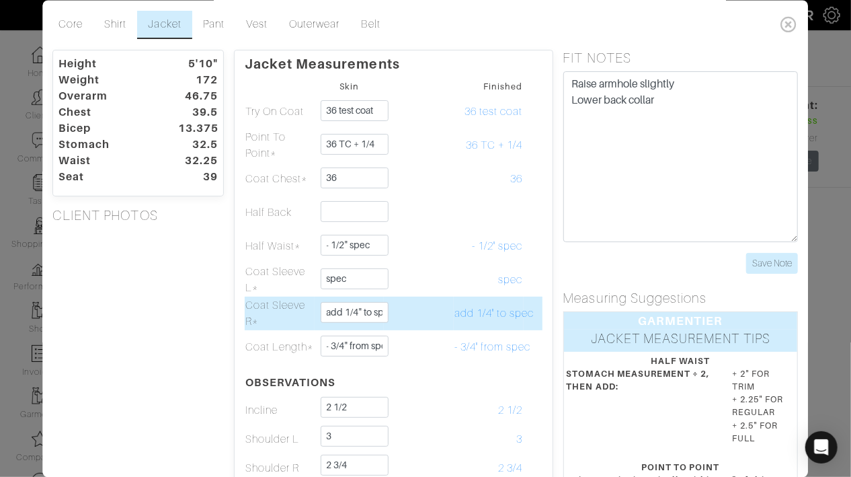
click at [452, 298] on td at bounding box center [419, 313] width 70 height 34
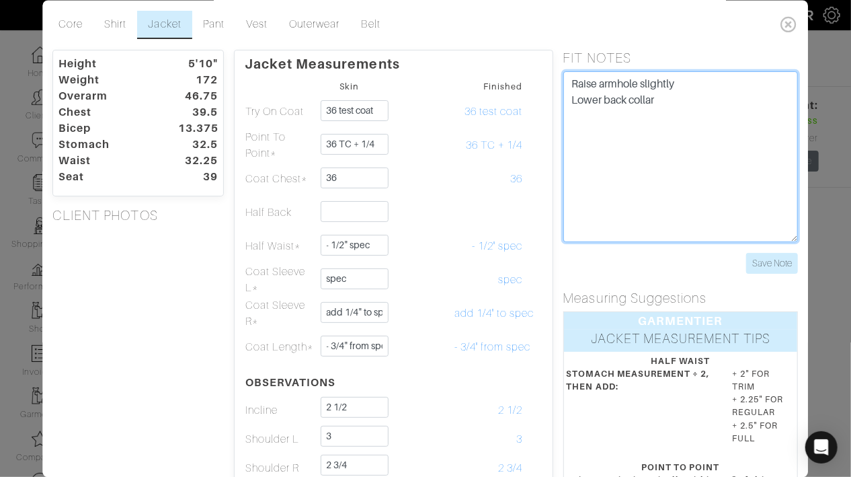
click at [663, 185] on textarea "Raise armhole slightly Lower back collar" at bounding box center [680, 156] width 235 height 171
type textarea "Raise armhole slightly Lower back collar shorten strap so it doesn't bow"
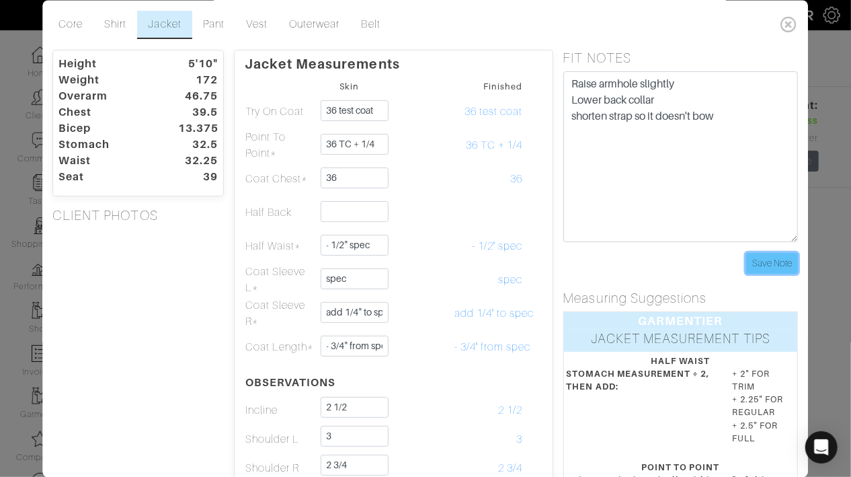
click at [782, 267] on input "Save Note" at bounding box center [773, 263] width 52 height 21
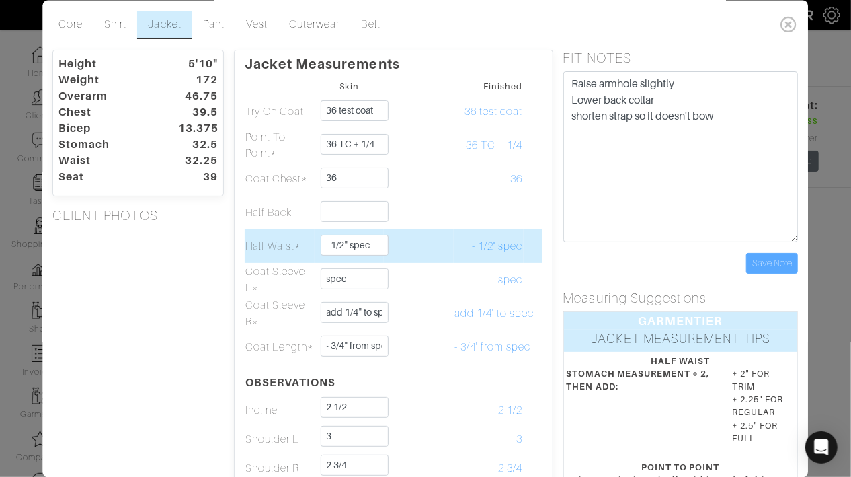
click at [496, 255] on td "- 1/2" spec" at bounding box center [489, 246] width 70 height 34
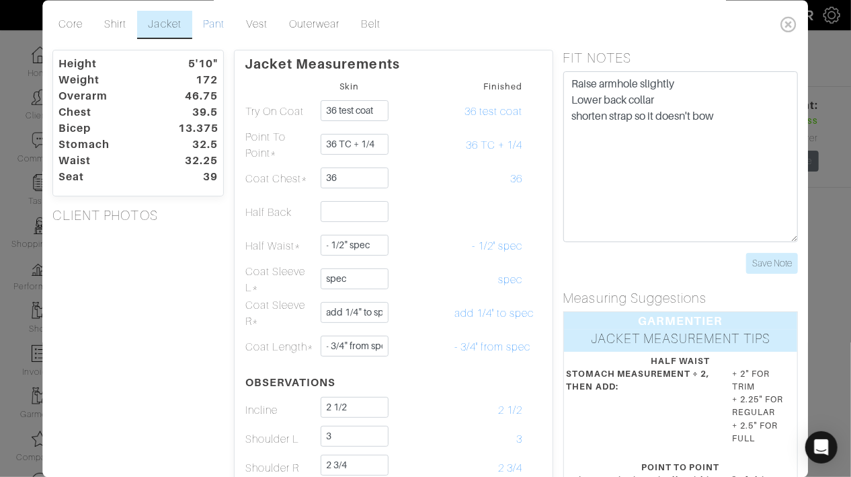
click at [208, 16] on link "Pant" at bounding box center [213, 25] width 43 height 28
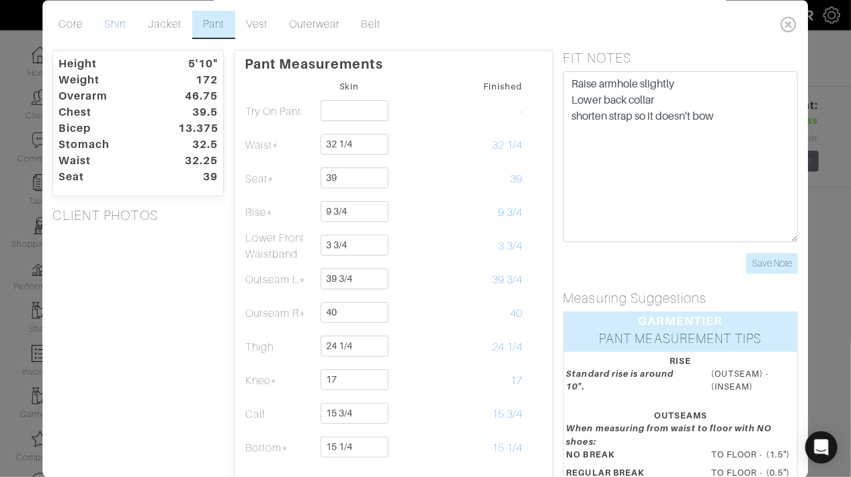
click at [104, 34] on link "Shirt" at bounding box center [116, 25] width 44 height 28
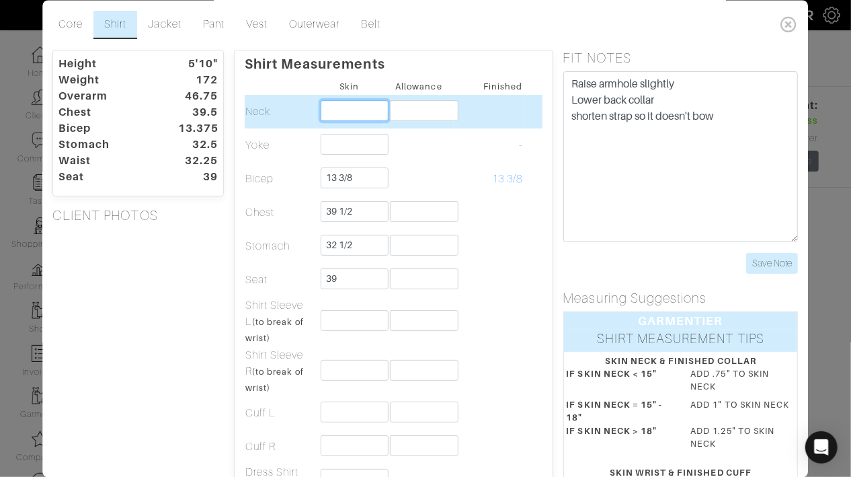
click at [343, 101] on input "text" at bounding box center [355, 110] width 69 height 21
type input "14 7/8"
type input "3/4"
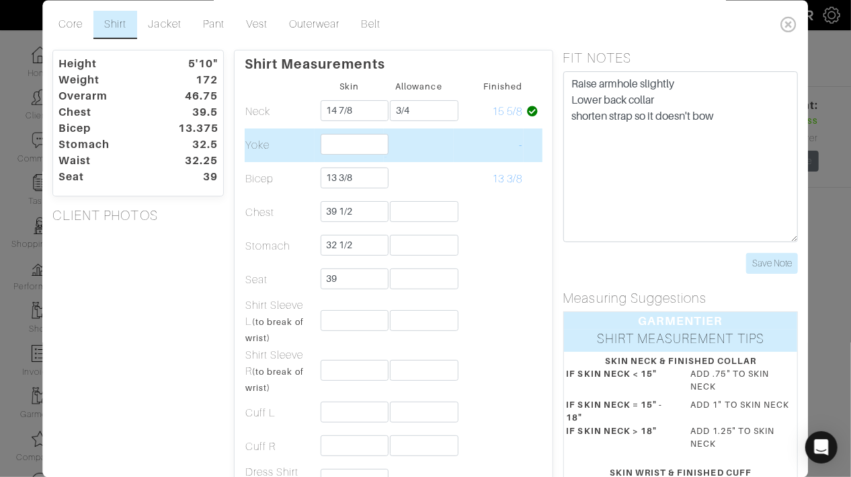
click at [485, 148] on td "-" at bounding box center [489, 145] width 70 height 34
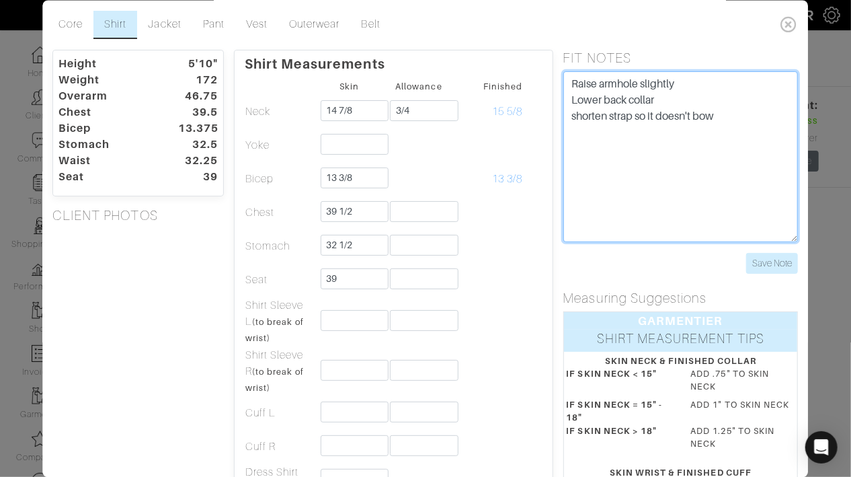
click at [625, 163] on textarea "Raise armhole slightly Lower back collar shorten strap so it doesn't bow" at bounding box center [680, 156] width 235 height 171
type textarea "Raise armhole slightly Lower back collar shorten strap so it doesn't bow his sh…"
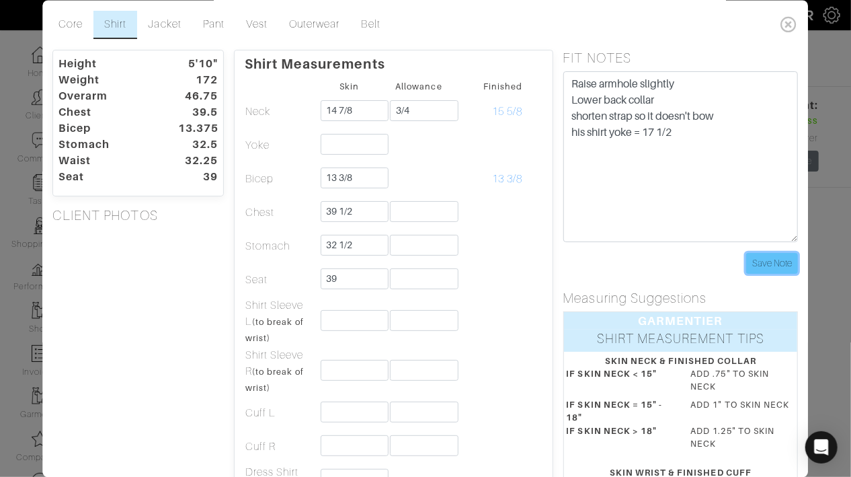
click at [759, 255] on input "Save Note" at bounding box center [773, 263] width 52 height 21
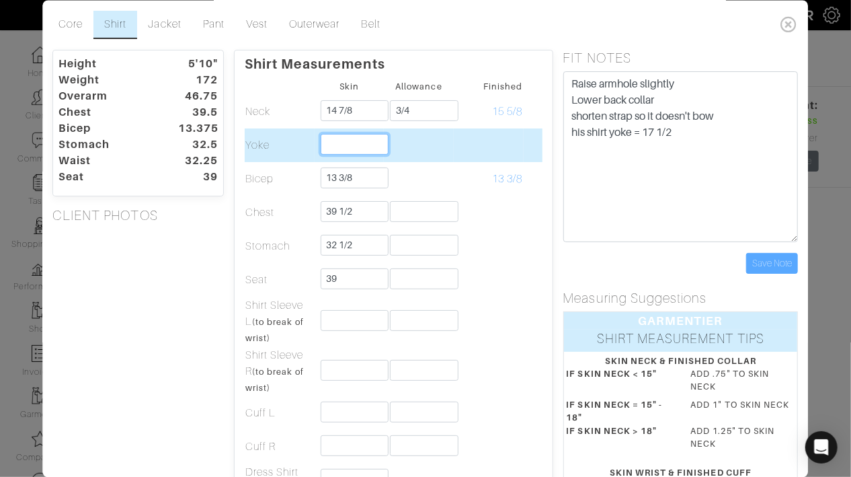
click at [335, 142] on input "text" at bounding box center [355, 144] width 69 height 21
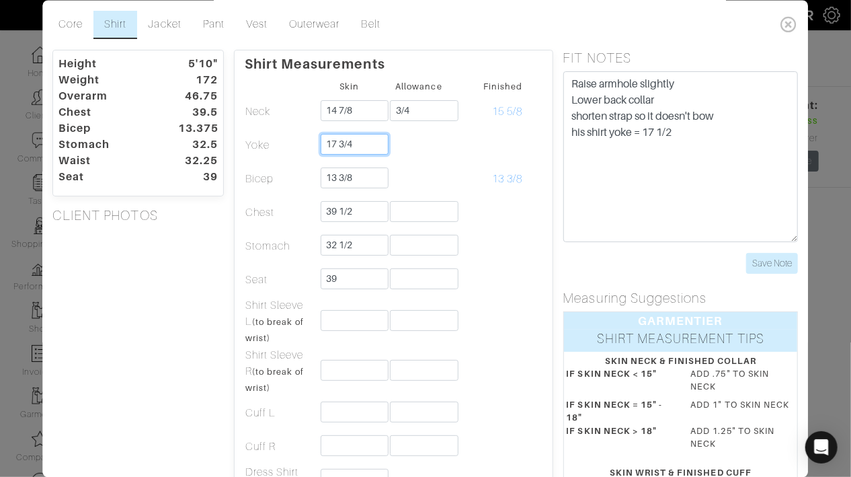
type input "17 3/4"
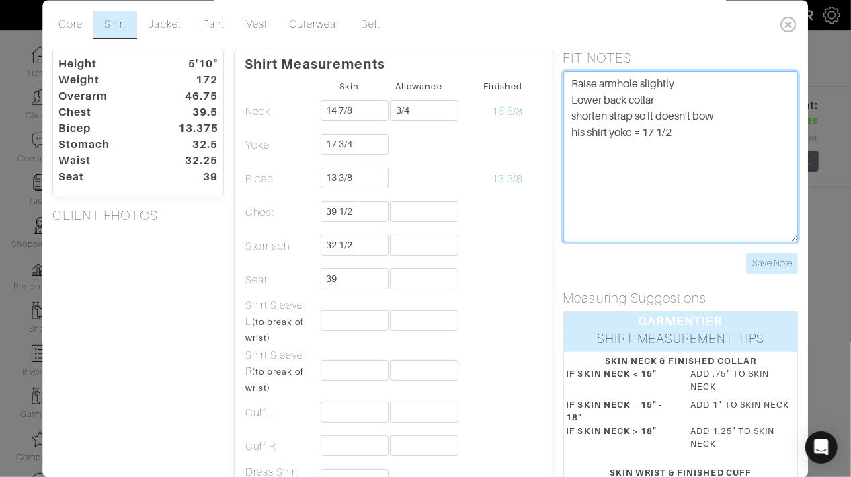
click at [663, 137] on textarea "Raise armhole slightly Lower back collar shorten strap so it doesn't bow his sh…" at bounding box center [680, 156] width 235 height 171
click at [700, 139] on textarea "Raise armhole slightly Lower back collar shorten strap so it doesn't bow his sh…" at bounding box center [680, 156] width 235 height 171
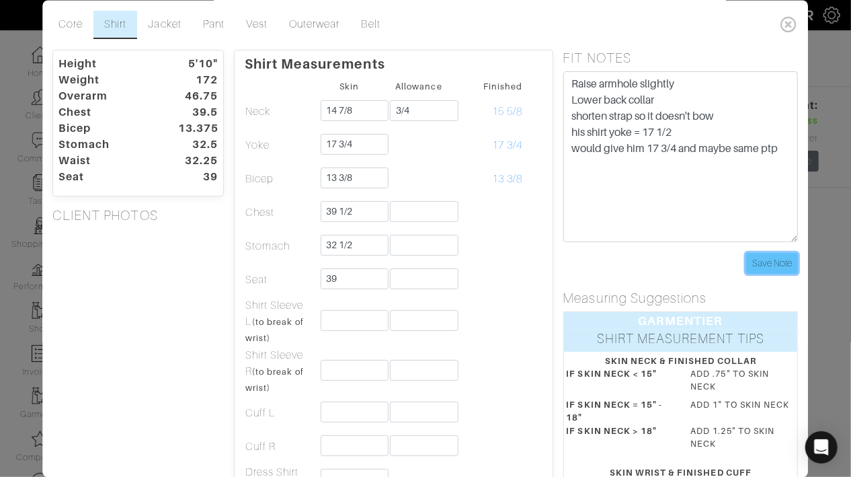
click at [784, 264] on input "Save Note" at bounding box center [773, 263] width 52 height 21
click at [799, 161] on div "FIT NOTES Raise armhole slightly Lower back collar shorten strap so it doesn't …" at bounding box center [680, 162] width 255 height 224
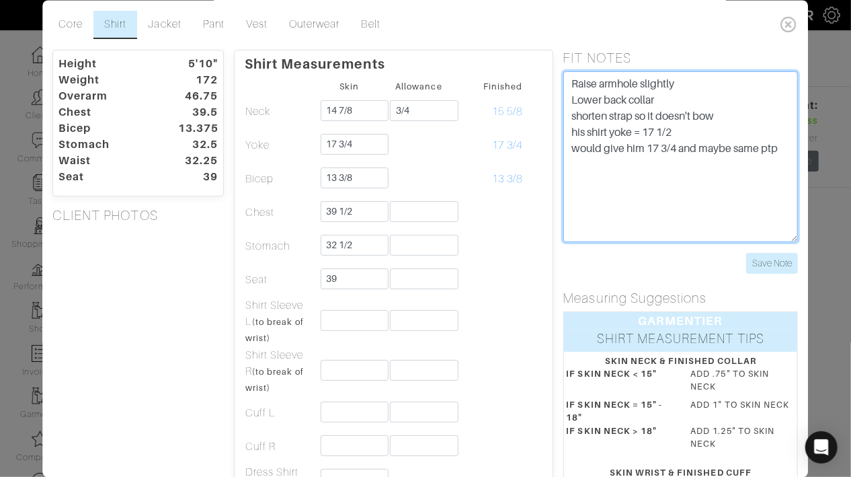
click at [785, 157] on textarea "Raise armhole slightly Lower back collar shorten strap so it doesn't bow his sh…" at bounding box center [680, 156] width 235 height 171
type textarea "Raise armhole slightly Lower back collar shorten strap so it doesn't bow his sh…"
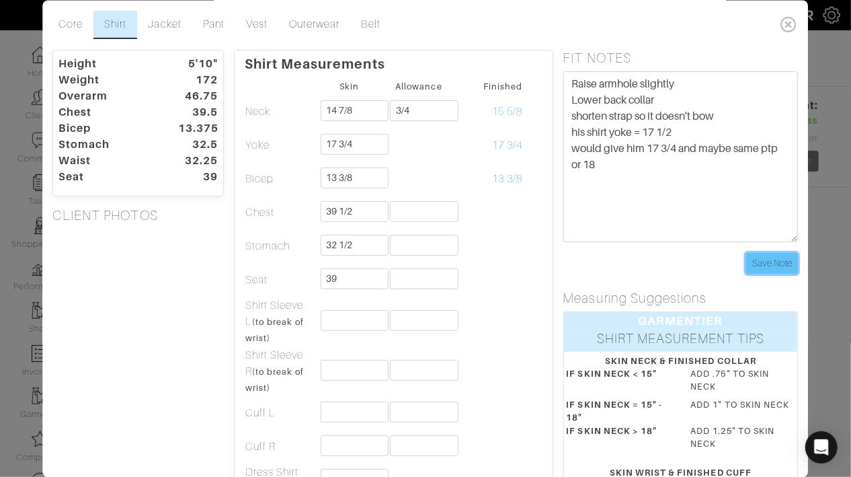
click at [788, 263] on input "Save Note" at bounding box center [773, 263] width 52 height 21
click at [728, 262] on div "Save Note" at bounding box center [680, 263] width 235 height 21
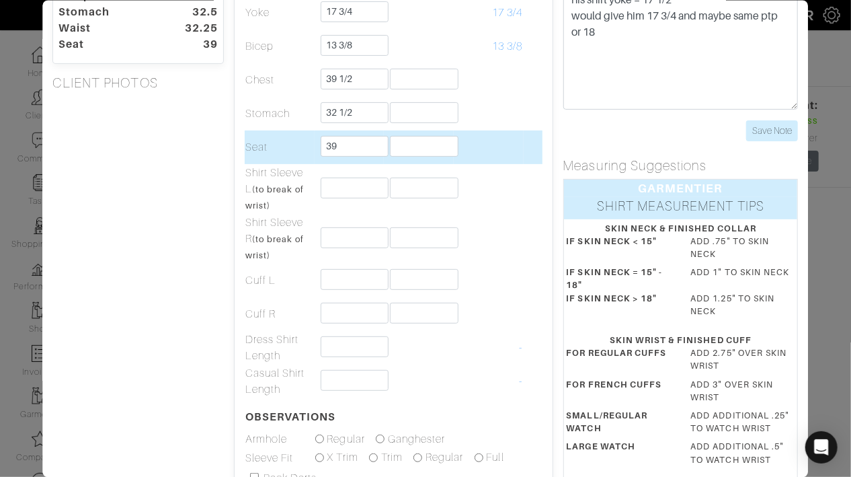
scroll to position [147, 0]
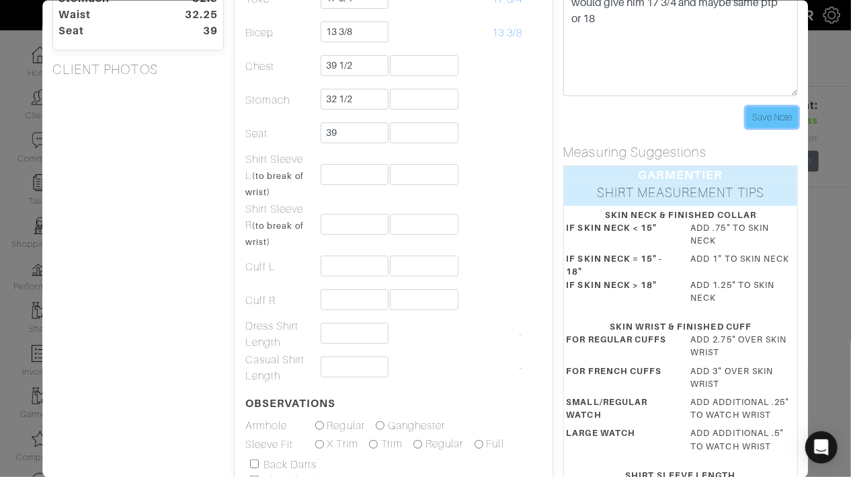
click at [759, 120] on input "Save Note" at bounding box center [773, 116] width 52 height 21
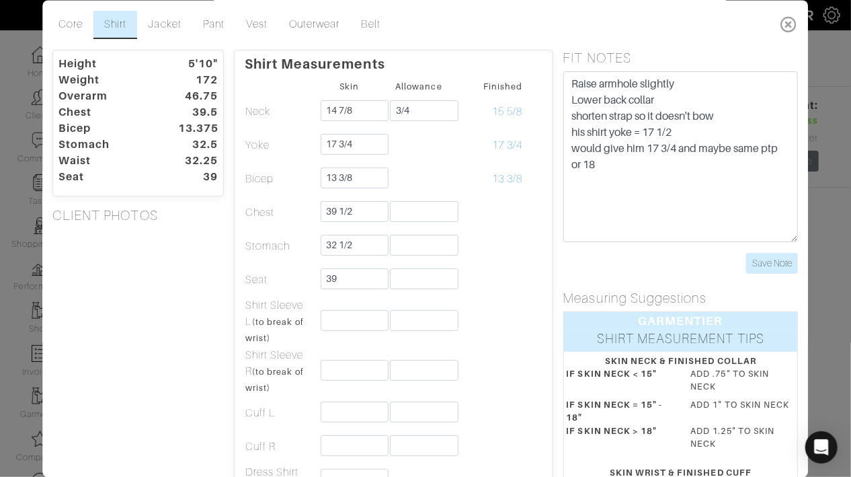
click at [788, 26] on icon at bounding box center [790, 24] width 28 height 27
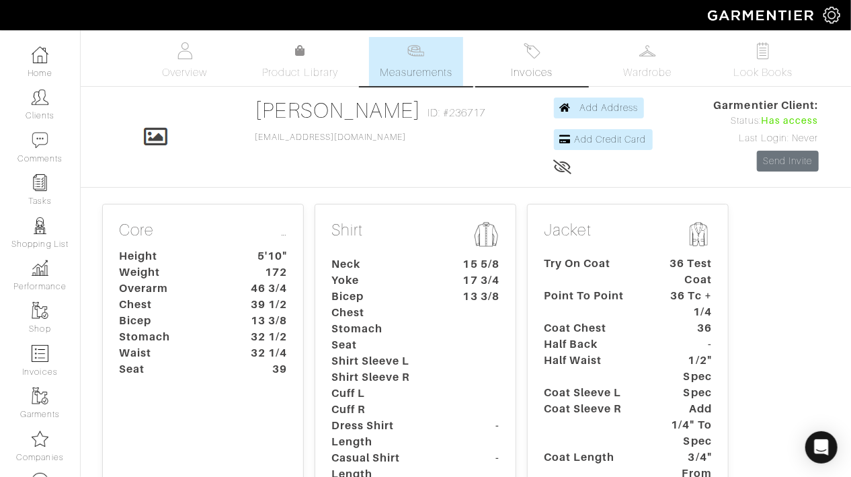
click at [528, 56] on img at bounding box center [532, 50] width 17 height 17
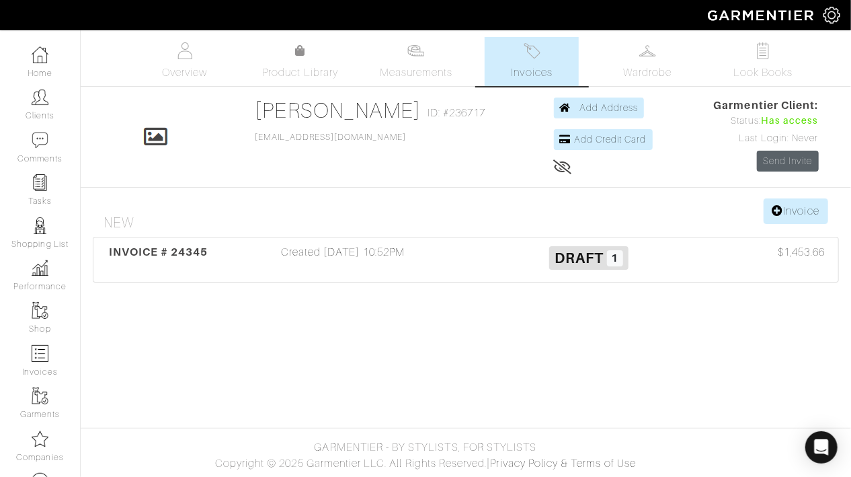
click at [795, 165] on link "Send Invite" at bounding box center [788, 161] width 62 height 21
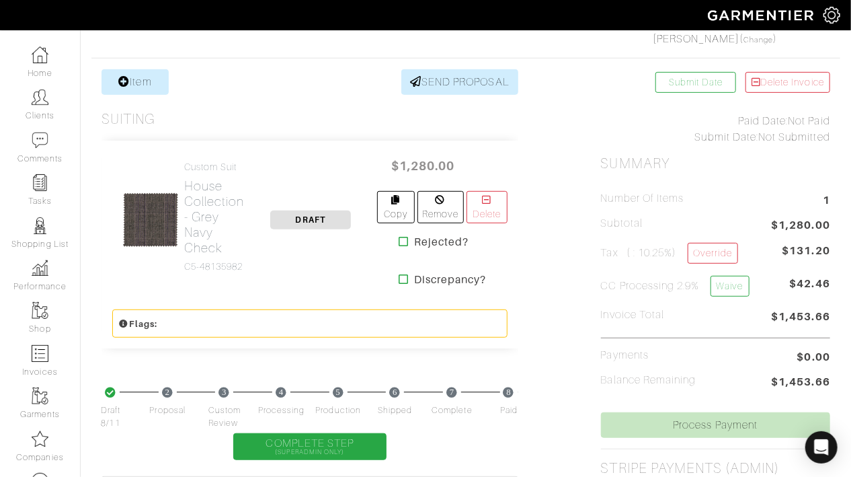
scroll to position [235, 0]
click at [696, 252] on link "Override" at bounding box center [713, 253] width 50 height 21
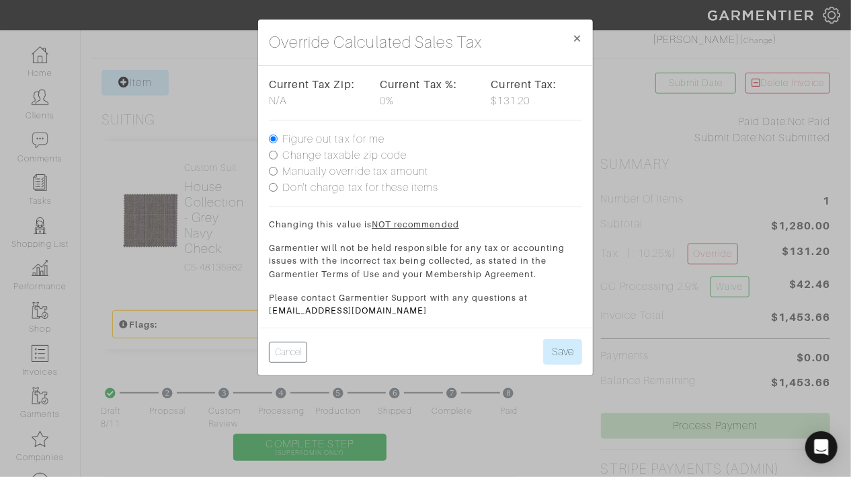
click at [351, 153] on label "Change taxable zip code" at bounding box center [344, 155] width 124 height 16
click at [278, 153] on input "Change taxable zip code" at bounding box center [273, 155] width 9 height 9
radio input "true"
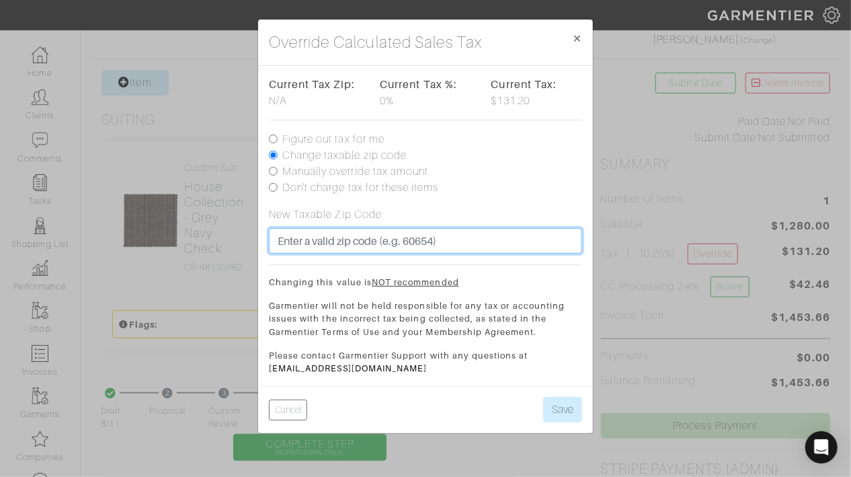
click at [345, 241] on input "text" at bounding box center [425, 241] width 313 height 26
type input "80246"
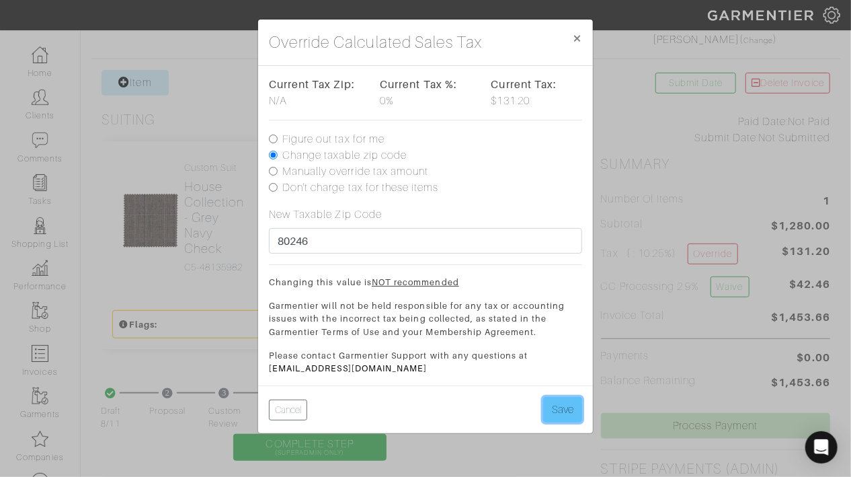
click at [565, 397] on button "Save" at bounding box center [562, 410] width 39 height 26
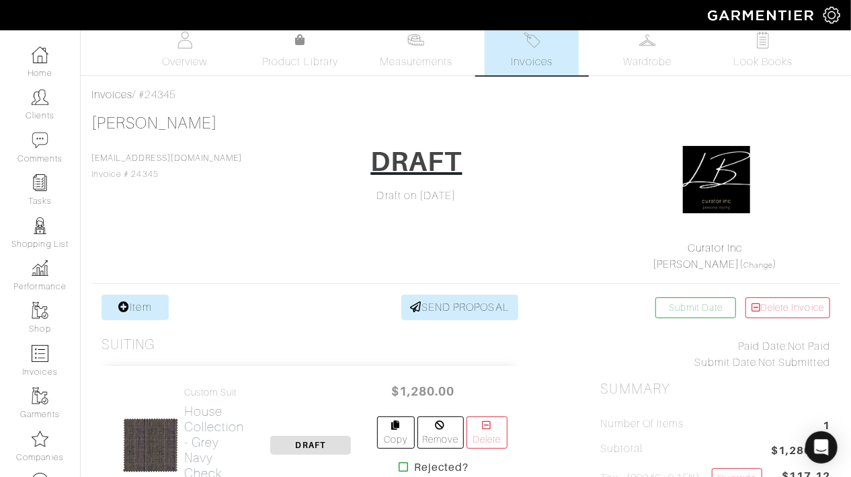
scroll to position [9, 0]
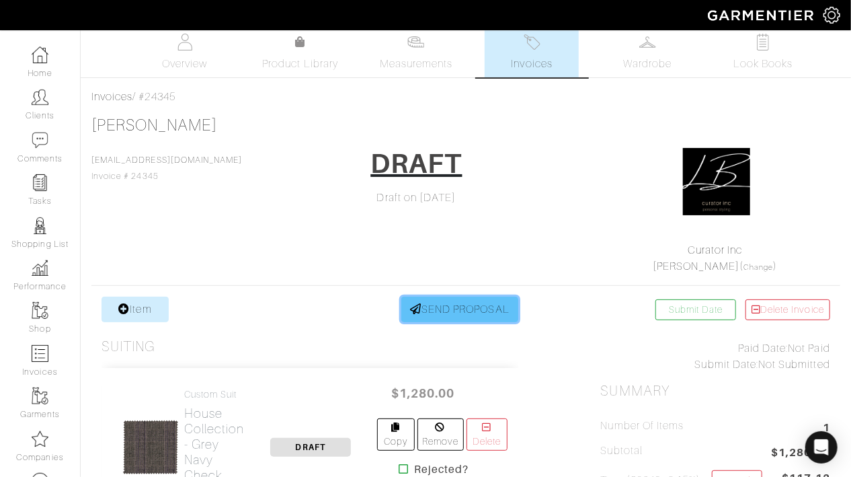
click at [428, 305] on link "SEND PROPOSAL" at bounding box center [459, 309] width 117 height 26
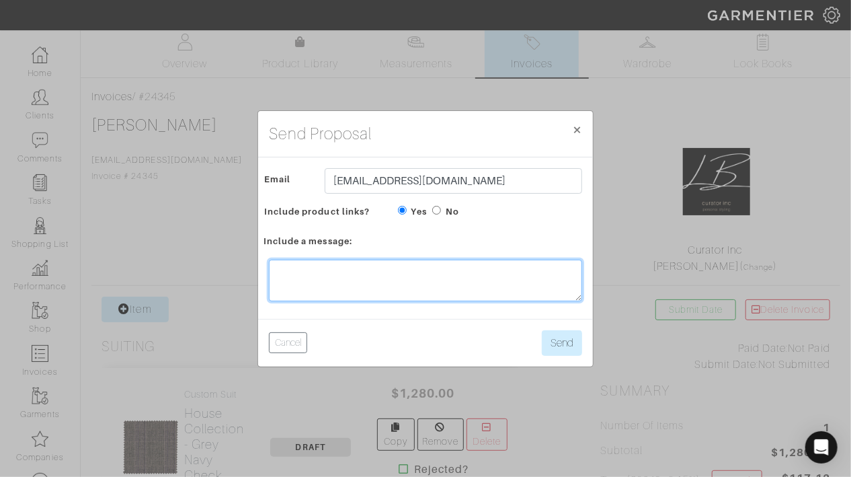
click at [493, 290] on textarea at bounding box center [425, 280] width 313 height 42
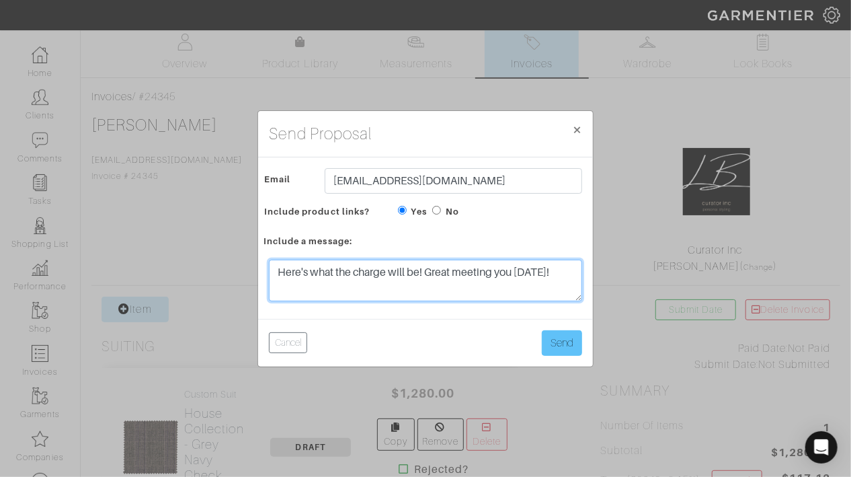
type textarea "Here's what the charge will be! Great meeting you [DATE]!"
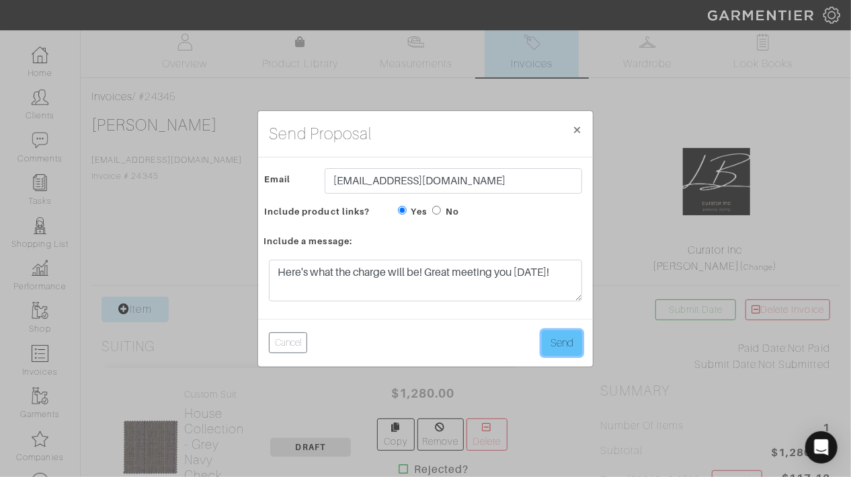
click at [568, 346] on button "Send" at bounding box center [562, 343] width 40 height 26
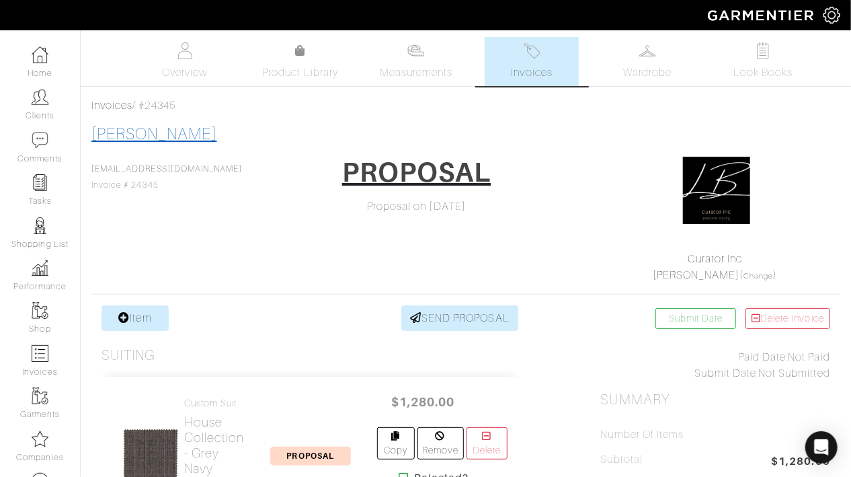
click at [146, 140] on link "[PERSON_NAME]" at bounding box center [154, 133] width 126 height 17
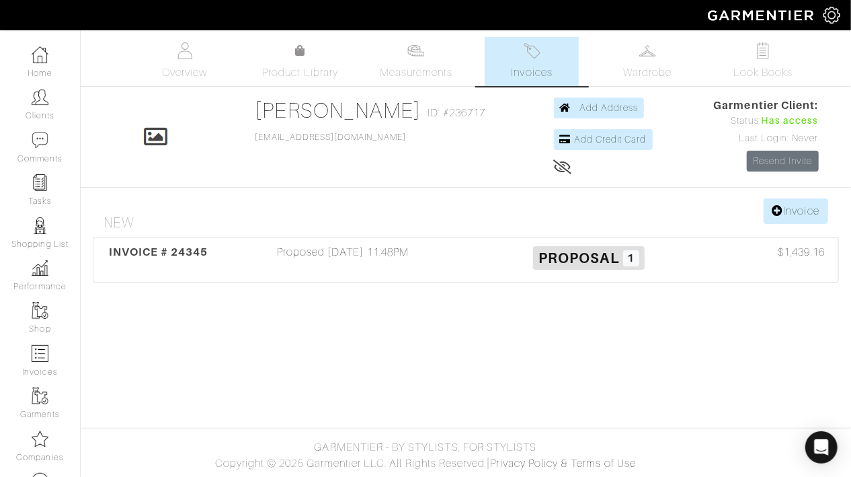
type input "C:\fakepath\ns.jpeg"
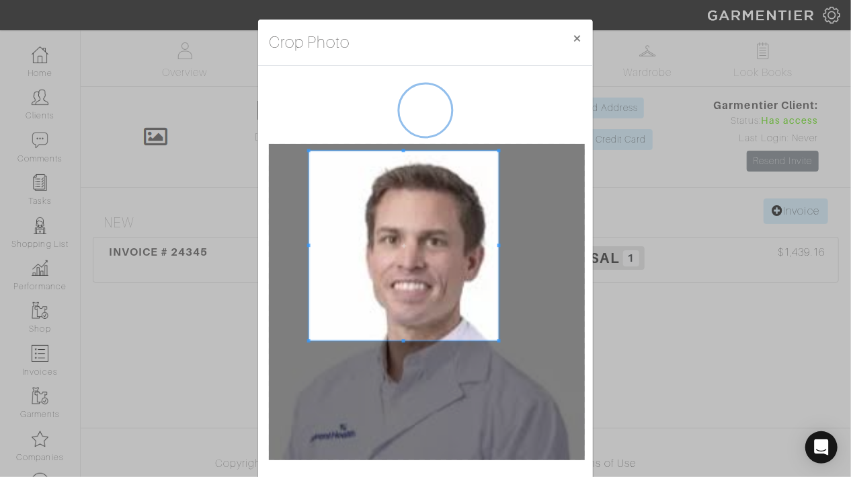
click at [397, 216] on span at bounding box center [404, 246] width 190 height 190
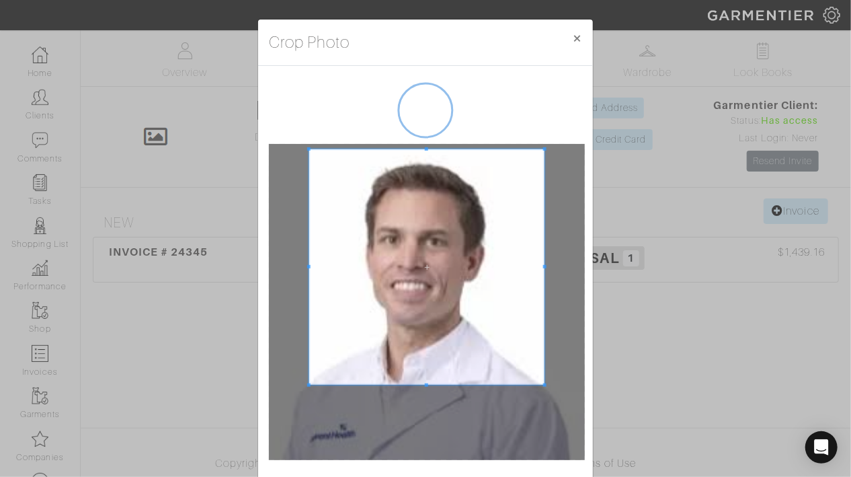
click at [542, 411] on div at bounding box center [427, 302] width 316 height 316
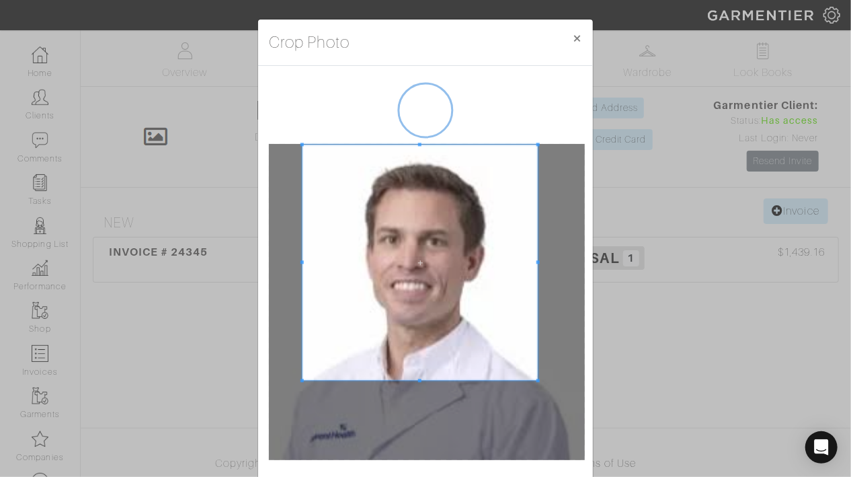
click at [496, 343] on span at bounding box center [420, 262] width 235 height 235
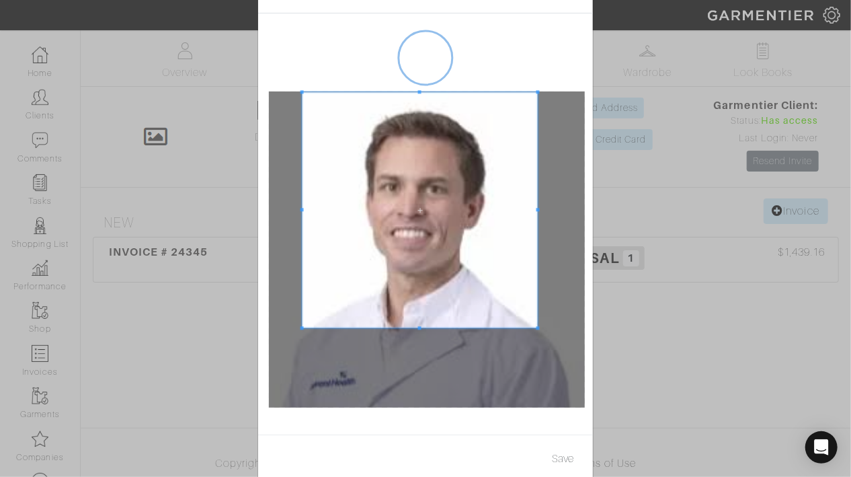
scroll to position [77, 0]
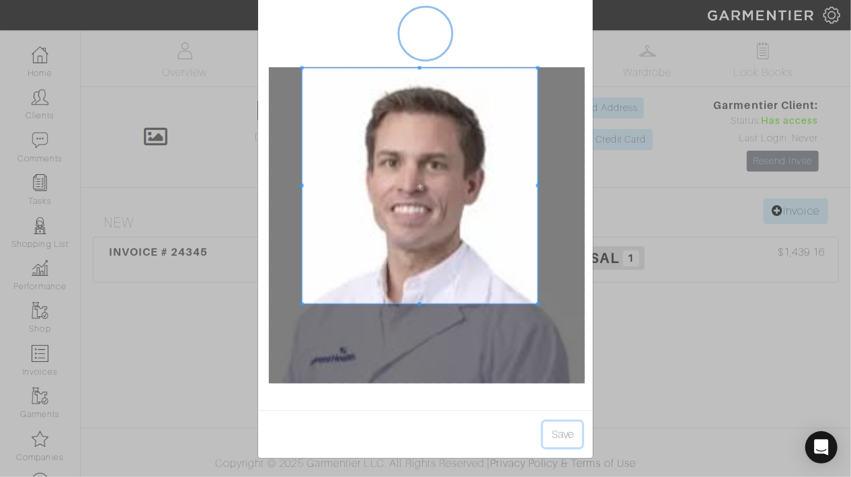
click at [563, 438] on button "Save" at bounding box center [562, 434] width 39 height 26
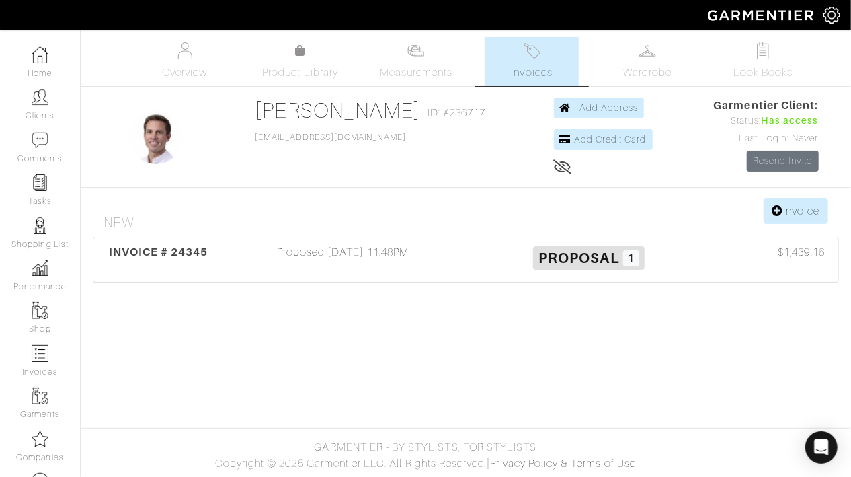
click at [832, 8] on img at bounding box center [831, 15] width 17 height 17
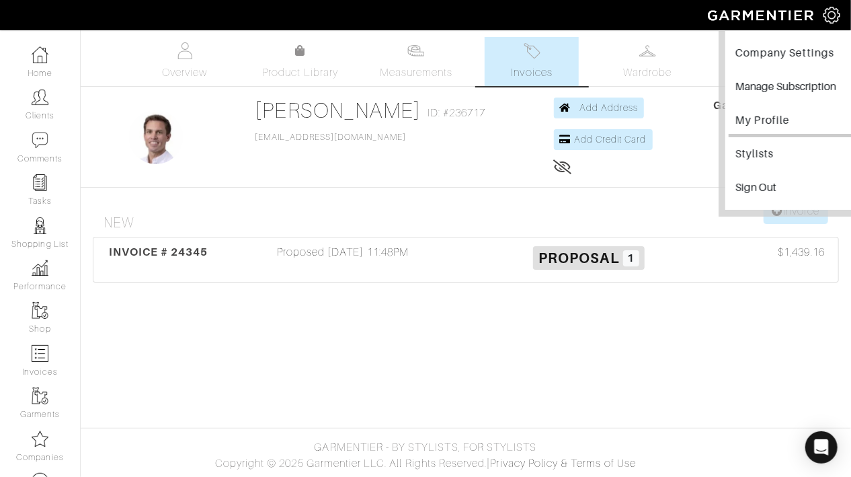
click at [766, 122] on link "My Profile" at bounding box center [794, 122] width 130 height 30
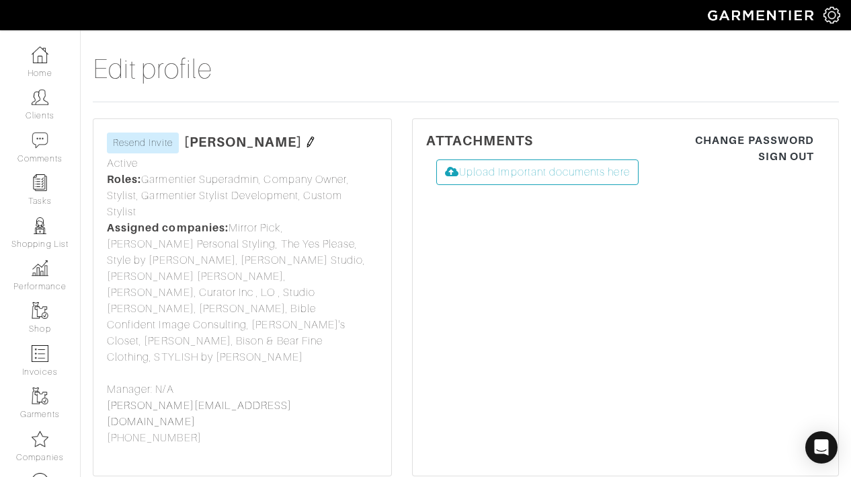
select select
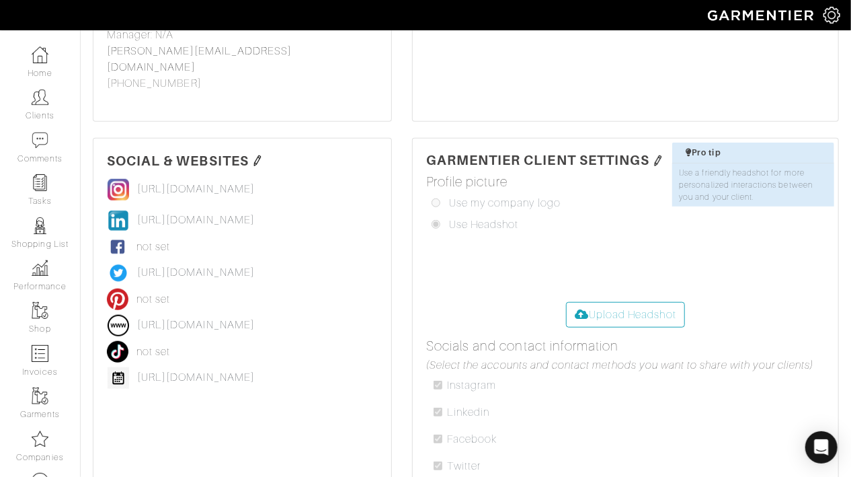
scroll to position [445, 0]
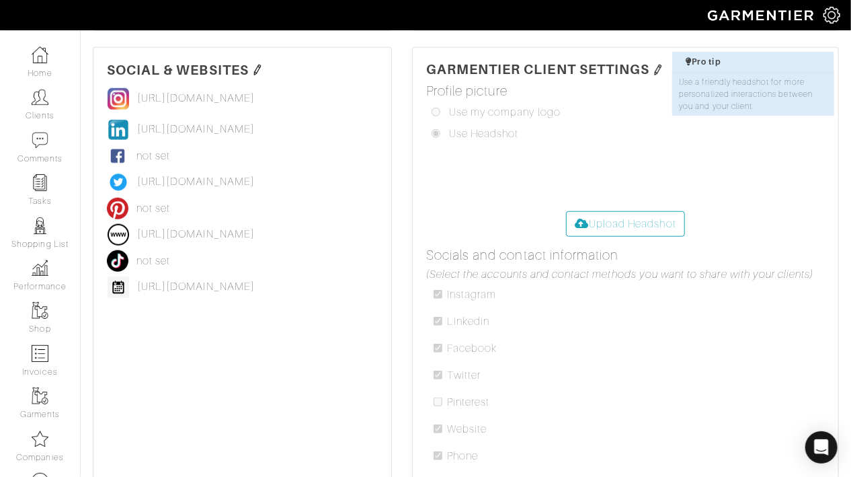
click at [592, 211] on input "file" at bounding box center [32, 263] width 1326 height 105
type input "C:\fakepath\headshot - signature.png"
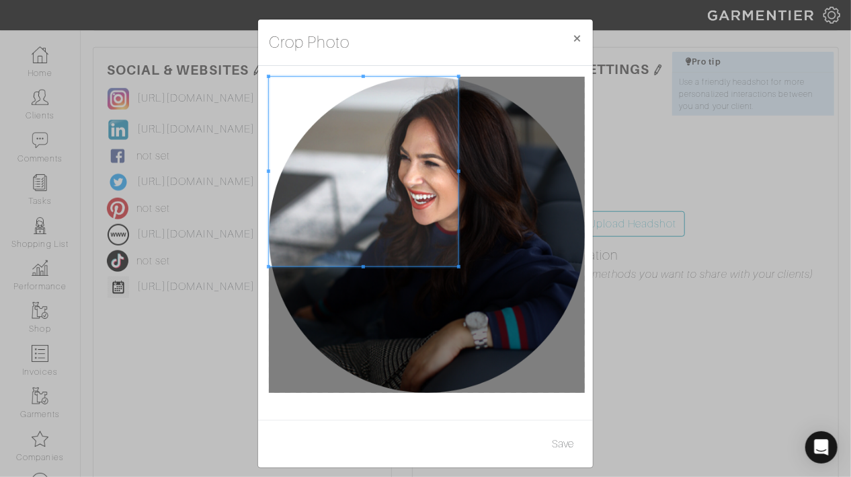
click at [317, 184] on span at bounding box center [364, 172] width 190 height 190
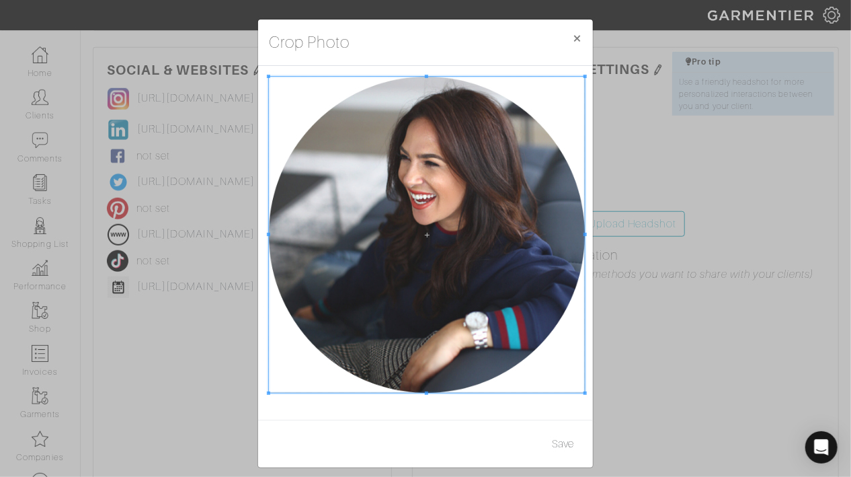
click at [598, 424] on div "Crop Photo × Save" at bounding box center [425, 238] width 851 height 477
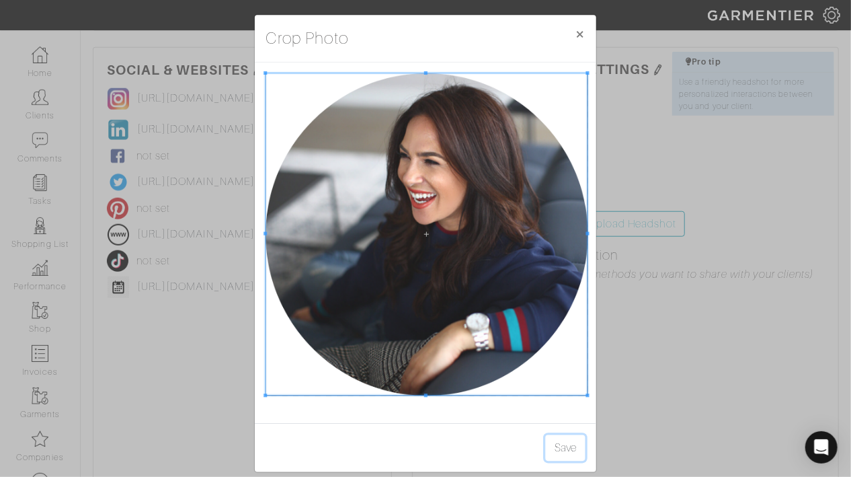
click at [553, 444] on button "Save" at bounding box center [566, 448] width 40 height 26
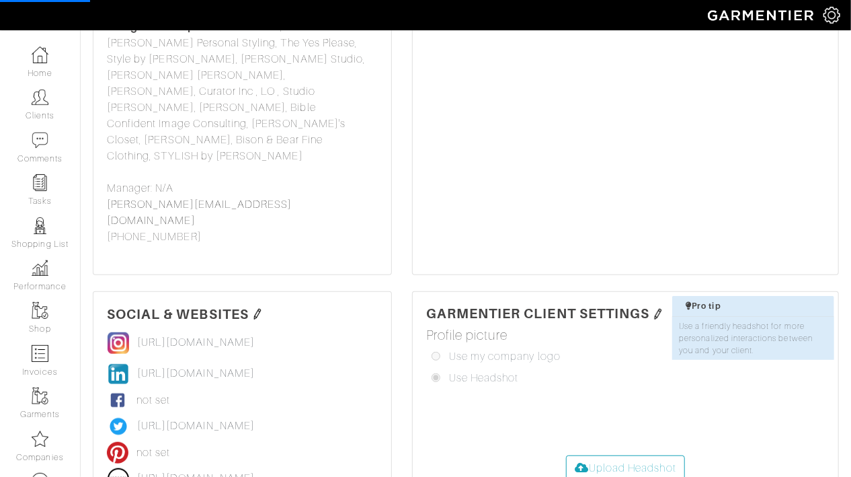
scroll to position [0, 0]
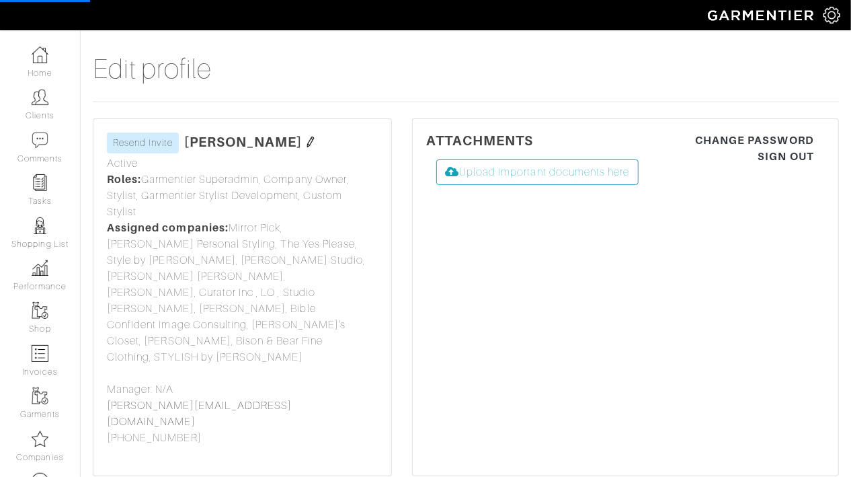
select select
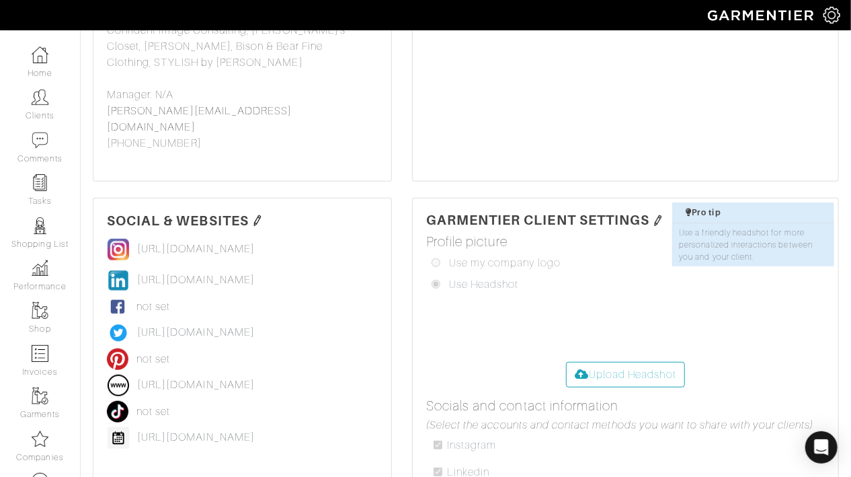
scroll to position [296, 0]
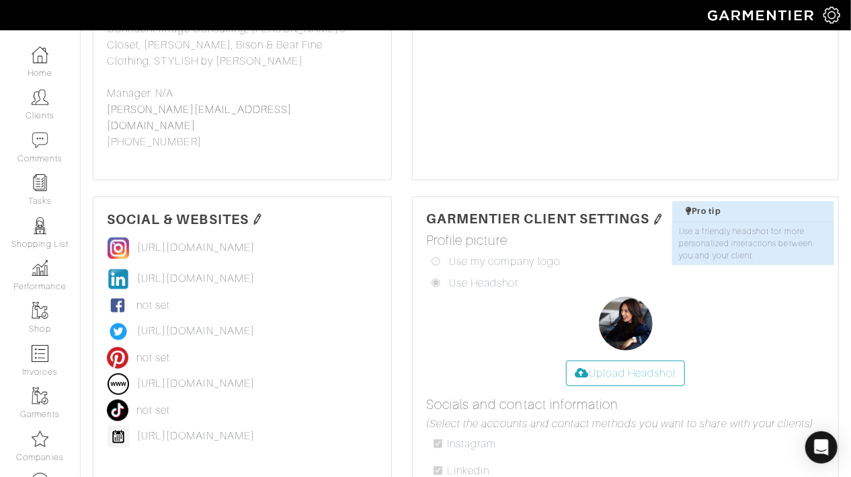
click at [259, 214] on img at bounding box center [257, 219] width 11 height 11
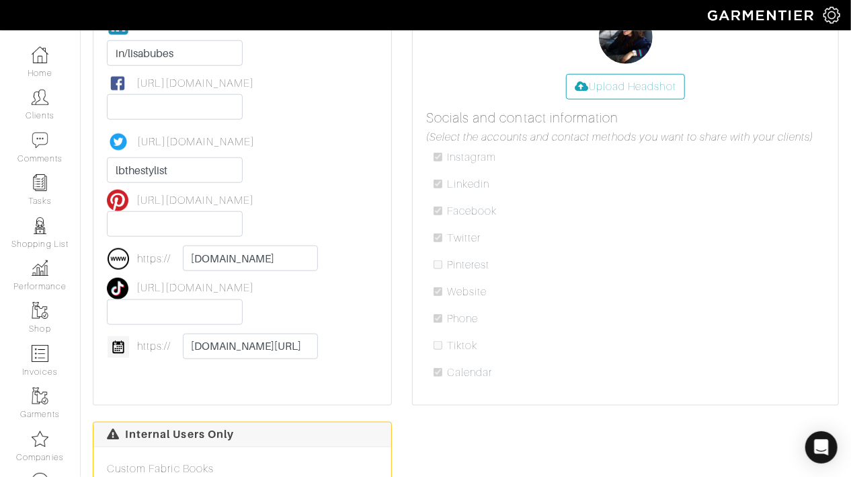
scroll to position [688, 0]
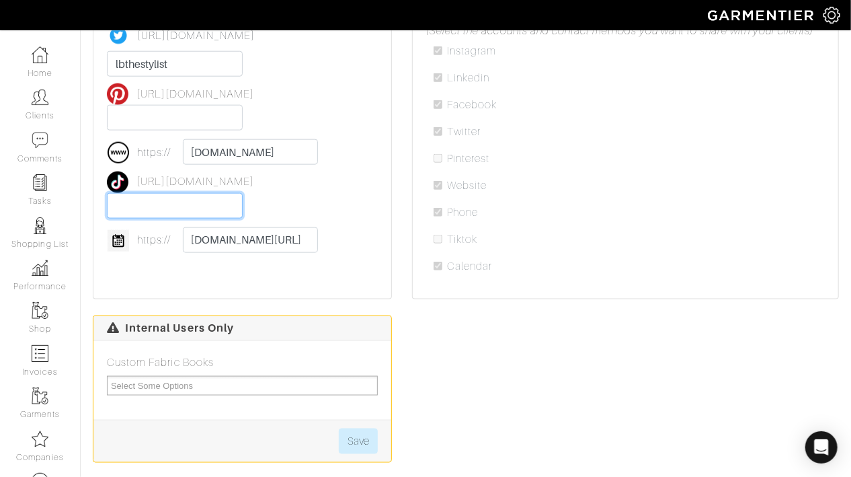
click at [191, 193] on input "text" at bounding box center [175, 206] width 136 height 26
click at [216, 227] on input "[DOMAIN_NAME][URL]" at bounding box center [251, 240] width 136 height 26
paste input "[URL][DOMAIN_NAME][PERSON_NAME]"
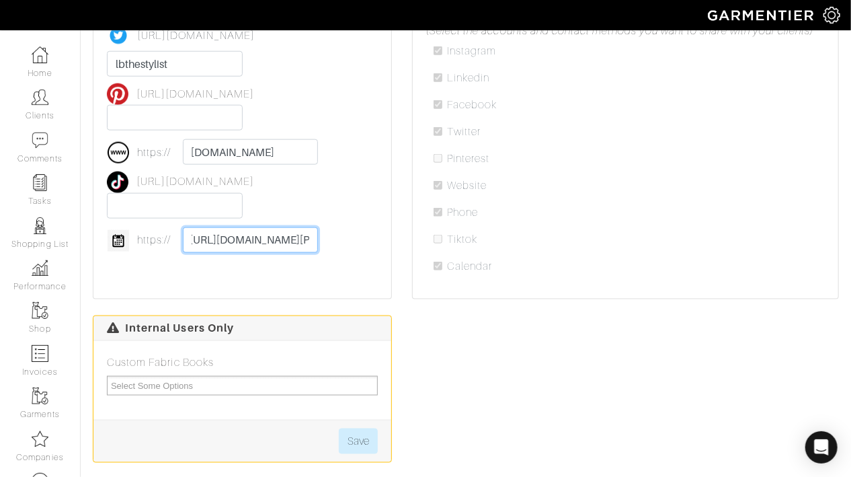
scroll to position [0, 0]
drag, startPoint x: 225, startPoint y: 189, endPoint x: 179, endPoint y: 187, distance: 45.8
click at [179, 187] on div "[URL][DOMAIN_NAME] [URL][DOMAIN_NAME] lisabubes [URL][DOMAIN_NAME] [URL][DOMAIN…" at bounding box center [242, 49] width 271 height 419
type input "[DOMAIN_NAME][URL][PERSON_NAME]"
click at [329, 158] on div "[URL][DOMAIN_NAME] [URL][DOMAIN_NAME] lisabubes [URL][DOMAIN_NAME] [URL][DOMAIN…" at bounding box center [242, 49] width 271 height 419
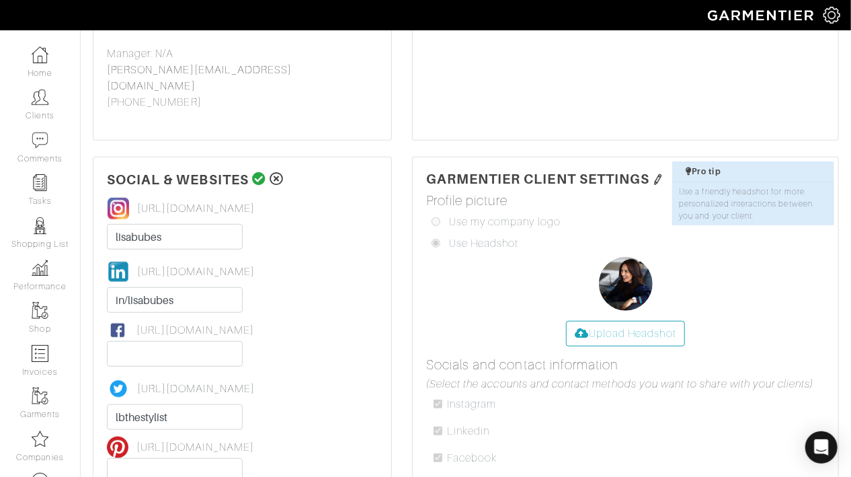
scroll to position [319, 0]
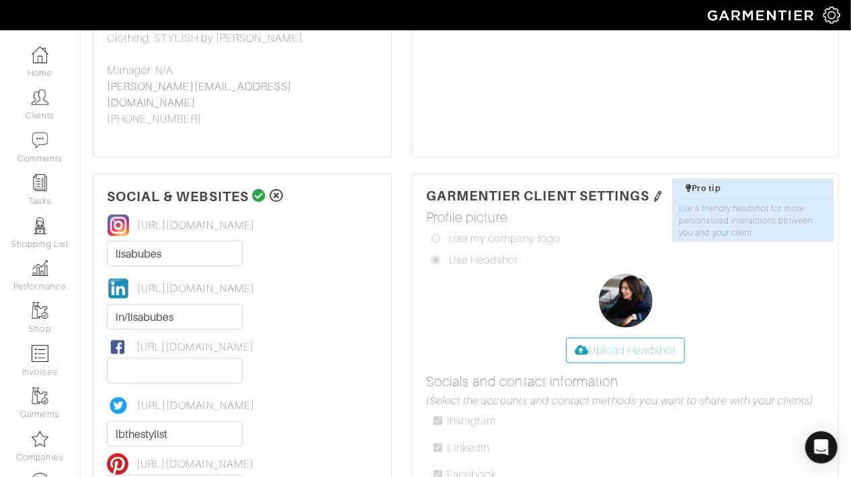
click at [262, 189] on icon at bounding box center [259, 195] width 14 height 13
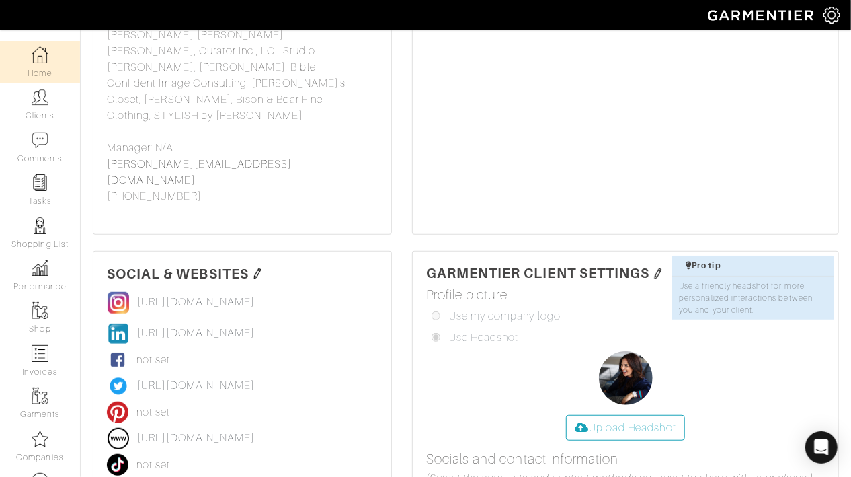
scroll to position [211, 0]
